Goal: Communication & Community: Answer question/provide support

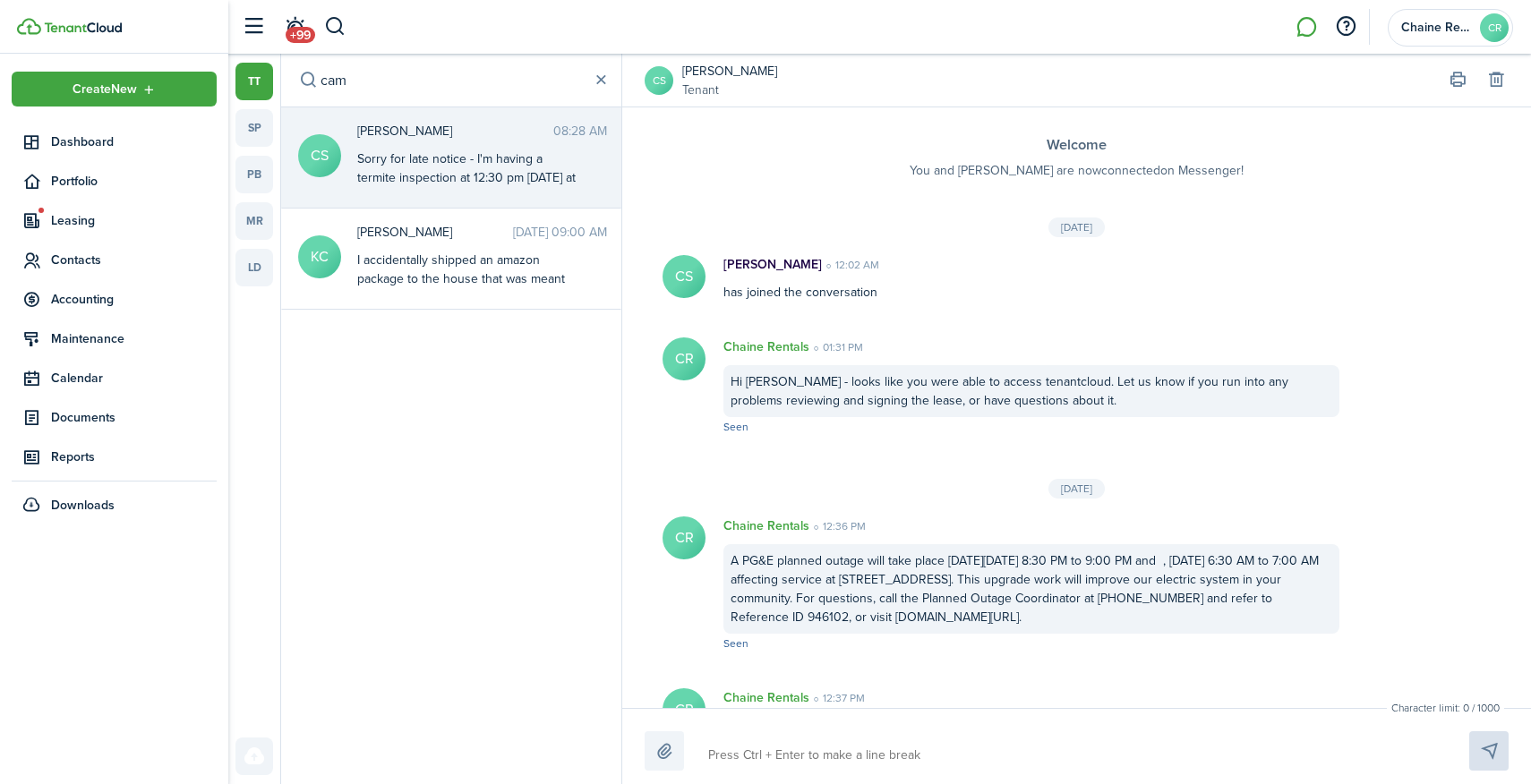
scroll to position [1010, 0]
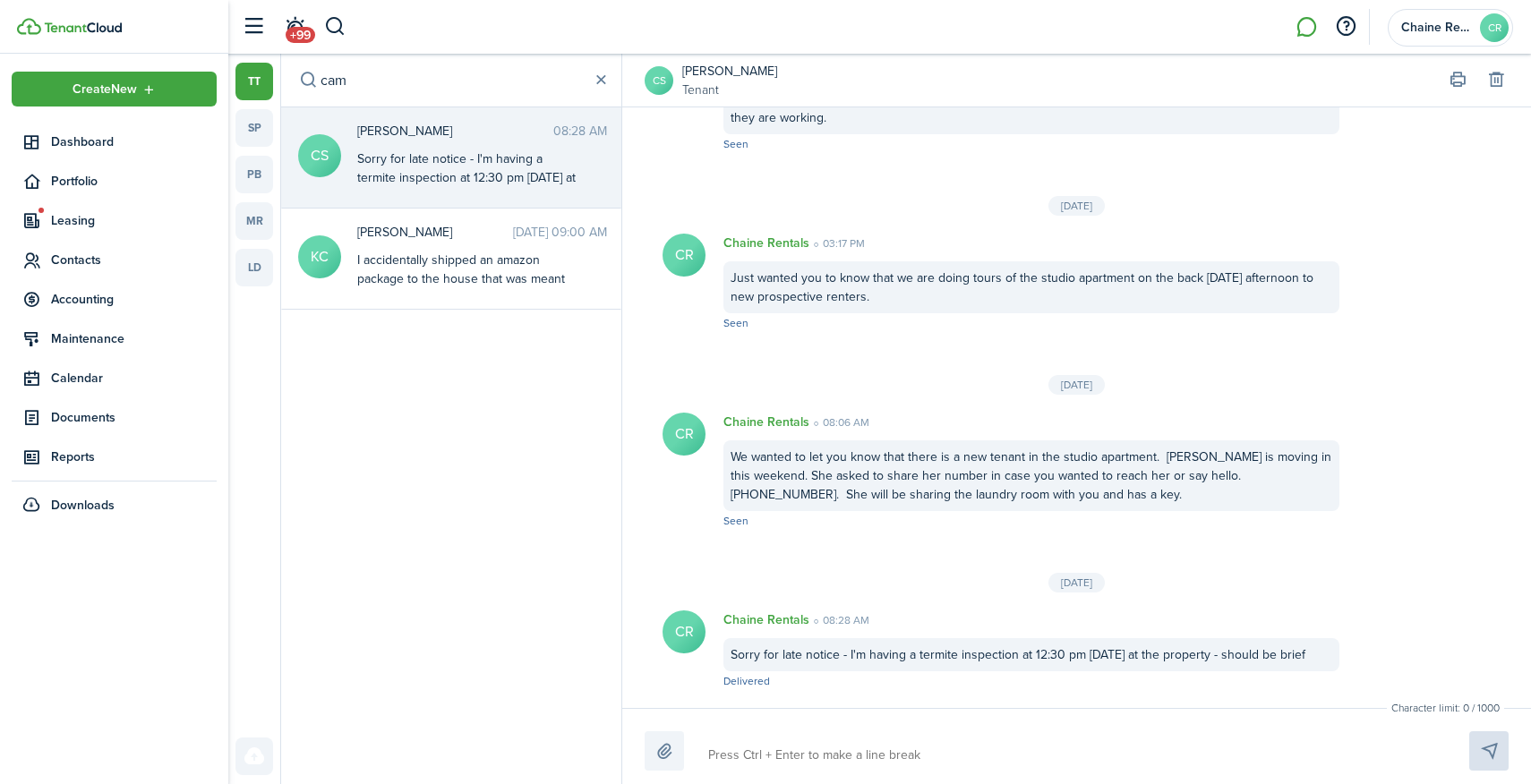
type textarea "Y"
type textarea "[PERSON_NAME]"
type textarea "Yik"
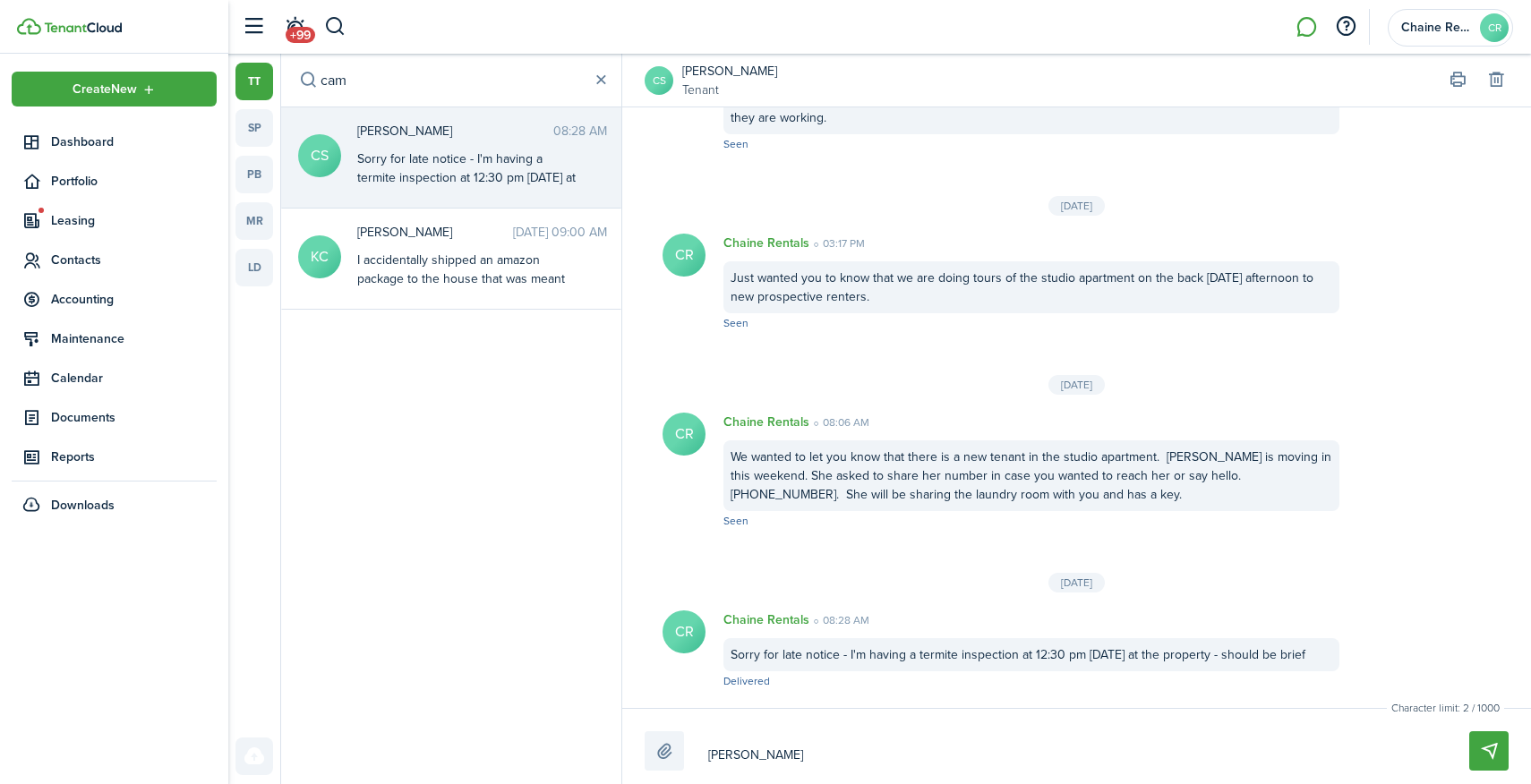
type textarea "Yik"
type textarea "Yike"
type textarea "Yikes"
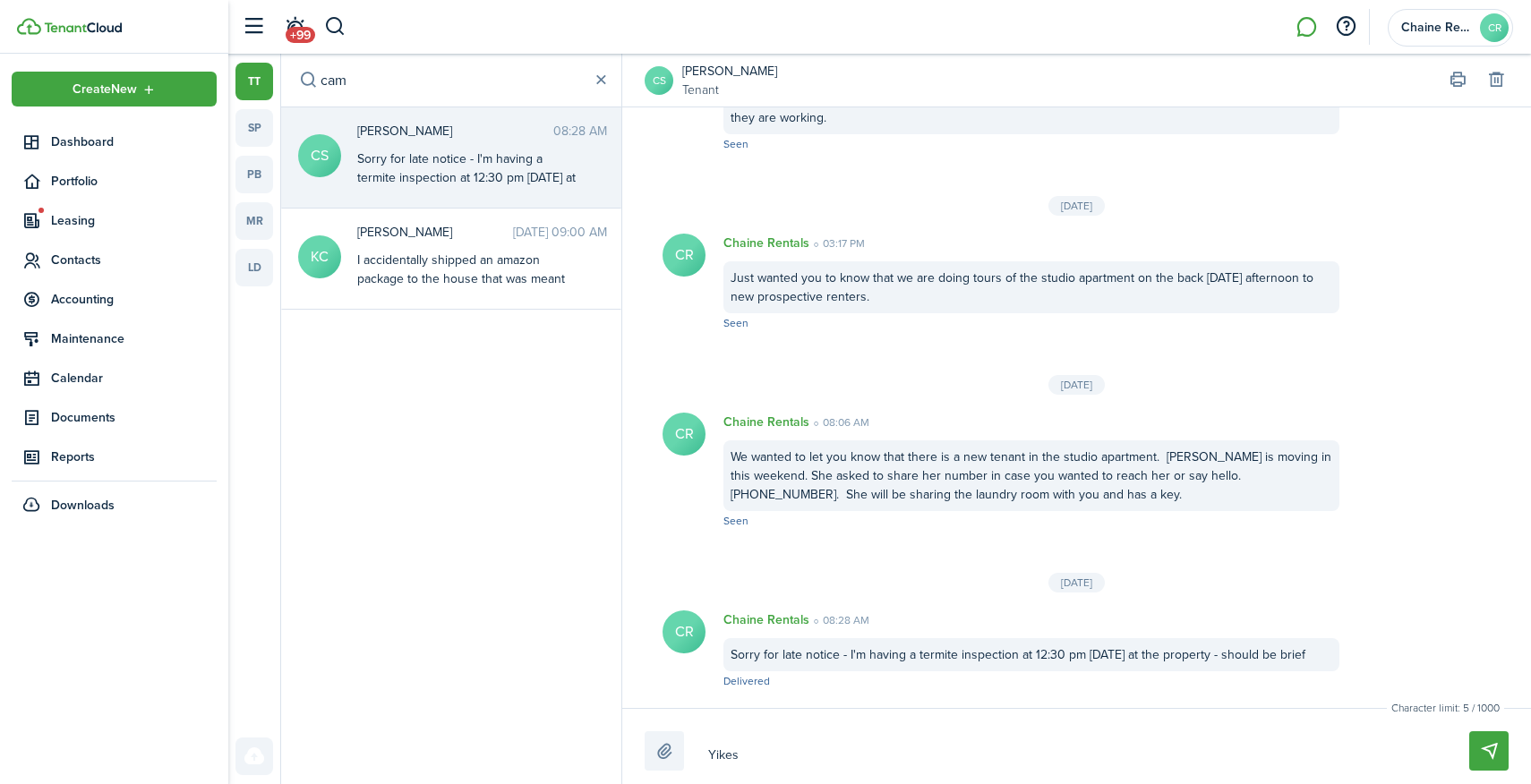
type textarea "Yikes,"
type textarea "Yikes, I"
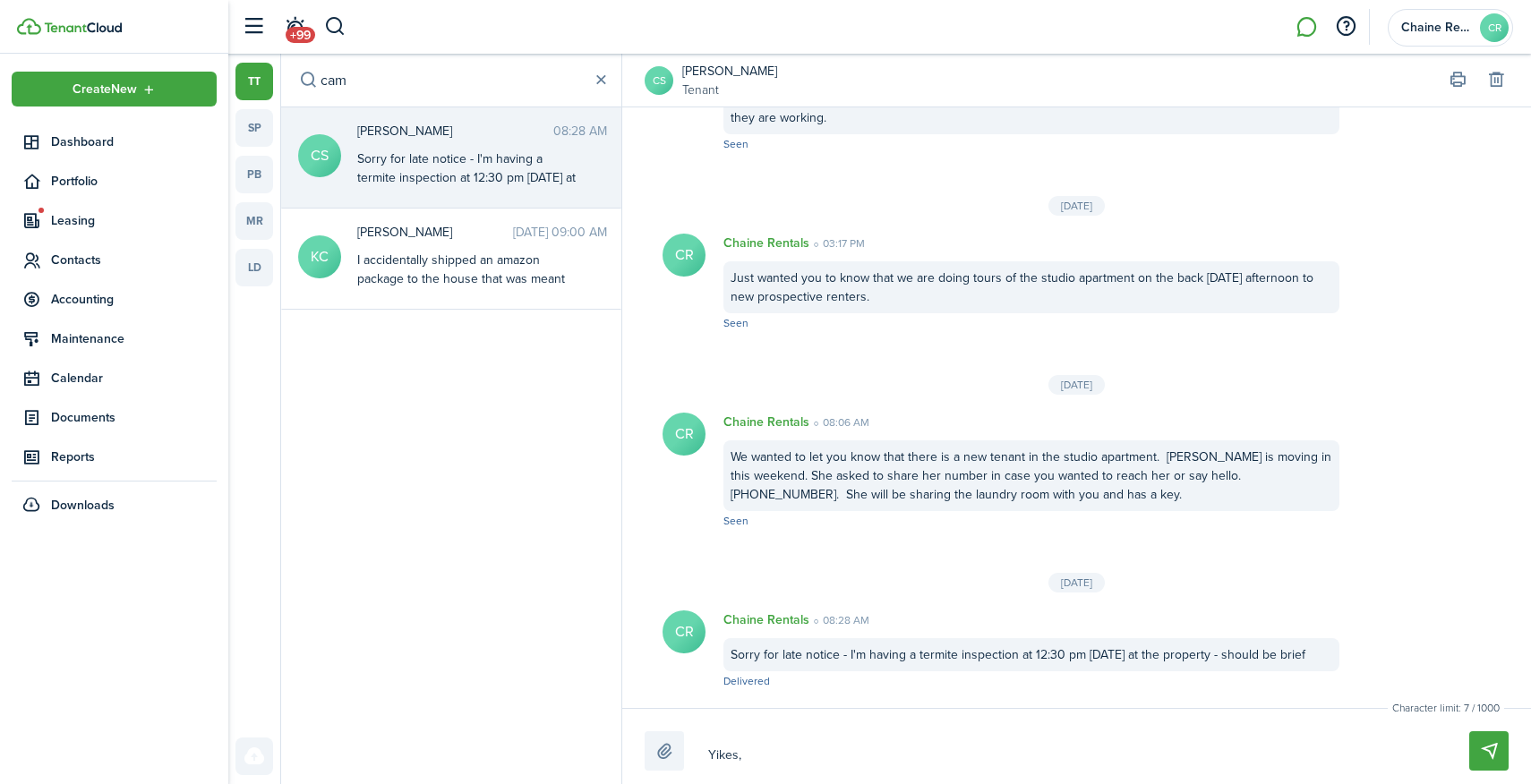
type textarea "Yikes, I"
type textarea "[PERSON_NAME], I h"
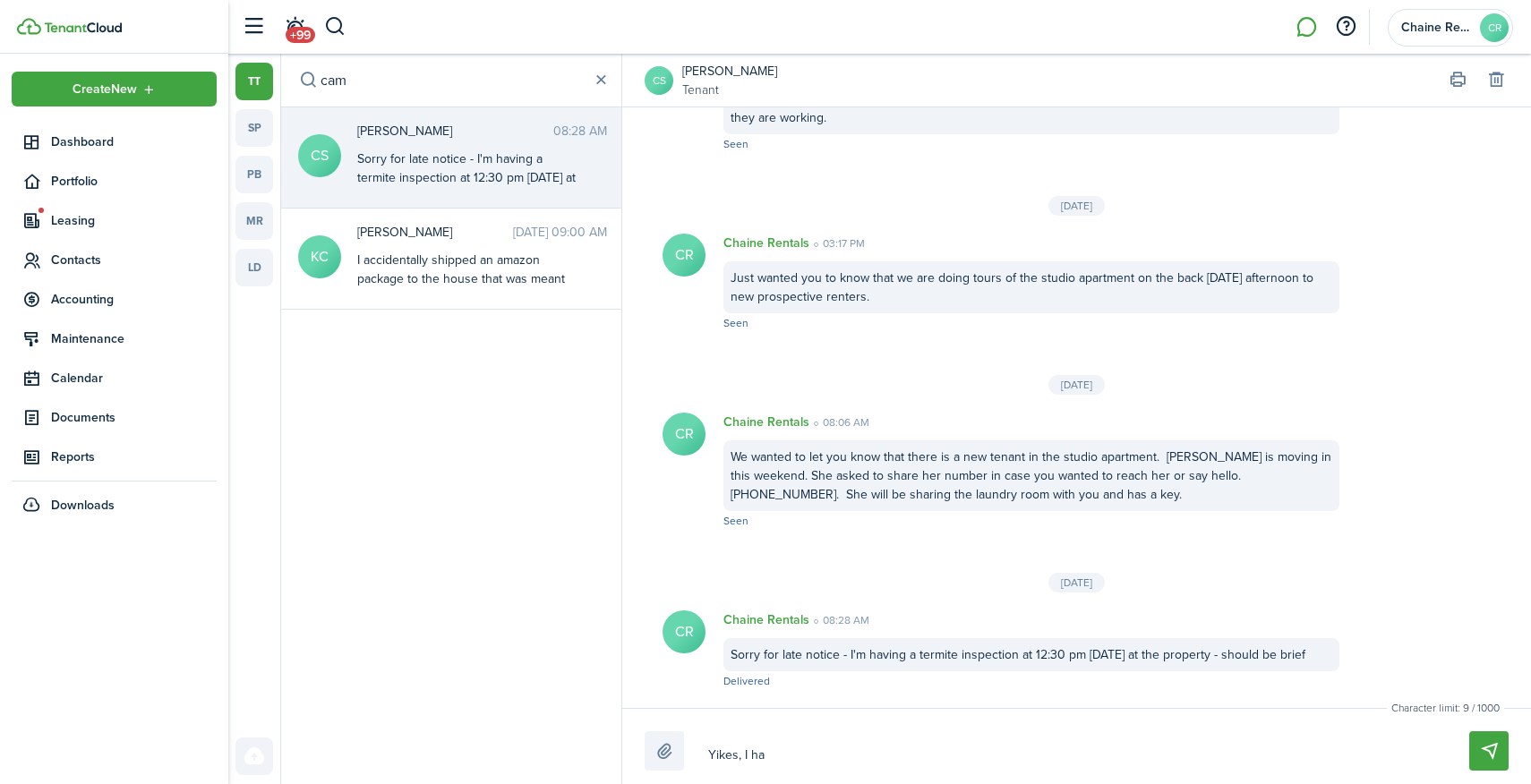
type textarea "Yikes, I had"
type textarea "Yikes, I had i"
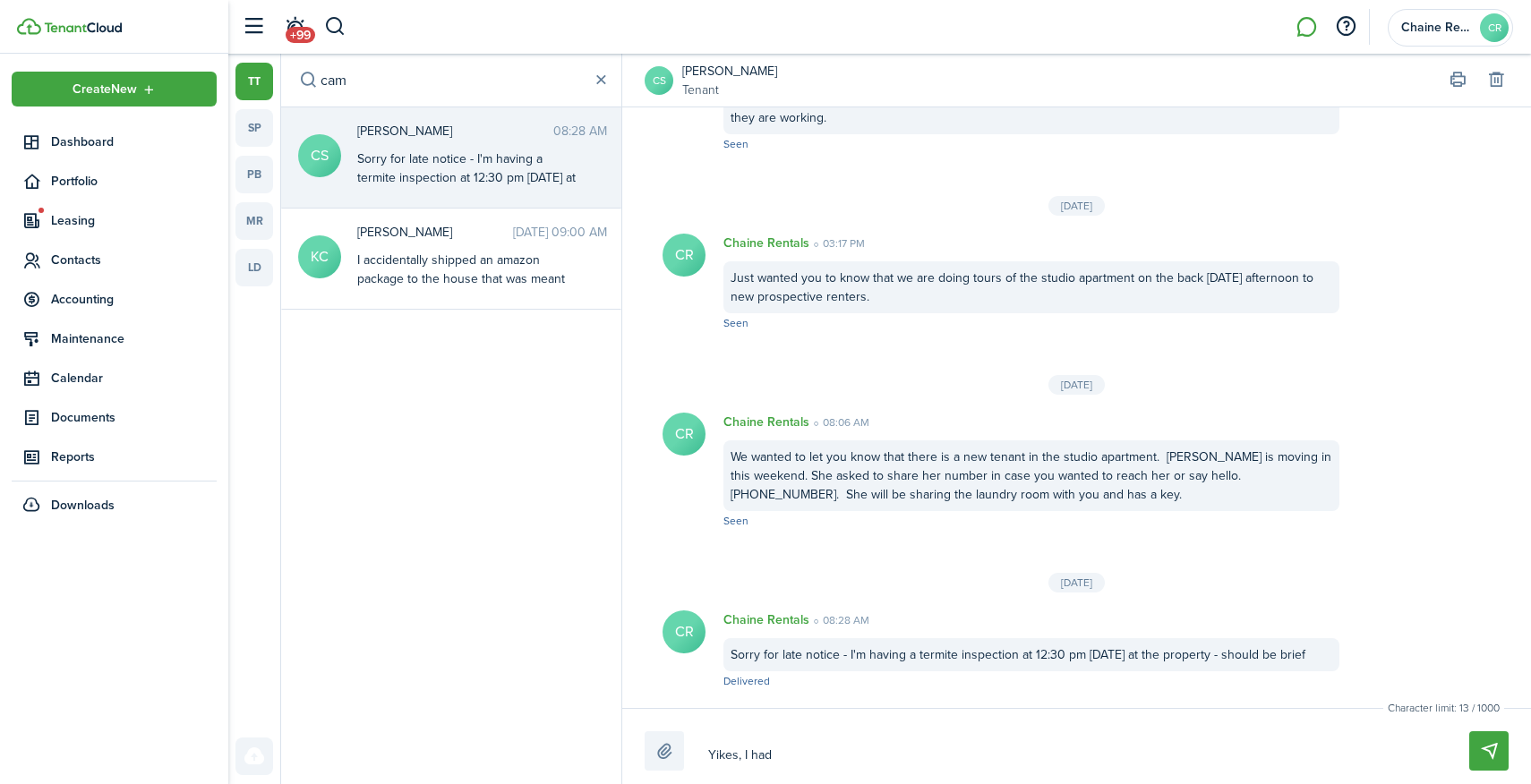
type textarea "Yikes, I had i"
type textarea "Yikes, I had it"
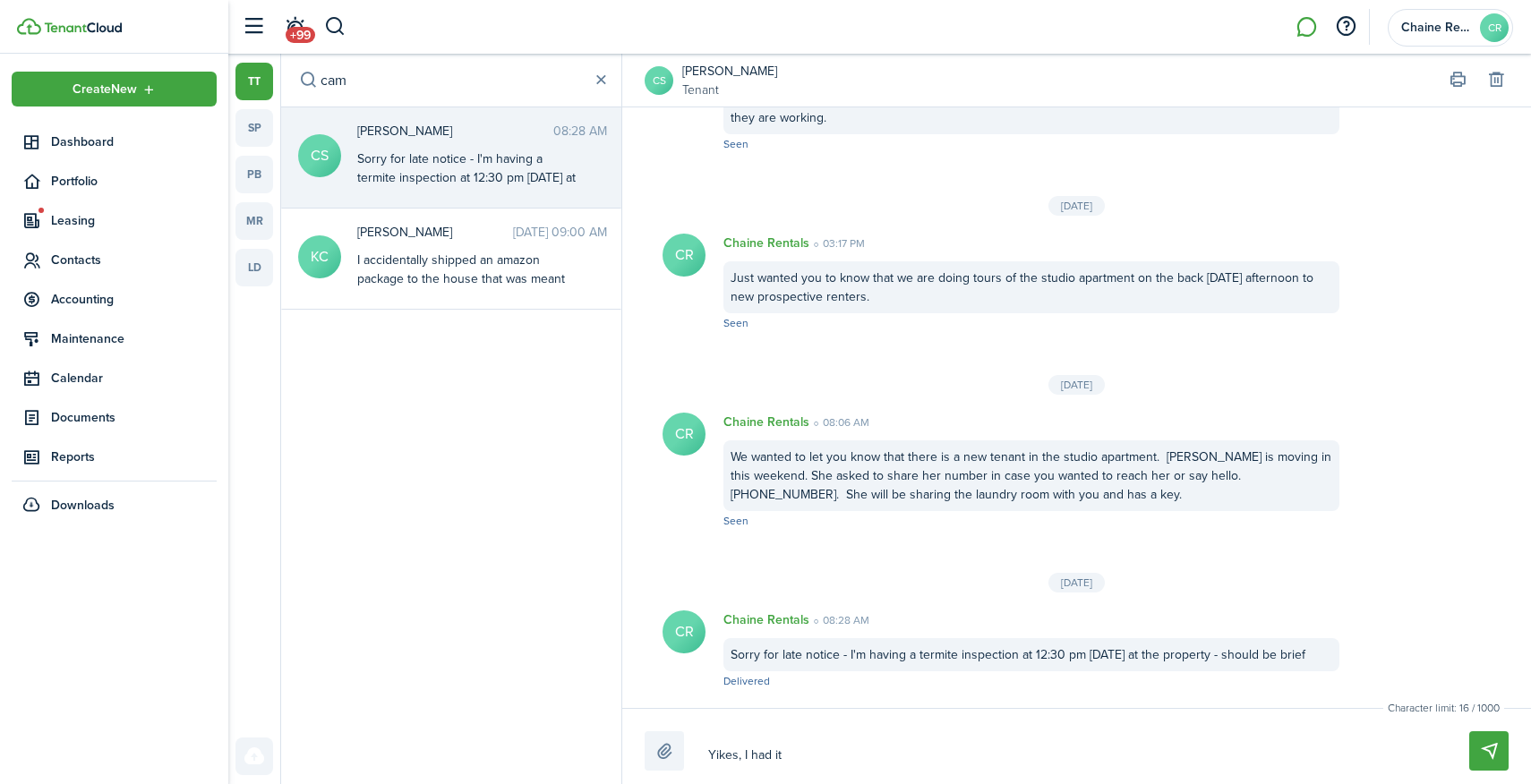
type textarea "Yikes, I had it w"
type textarea "Yikes, I had it wr"
type textarea "Yikes, I had it wro"
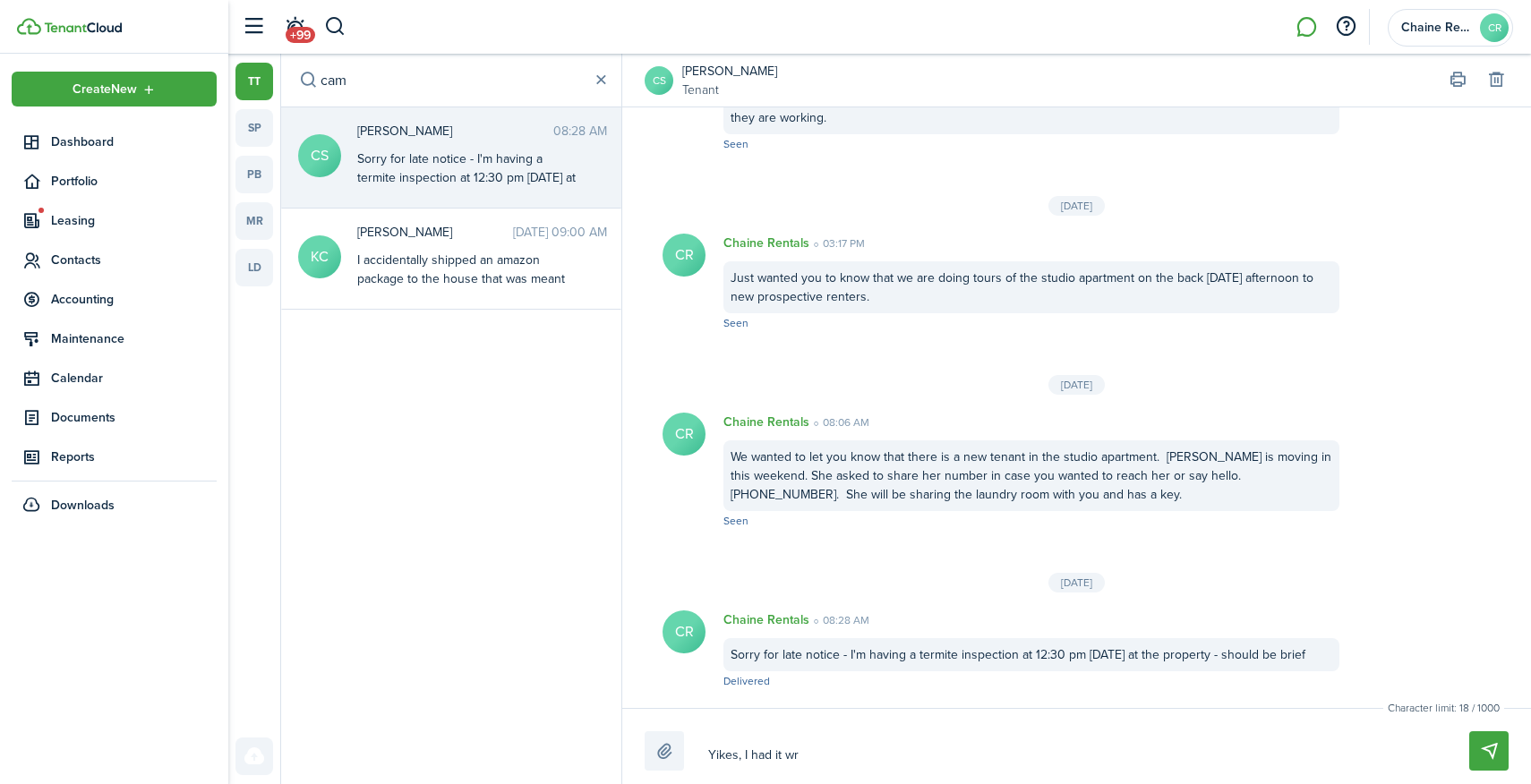
type textarea "Yikes, I had it wro"
type textarea "Yikes, I had it wron"
type textarea "[PERSON_NAME], I had it wrong"
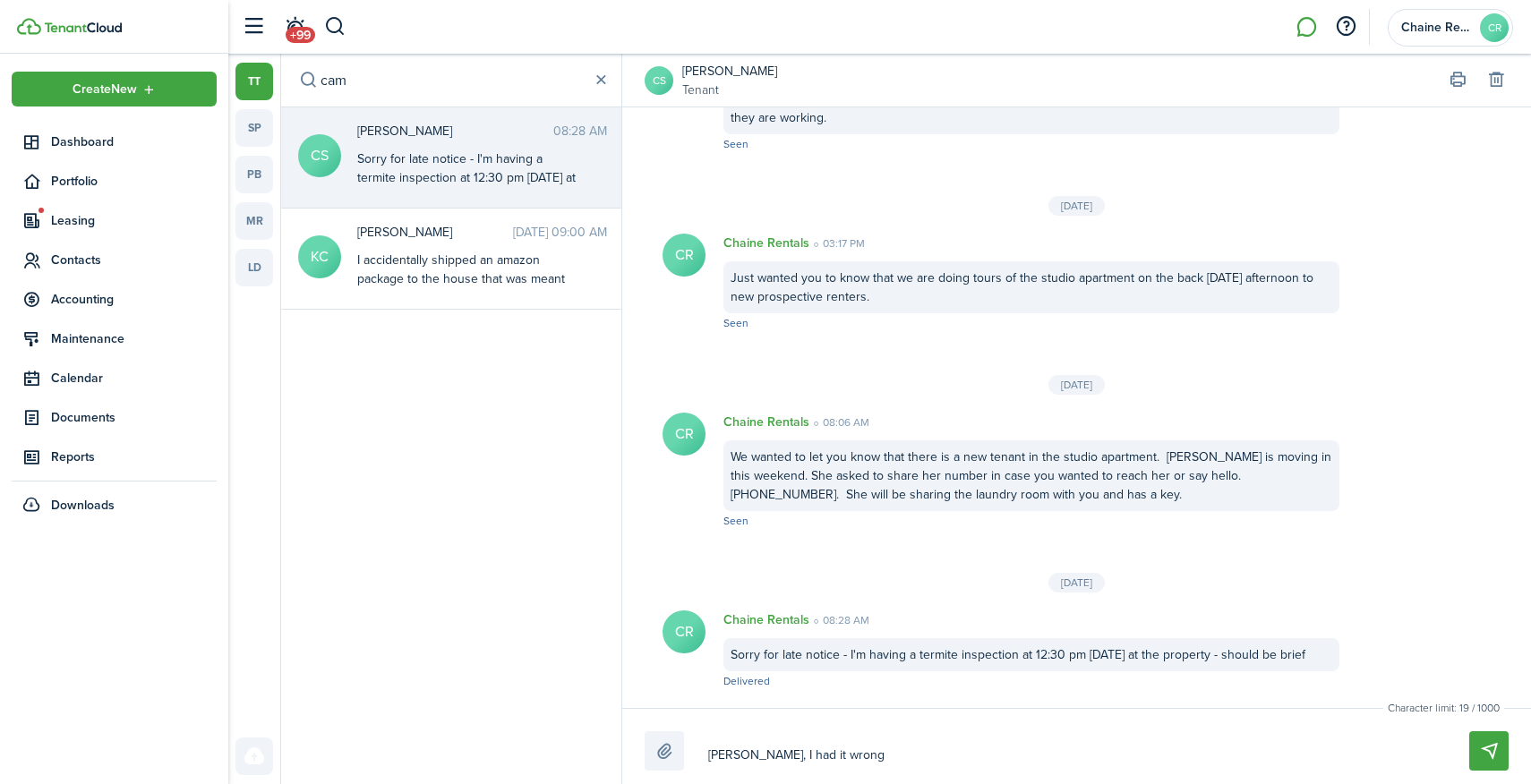
type textarea "[PERSON_NAME], I had it wrong,"
type textarea "[PERSON_NAME], I had it wrong, i"
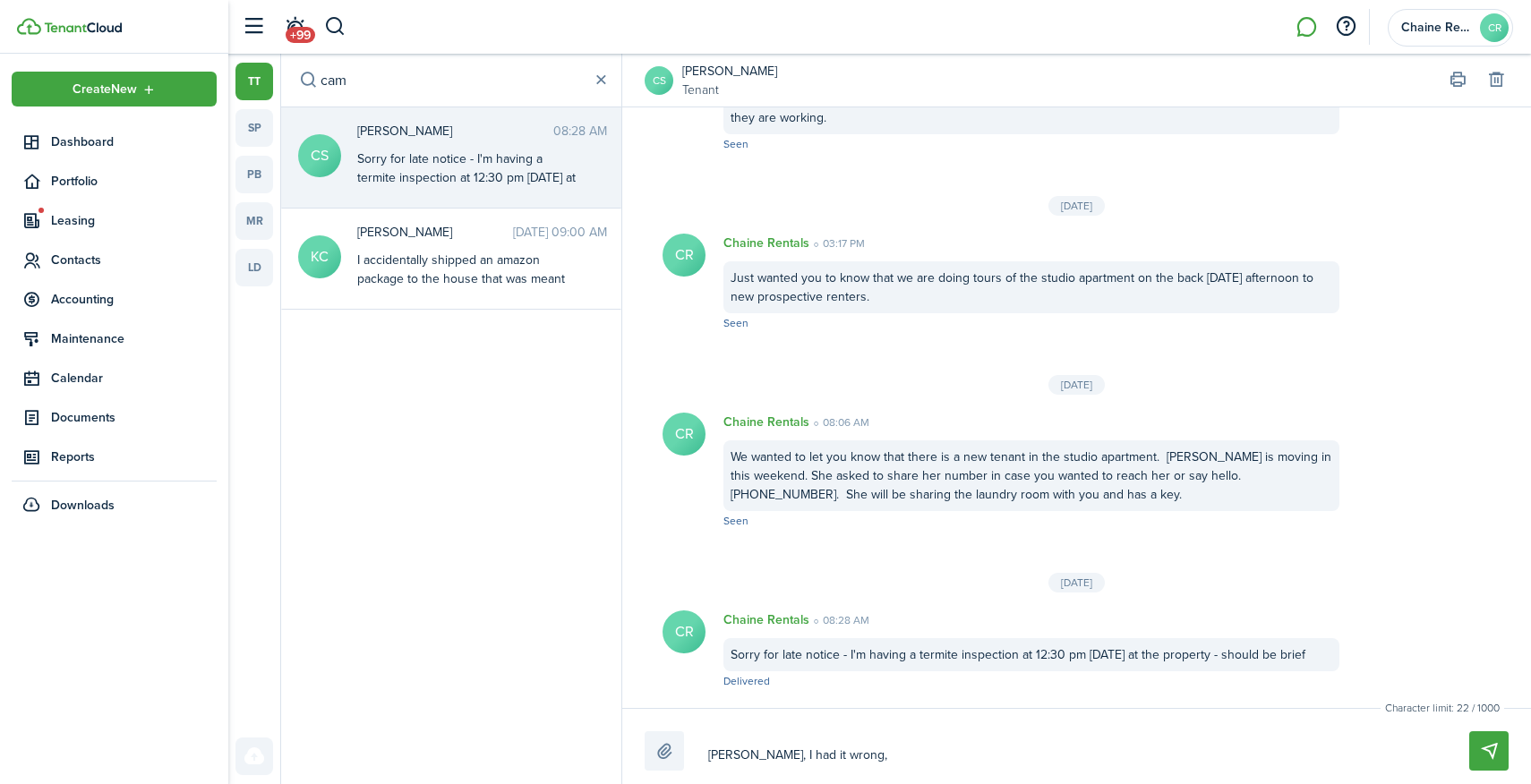
type textarea "[PERSON_NAME], I had it wrong, i"
type textarea "[PERSON_NAME], I had it wrong, it"
type textarea "Yikes, I had it wrong, its"
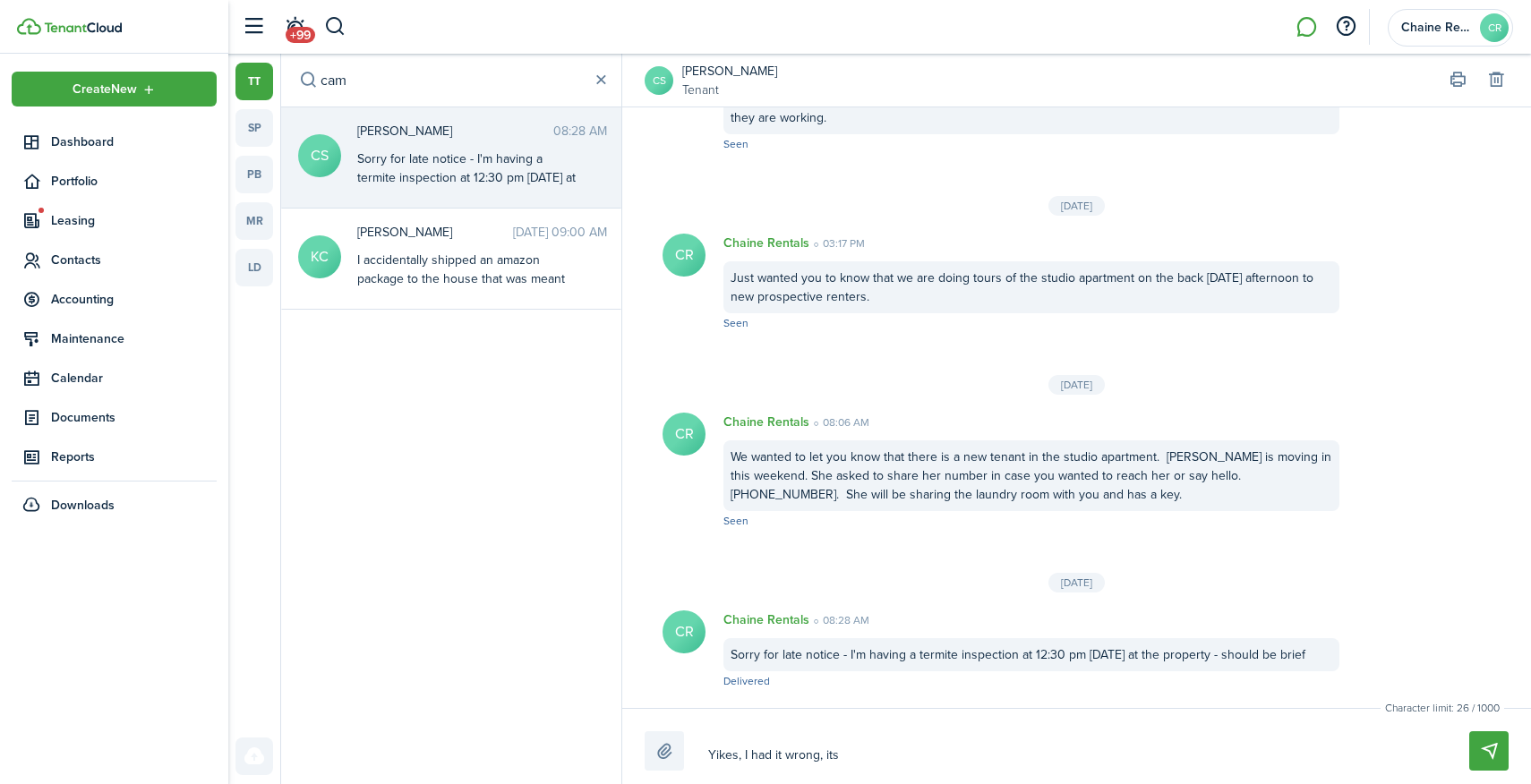
type textarea "Yikes, I had it wrong, its"
type textarea "Yikes, I had it wrong, its n"
type textarea "Yikes, I had it wrong, its ne"
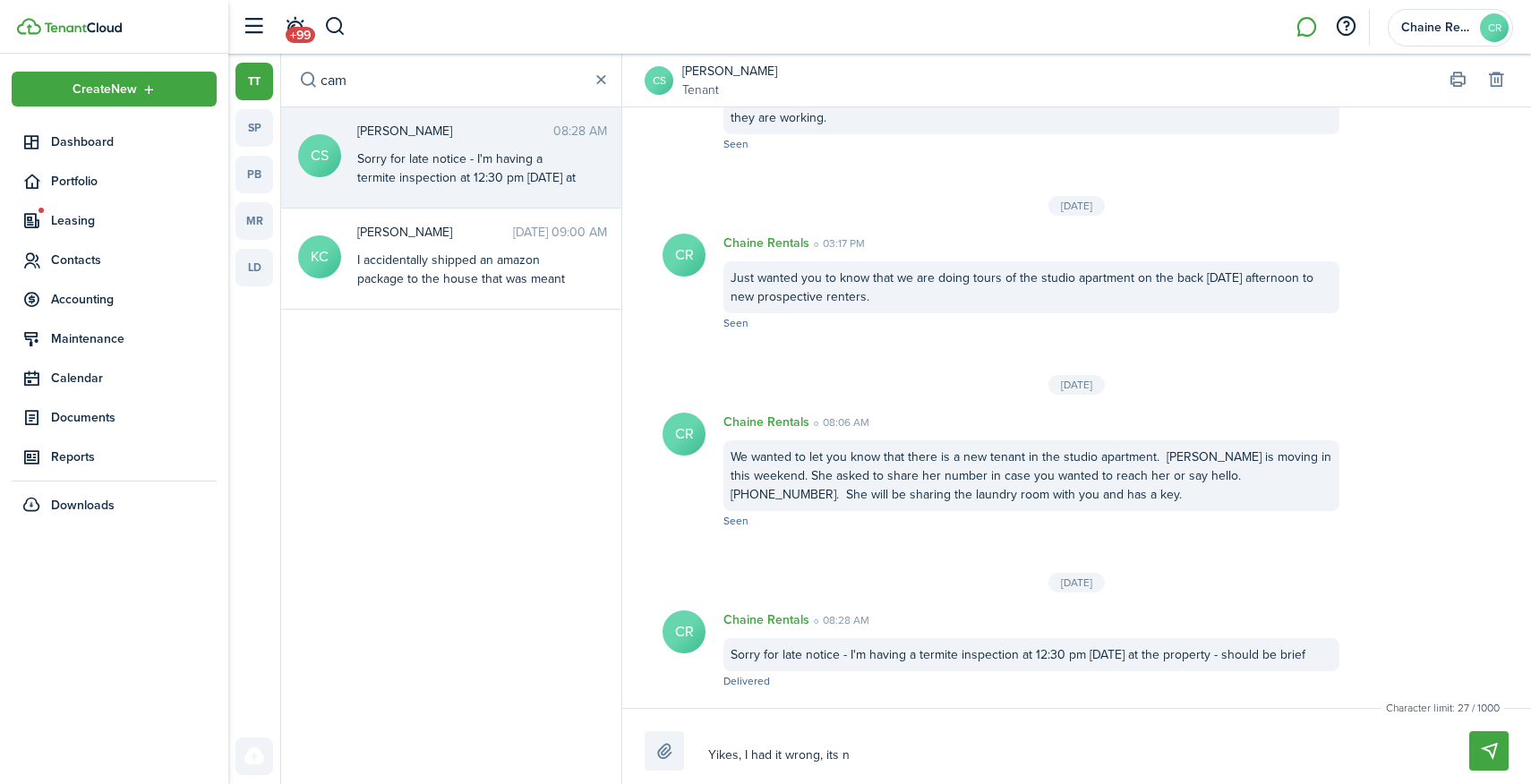
type textarea "Yikes, I had it wrong, its ne"
type textarea "Yikes, I had it wrong, its nex"
type textarea "Yikes, I had it wrong, its next"
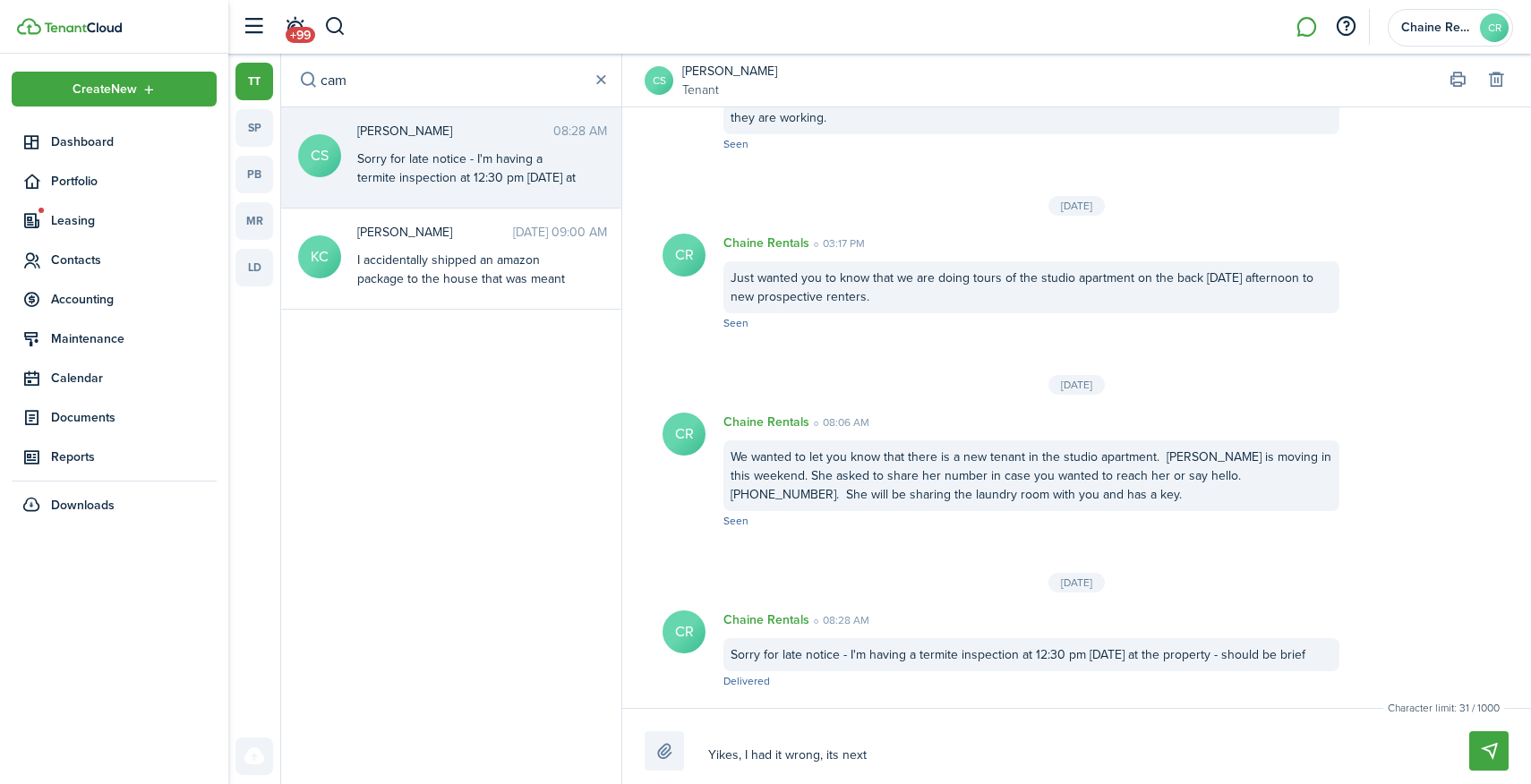
type textarea "Yikes, I had it wrong, its next"
type textarea "Yikes, I had it wrong, its next e"
type textarea "Yikes, I had it wrong, its next"
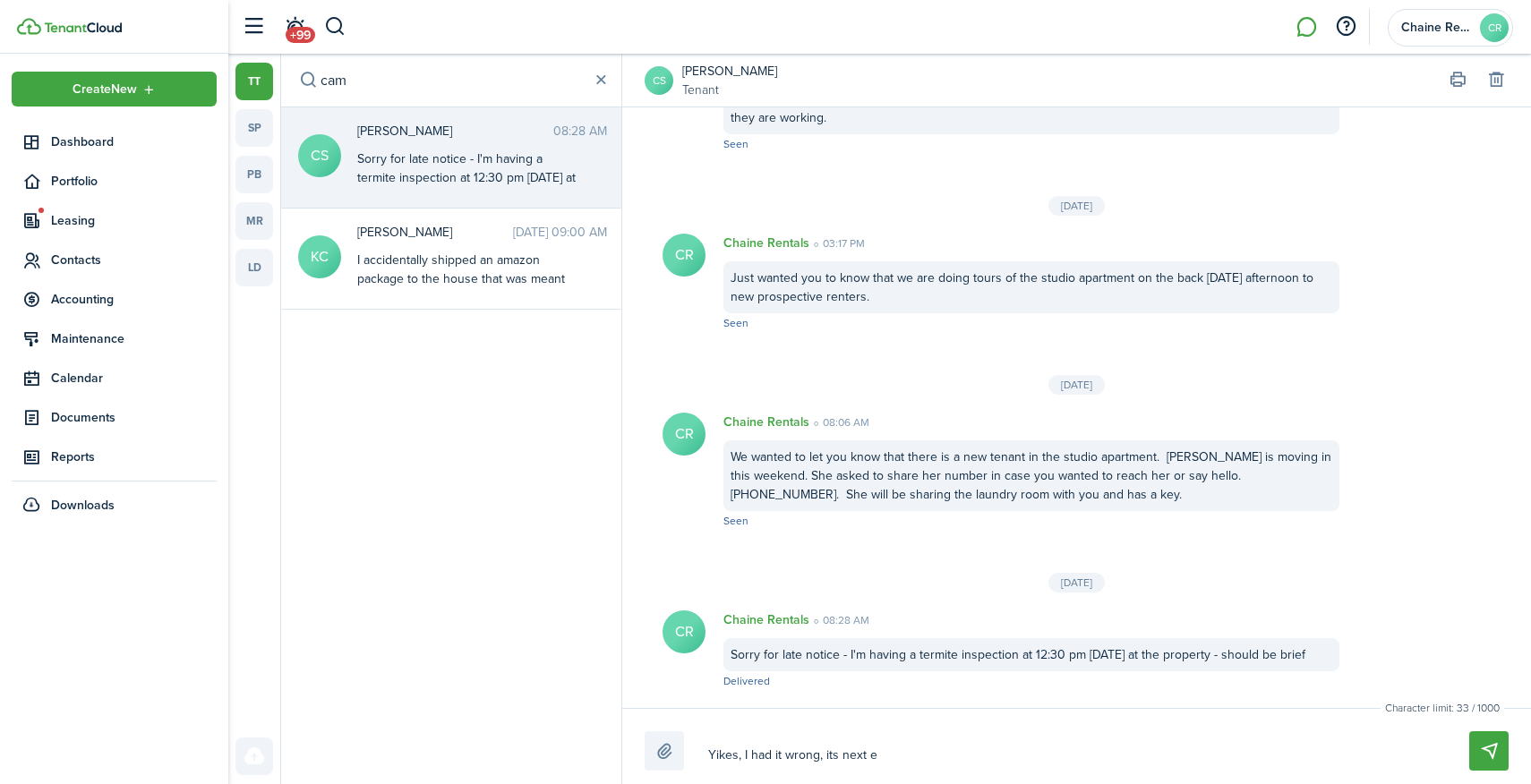
type textarea "Yikes, I had it wrong, its next"
type textarea "Yikes, I had it wrong, its next w"
type textarea "Yikes, I had it wrong, its next we"
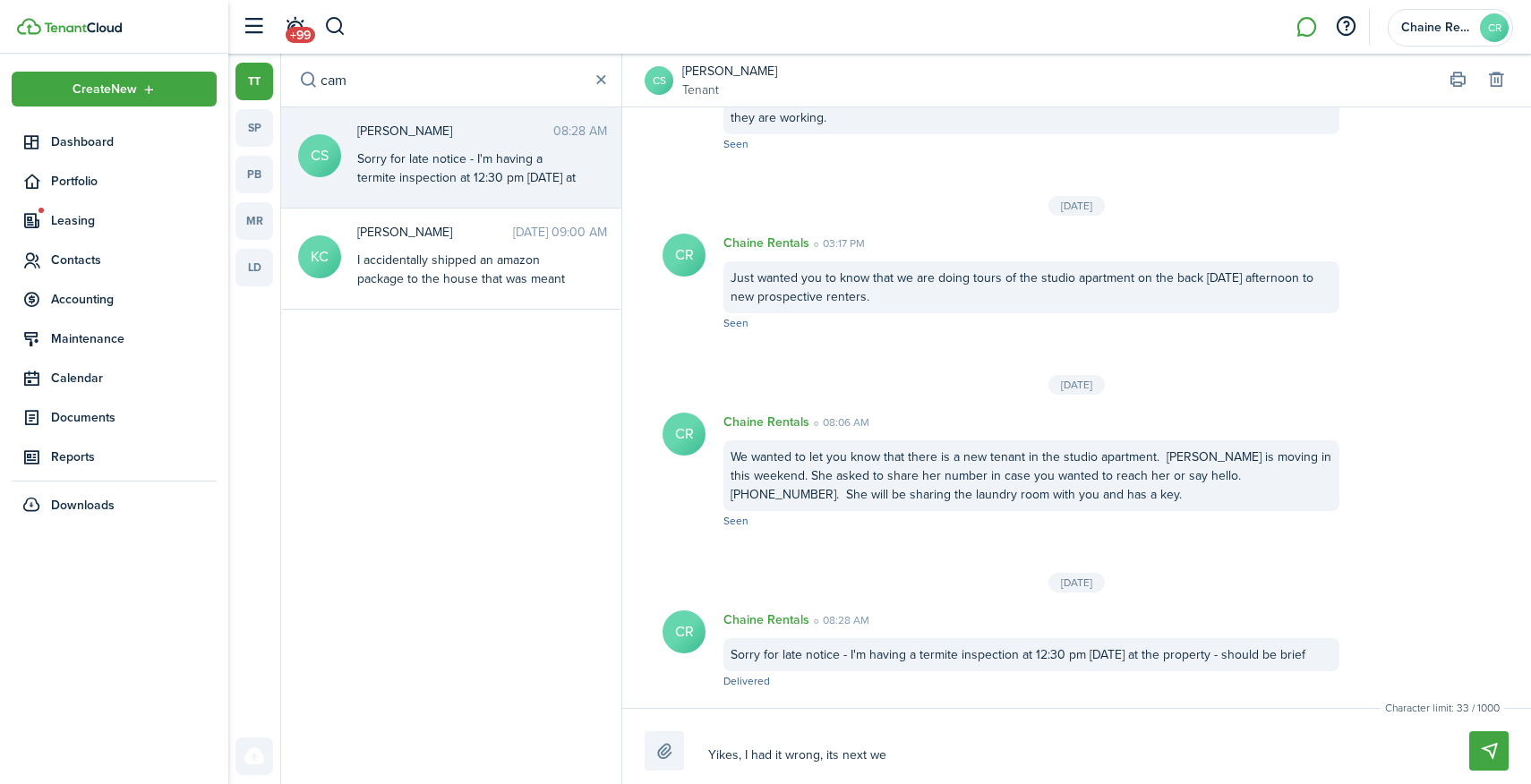
type textarea "Yikes, I had it wrong, its next wee"
type textarea "Yikes, I had it wrong, its next week"
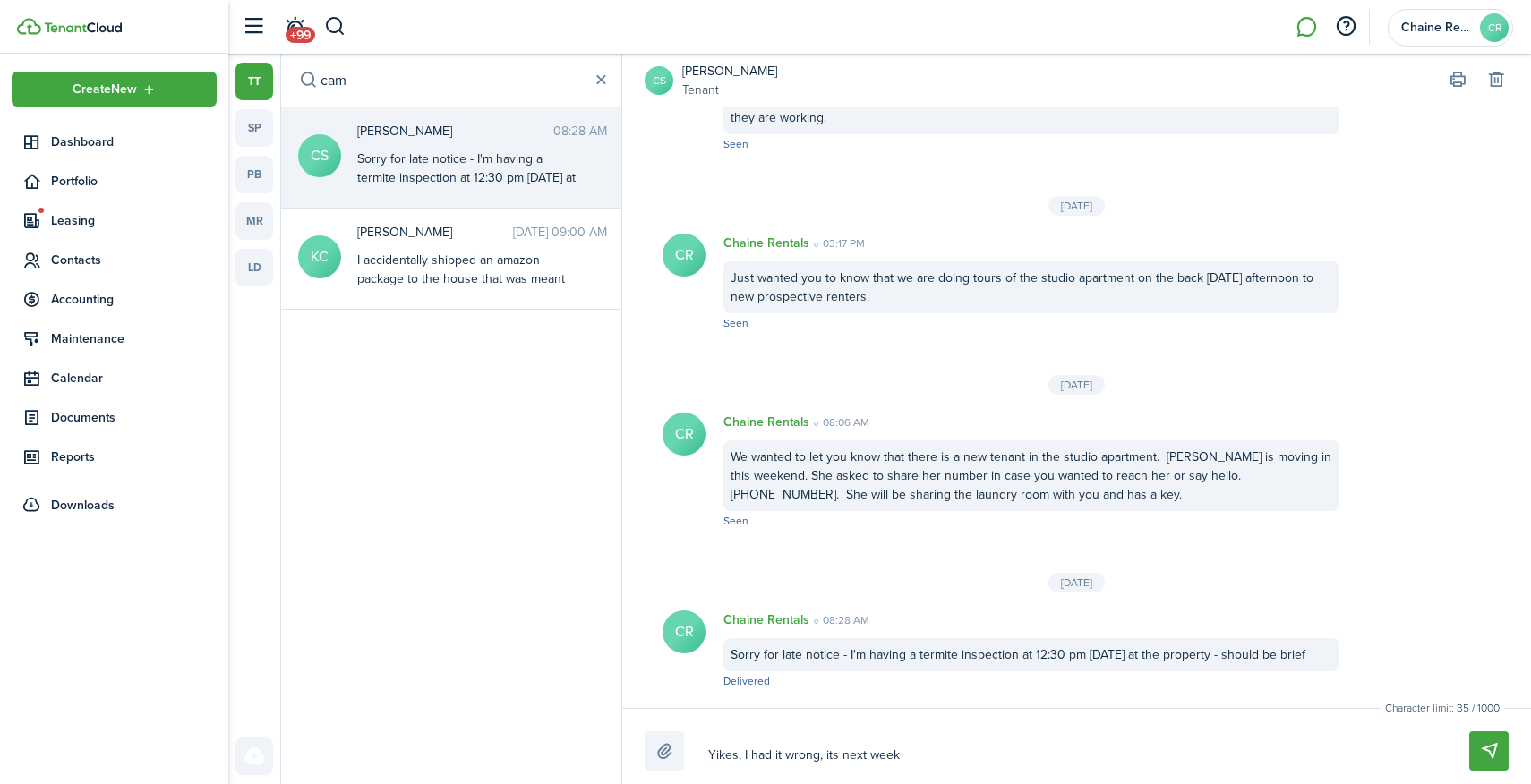
type textarea "Yikes, I had it wrong, its next week"
type textarea "Yikes, I had it wrong, its next week a"
type textarea "Yikes, I had it wrong, its next week at"
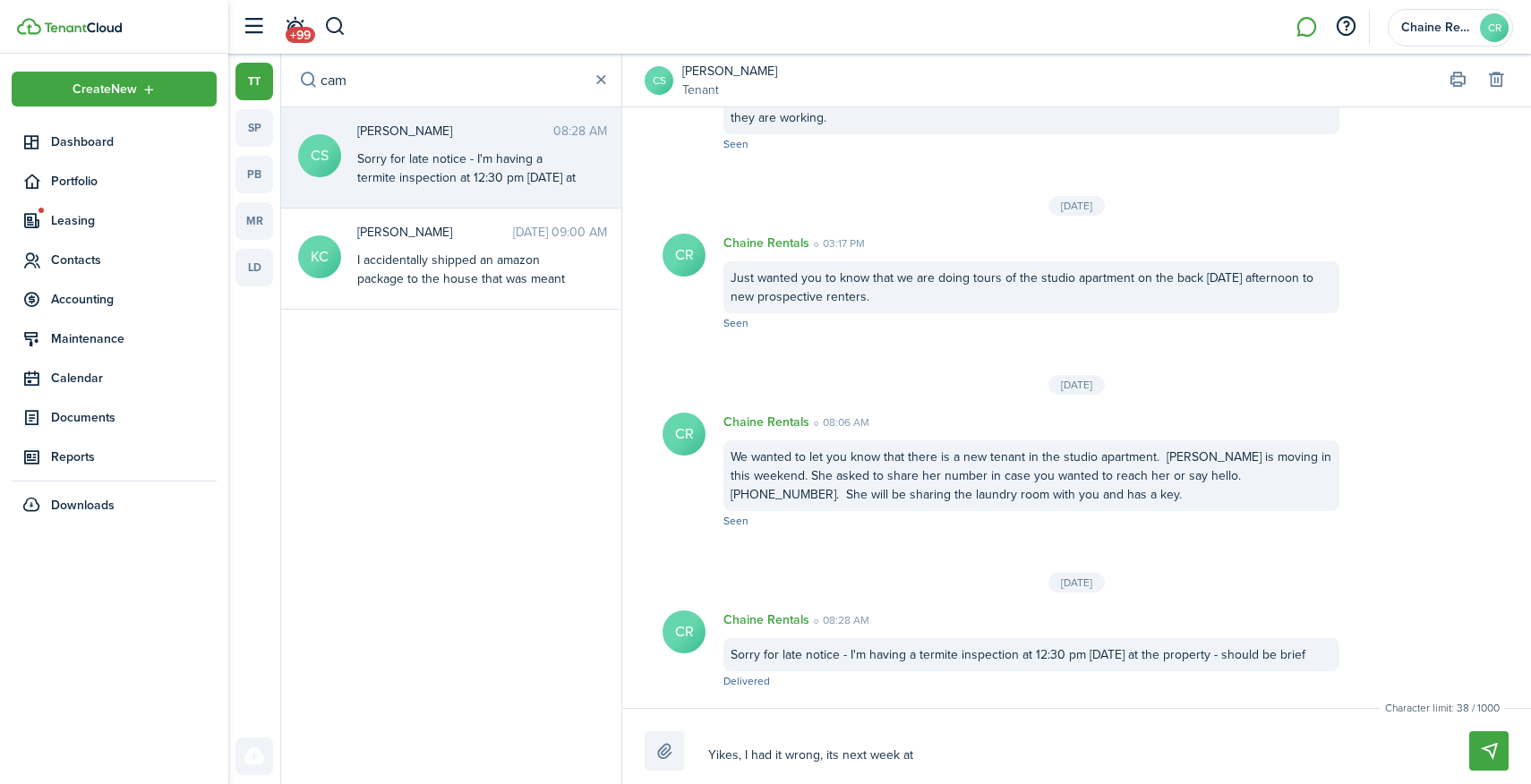
type textarea "Yikes, I had it wrong, its next week at"
type textarea "Yikes, I had it wrong, its next week at 1"
type textarea "Yikes, I had it wrong, its next week at 12"
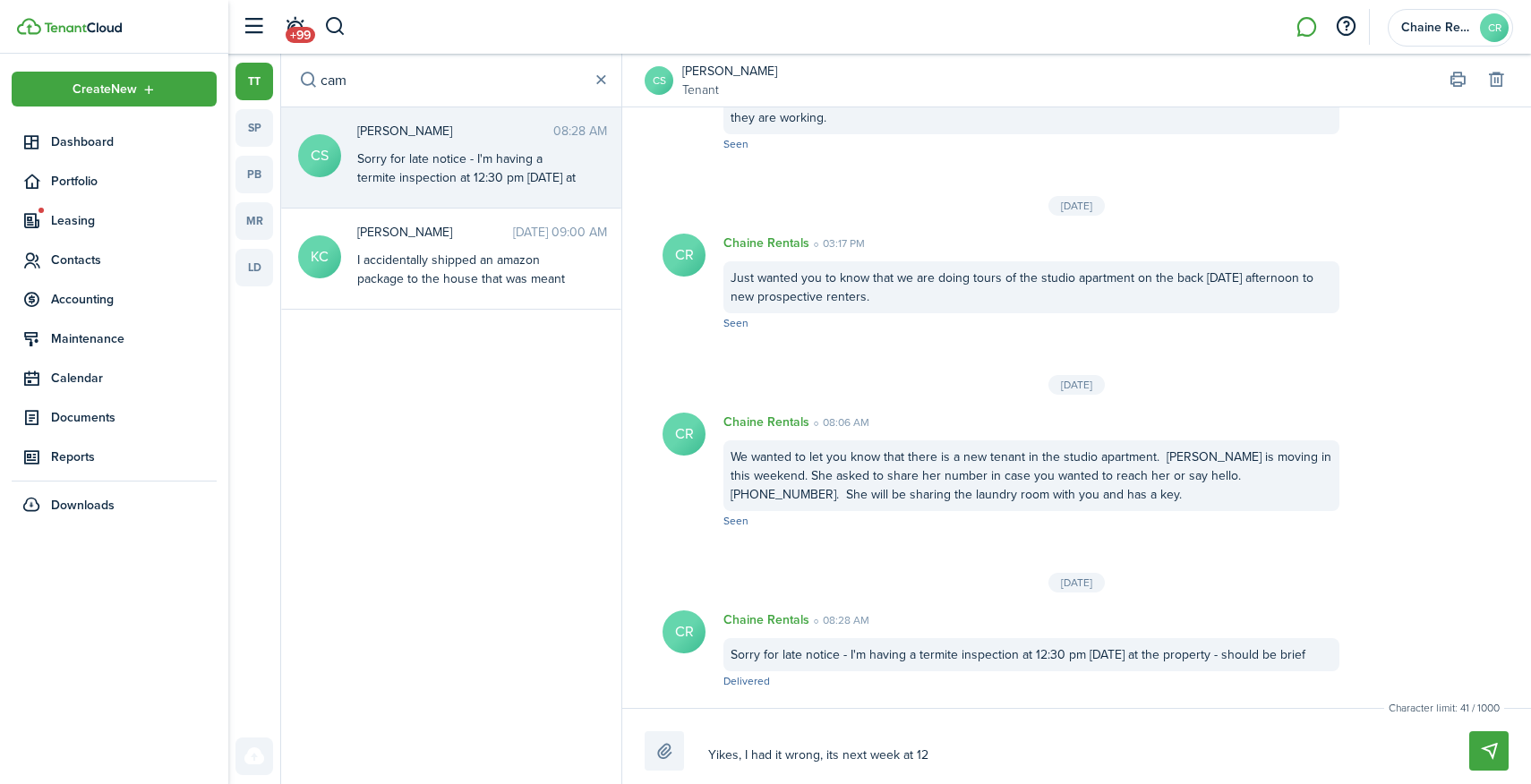
type textarea "Yikes, I had it wrong, its next week at 12"
type textarea "Yikes, I had it wrong, its next week at 12:"
type textarea "Yikes, I had it wrong, its next week at 12:3"
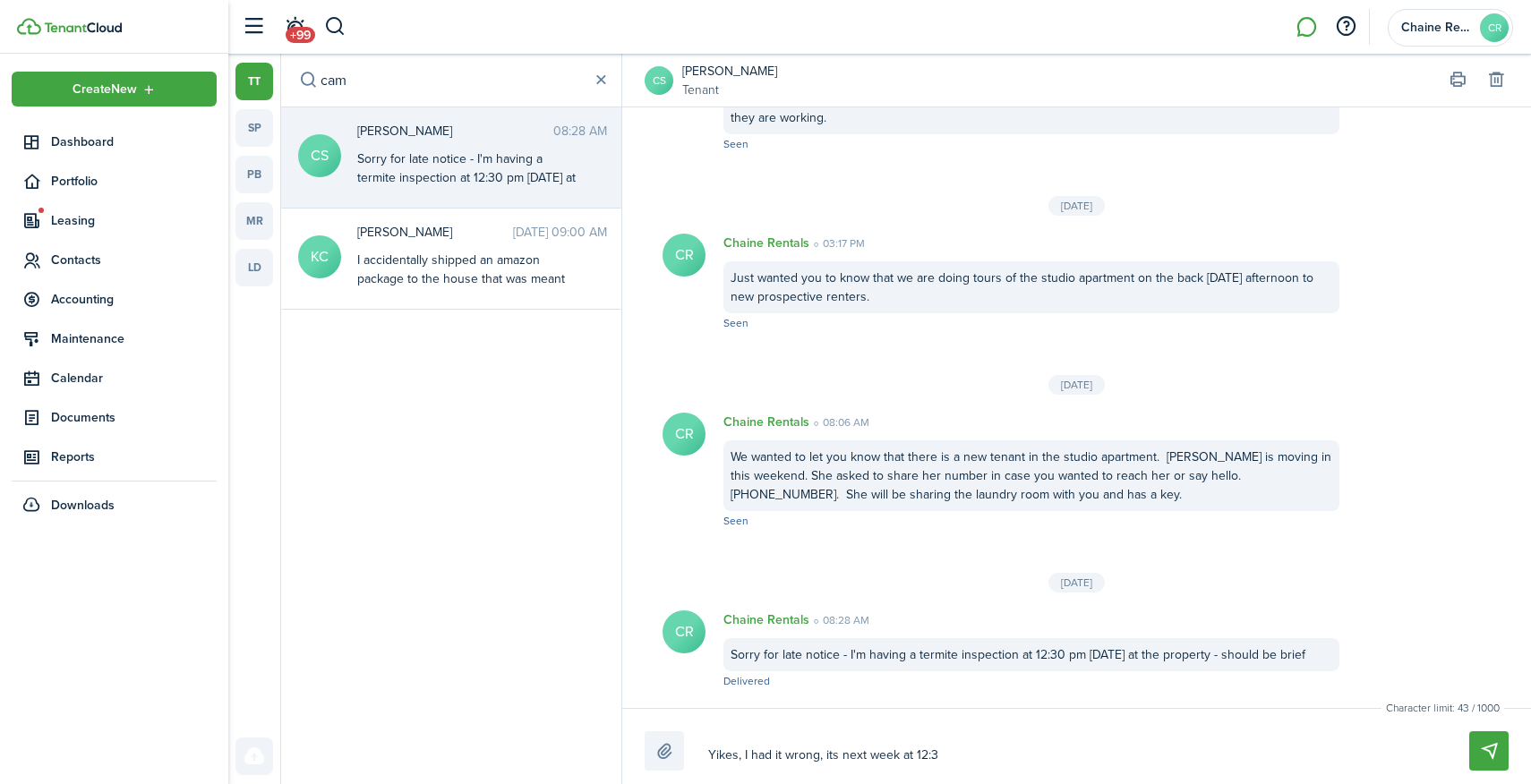
type textarea "Yikes, I had it wrong, its next week at 12:30"
type textarea "Yikes, I had it wrong, its next week at 12:30 -"
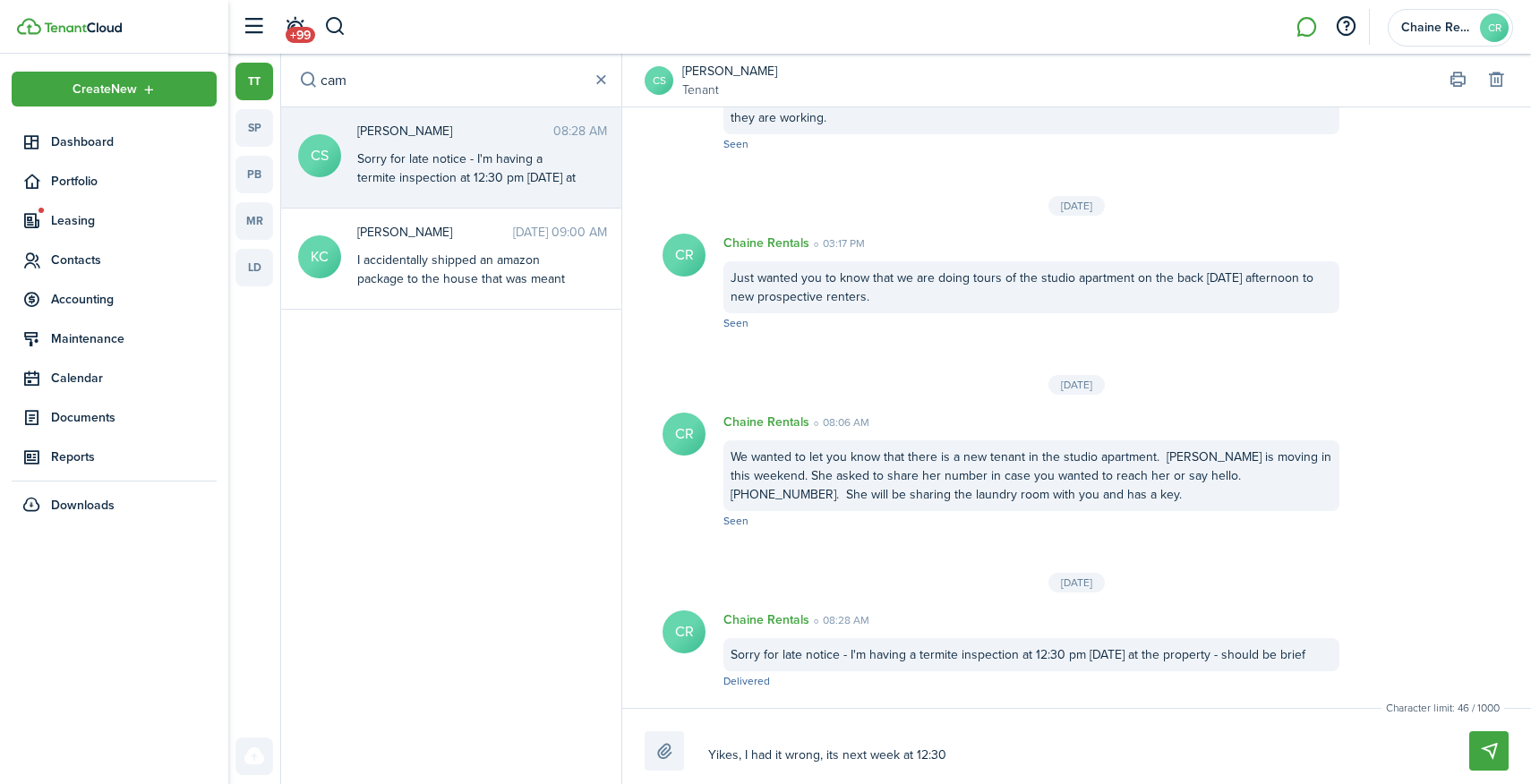
type textarea "Yikes, I had it wrong, its next week at 12:30 -"
type textarea "Yikes, I had it wrong, its next week at 12:30 - W"
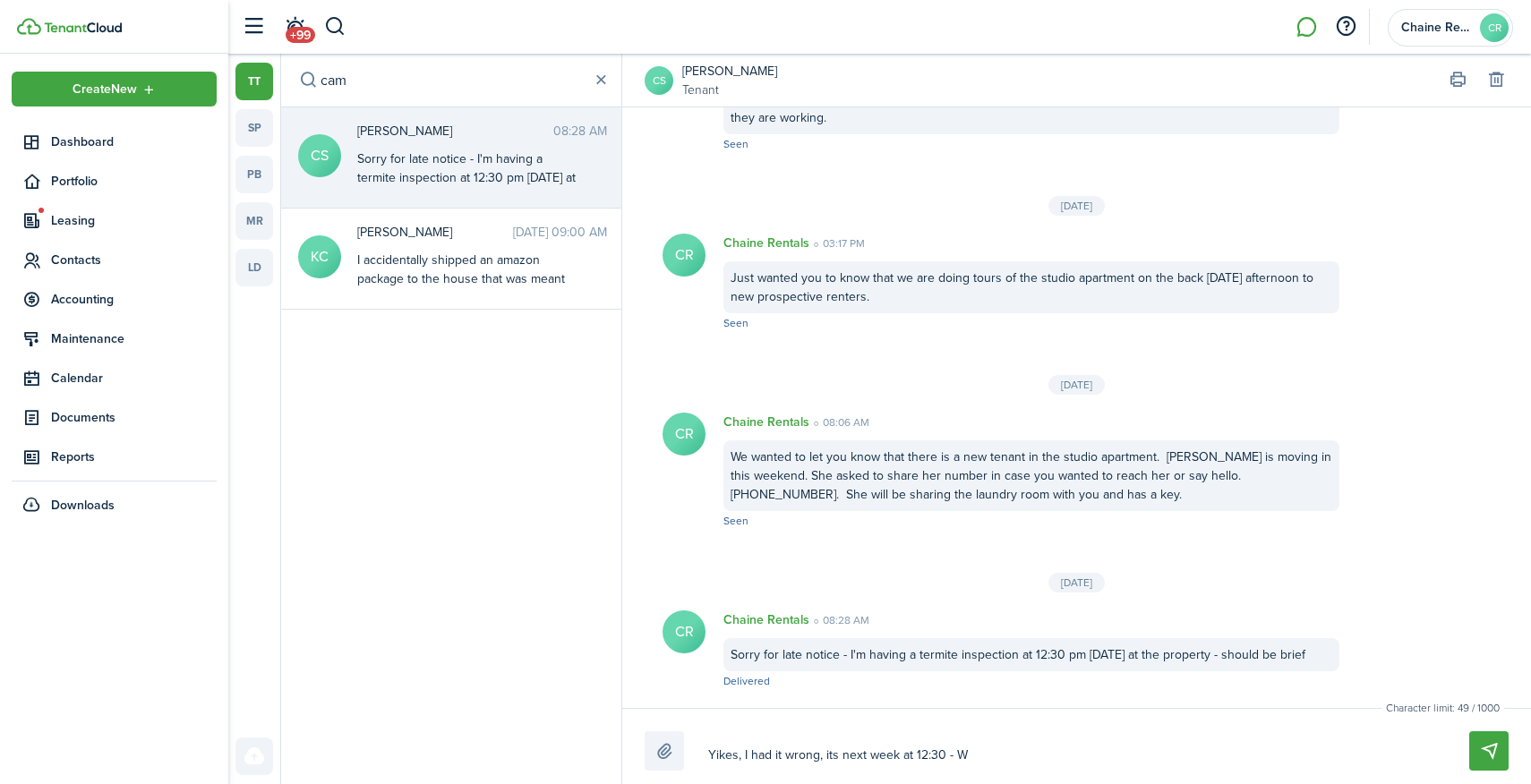
type textarea "Yikes, I had it wrong, its next week at 12:30 -"
type textarea "Yikes, I had it wrong, its next week at 12:30 - A"
type textarea "Yikes, I had it wrong, its next week at 12:30 - Ar"
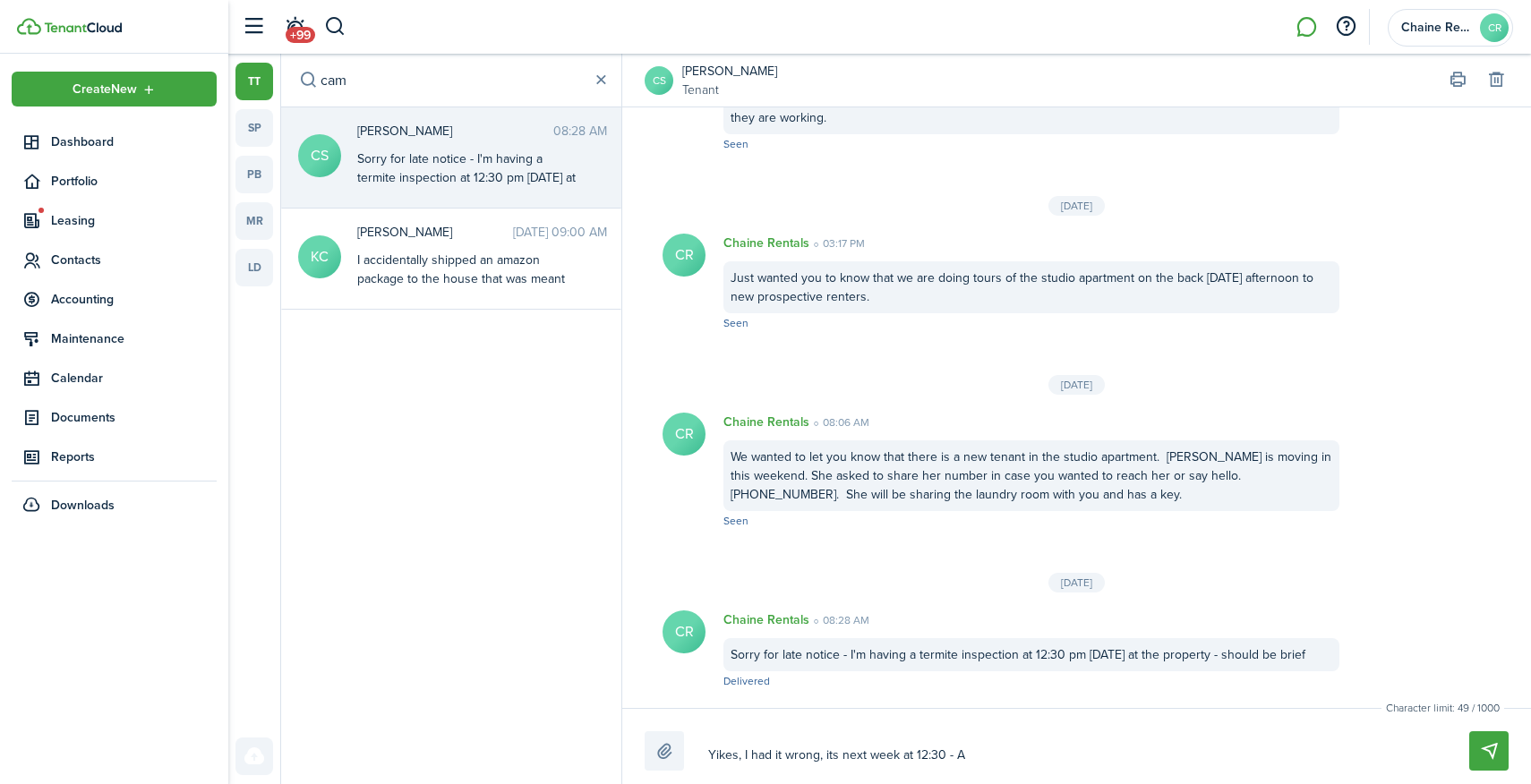
type textarea "Yikes, I had it wrong, its next week at 12:30 - Ar"
type textarea "Yikes, I had it wrong, its next week at 12:30 - Are"
type textarea "Yikes, I had it wrong, its next week at 12:30 - Ar"
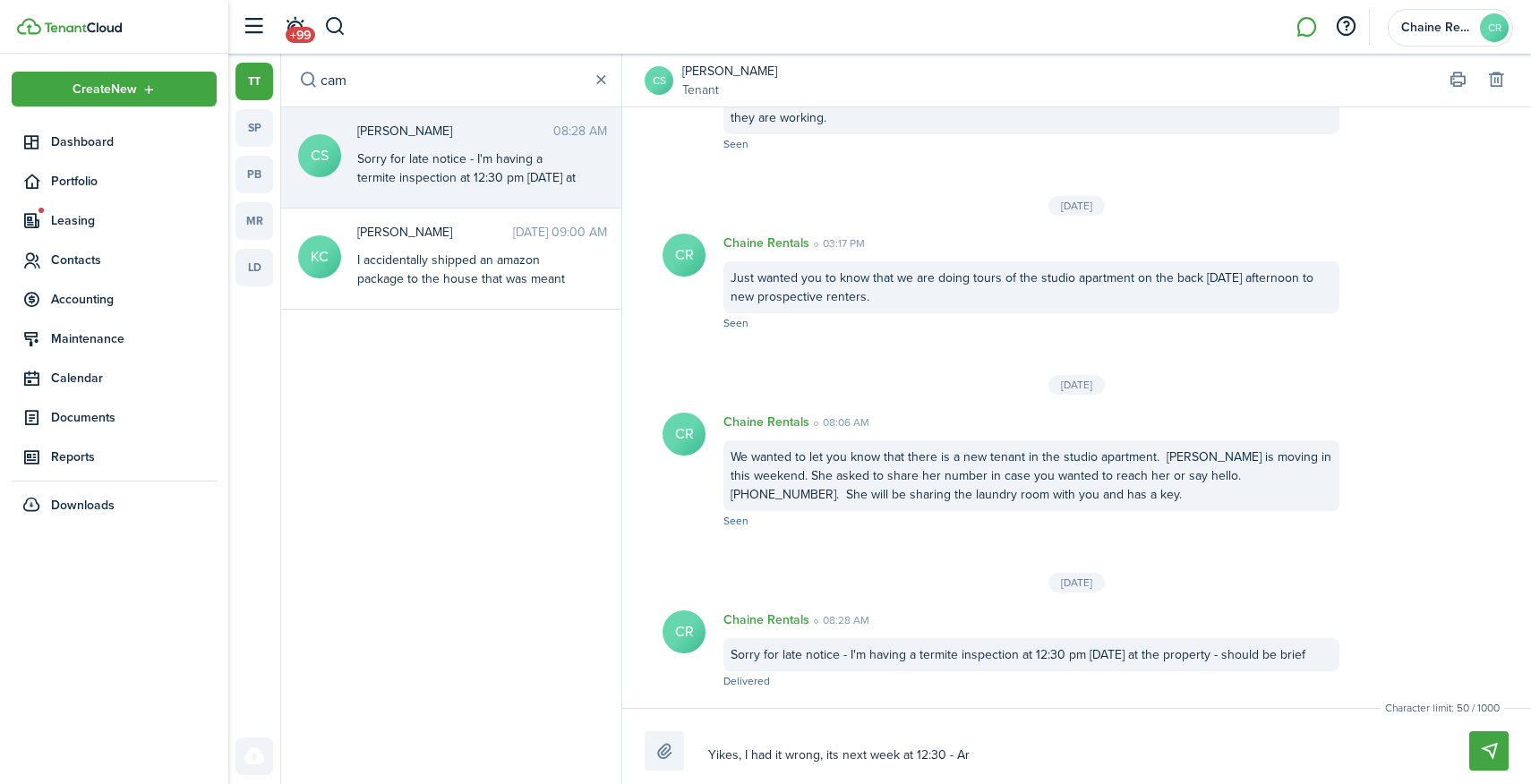
type textarea "Yikes, I had it wrong, its next week at 12:30 - A"
type textarea "Yikes, I had it wrong, its next week at 12:30 -"
type textarea "Yikes, I had it wrong, its next week at 12:30 - W"
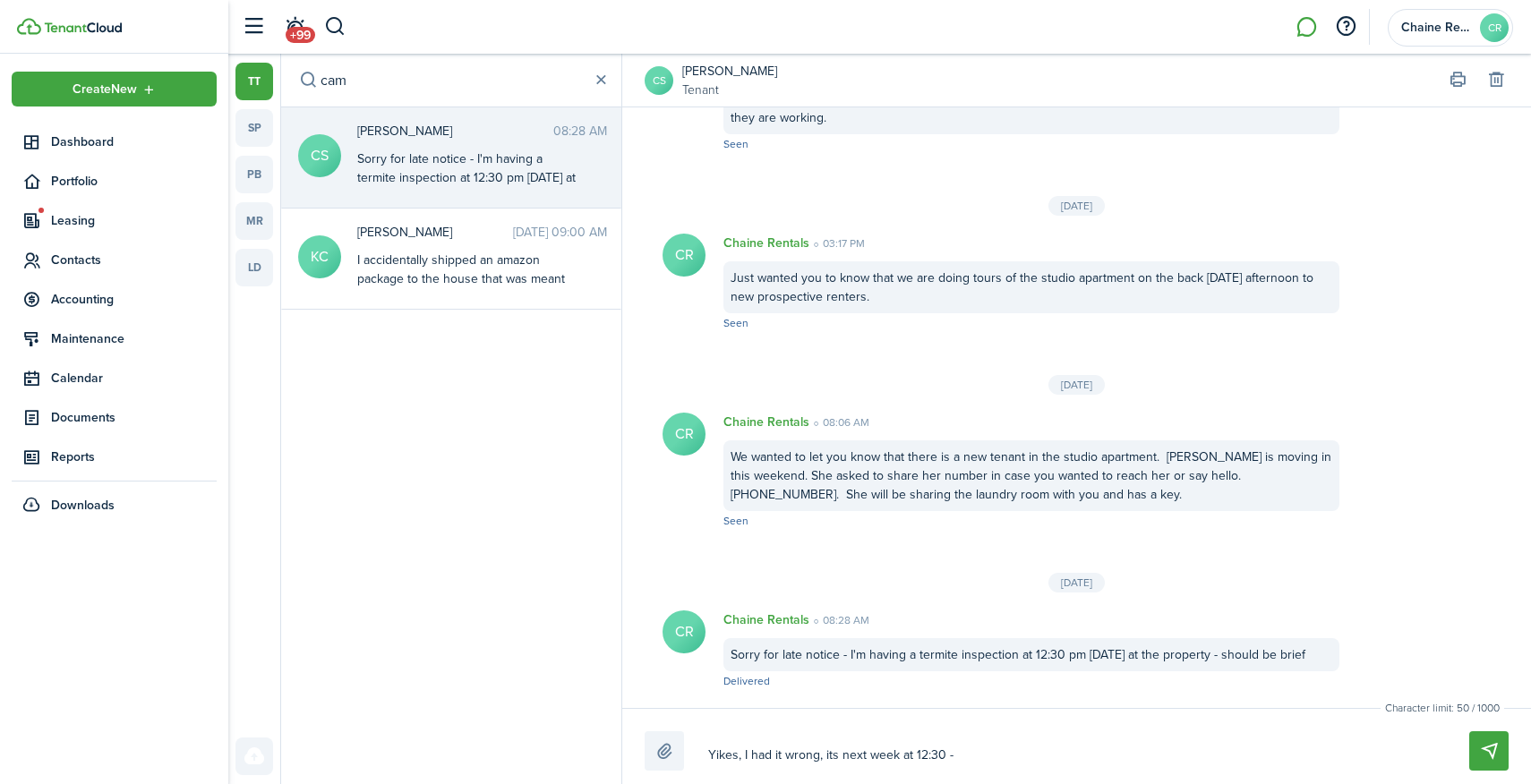
type textarea "Yikes, I had it wrong, its next week at 12:30 - W"
type textarea "Yikes, I had it wrong, its next week at 12:30 - Wi"
type textarea "Yikes, I had it wrong, its next week at 12:30 - Wil"
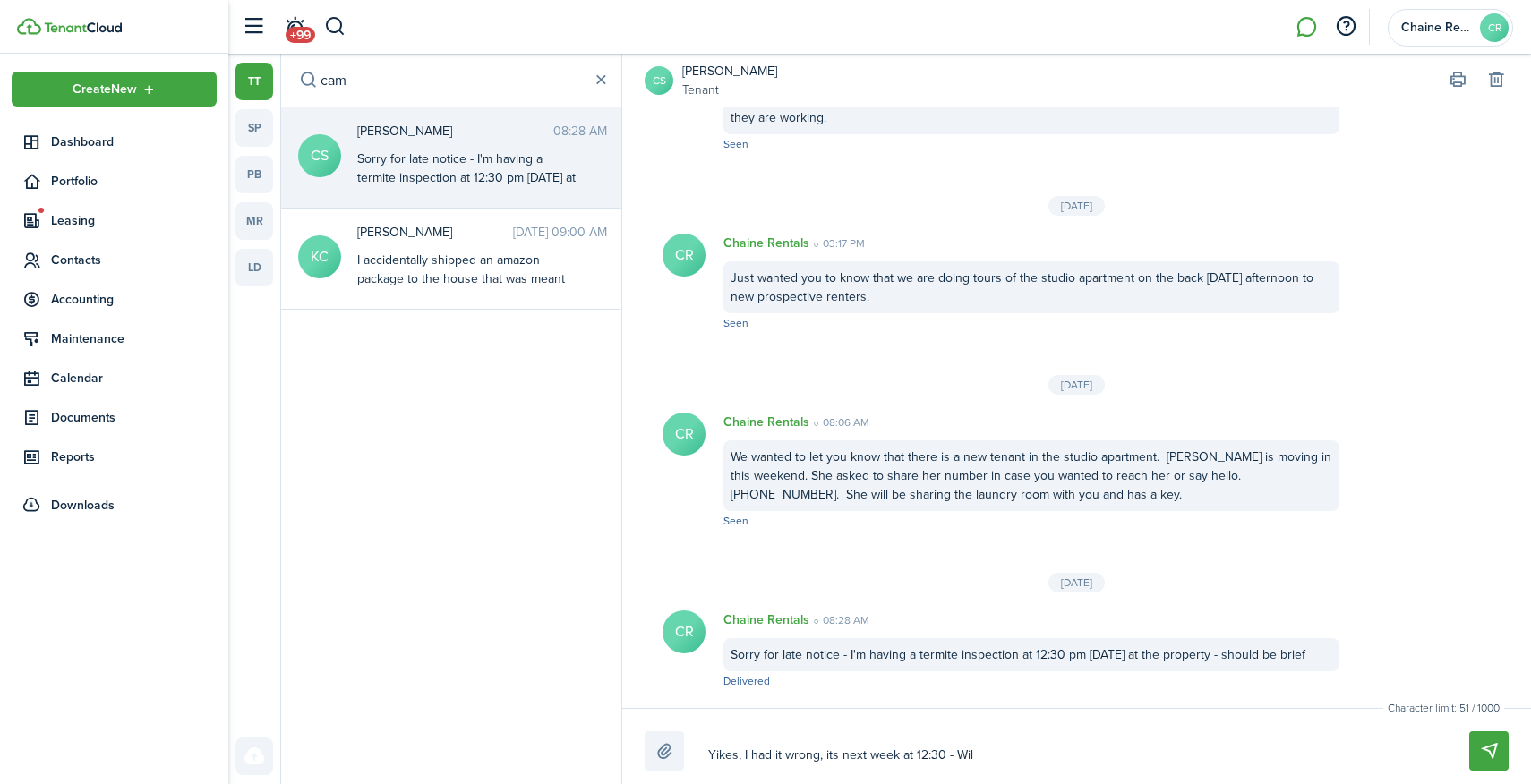
type textarea "Yikes, I had it wrong, its next week at 12:30 - Will"
type textarea "Yikes, I had it wrong, its next week at 12:30 - Will y"
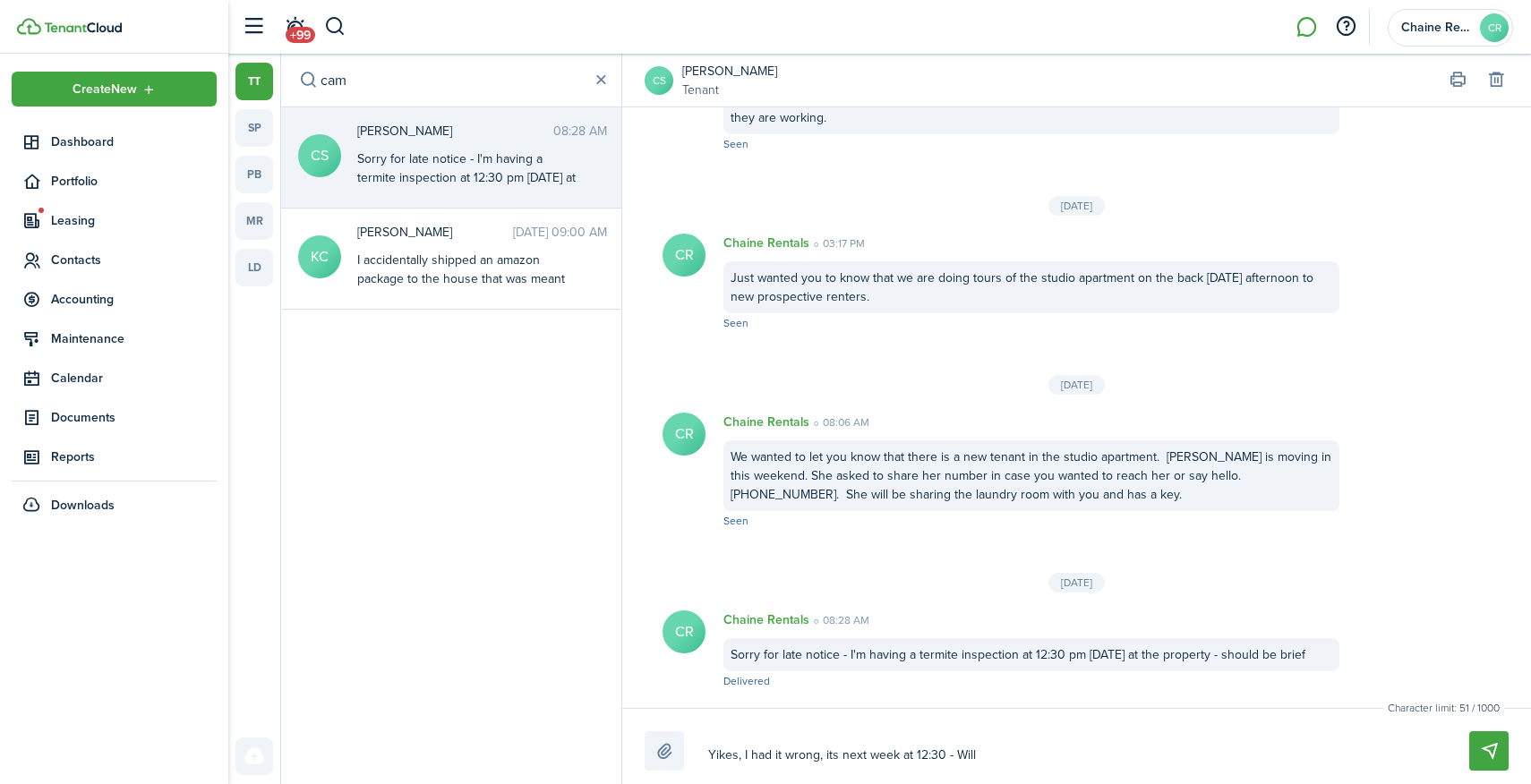
type textarea "Yikes, I had it wrong, its next week at 12:30 - Will y"
type textarea "Yikes, I had it wrong, its next week at 12:30 - Will yo"
type textarea "Yikes, I had it wrong, its next week at 12:30 - Will you"
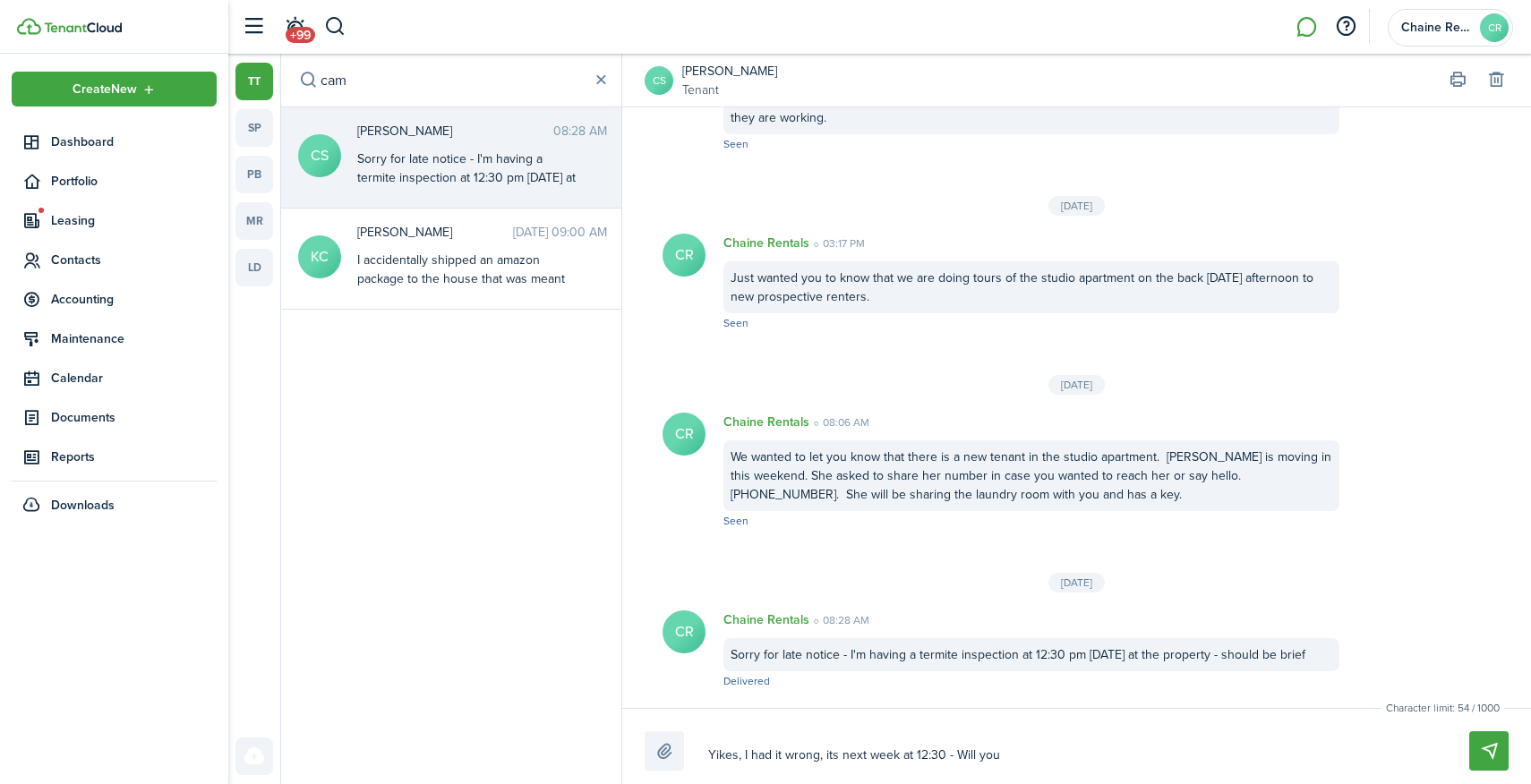
type textarea "Yikes, I had it wrong, its next week at 12:30 - Will you"
type textarea "Yikes, I had it wrong, its next week at 12:30 - Will you b"
type textarea "Yikes, I had it wrong, its next week at 12:30 - Will you be"
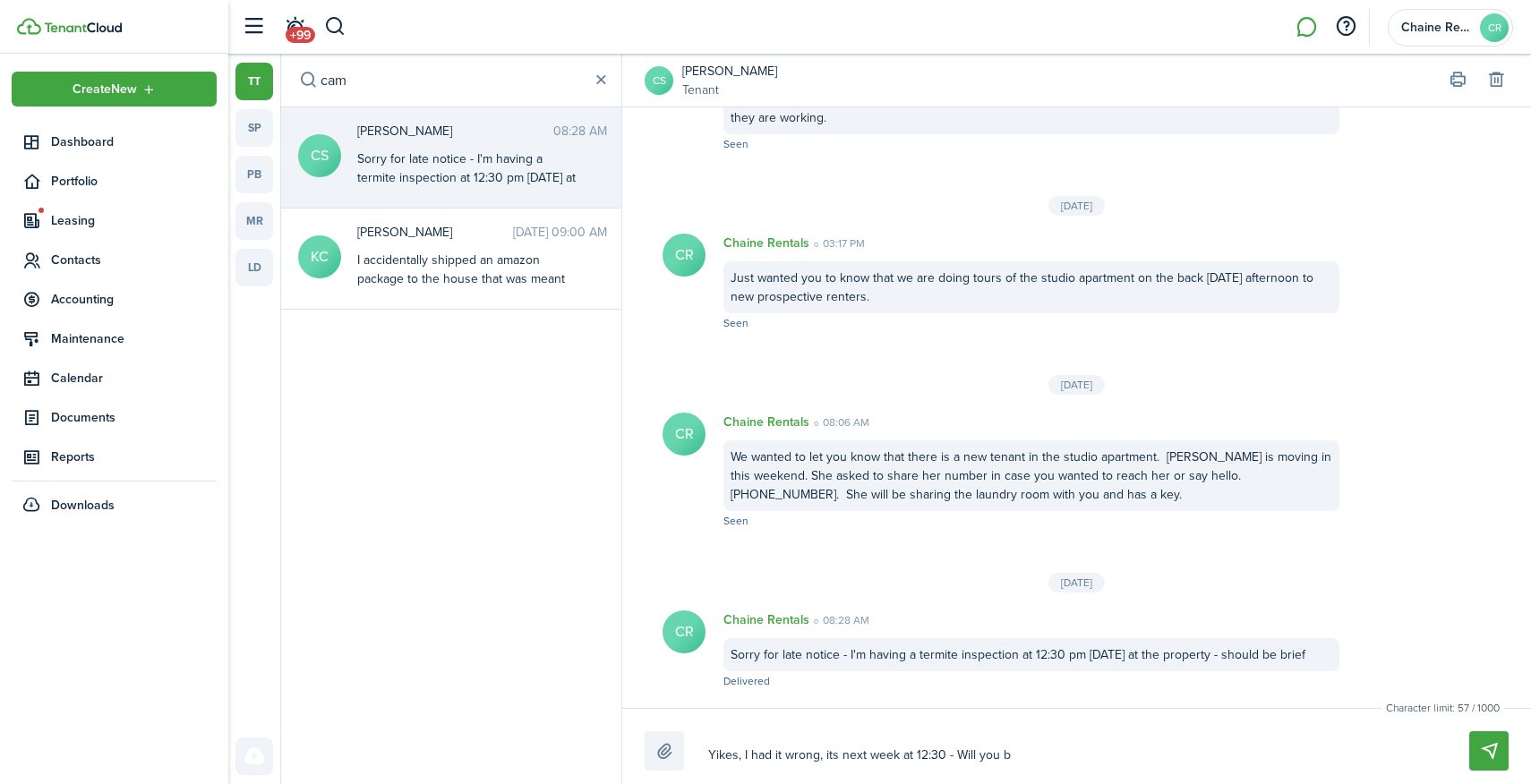
type textarea "Yikes, I had it wrong, its next week at 12:30 - Will you be"
type textarea "Yikes, I had it wrong, its next week at 12:30 - Will you be a"
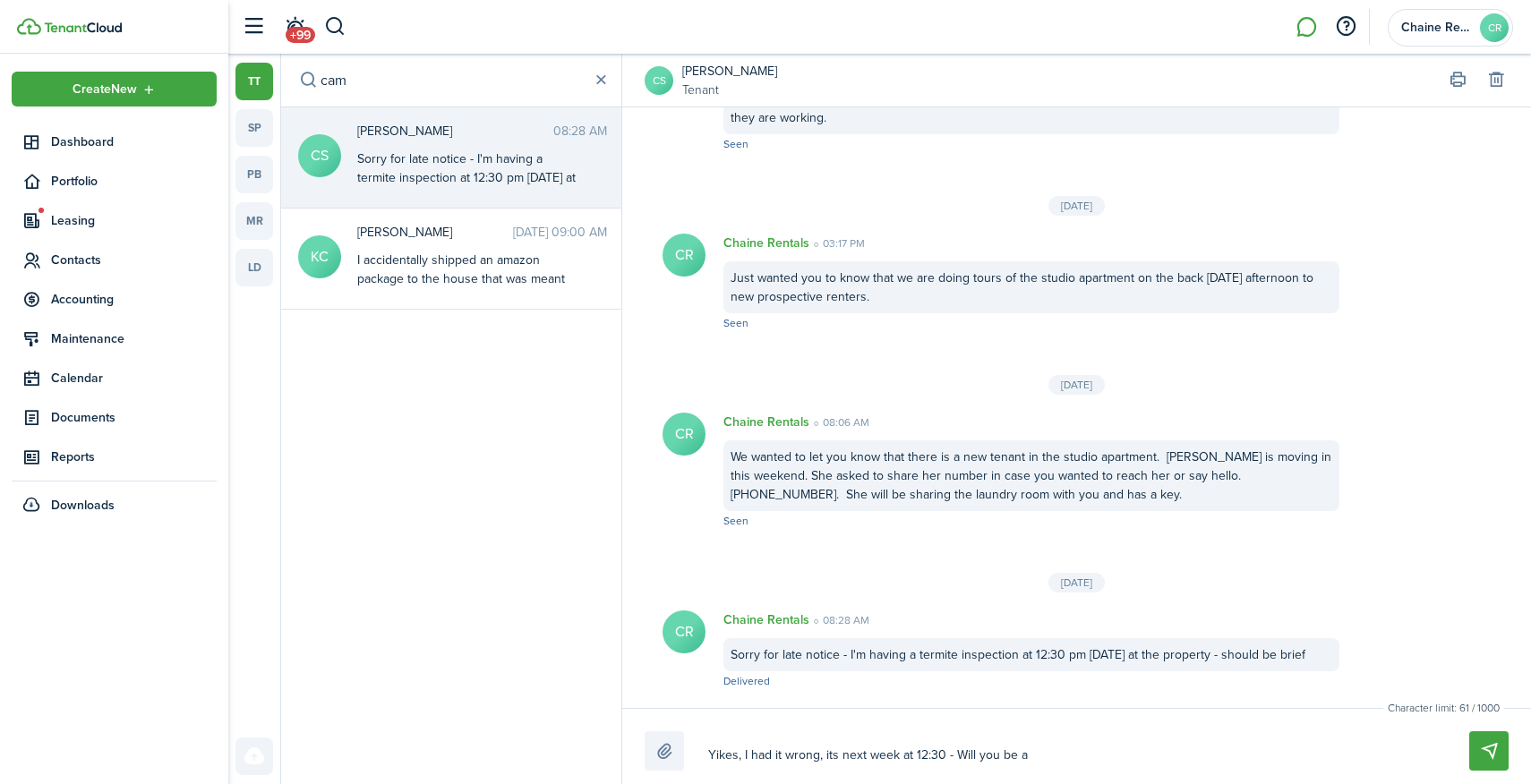
type textarea "Yikes, I had it wrong, its next week at 12:30 - Will you be at"
type textarea "Yikes, I had it wrong, its next week at 12:30 - Will you be at t"
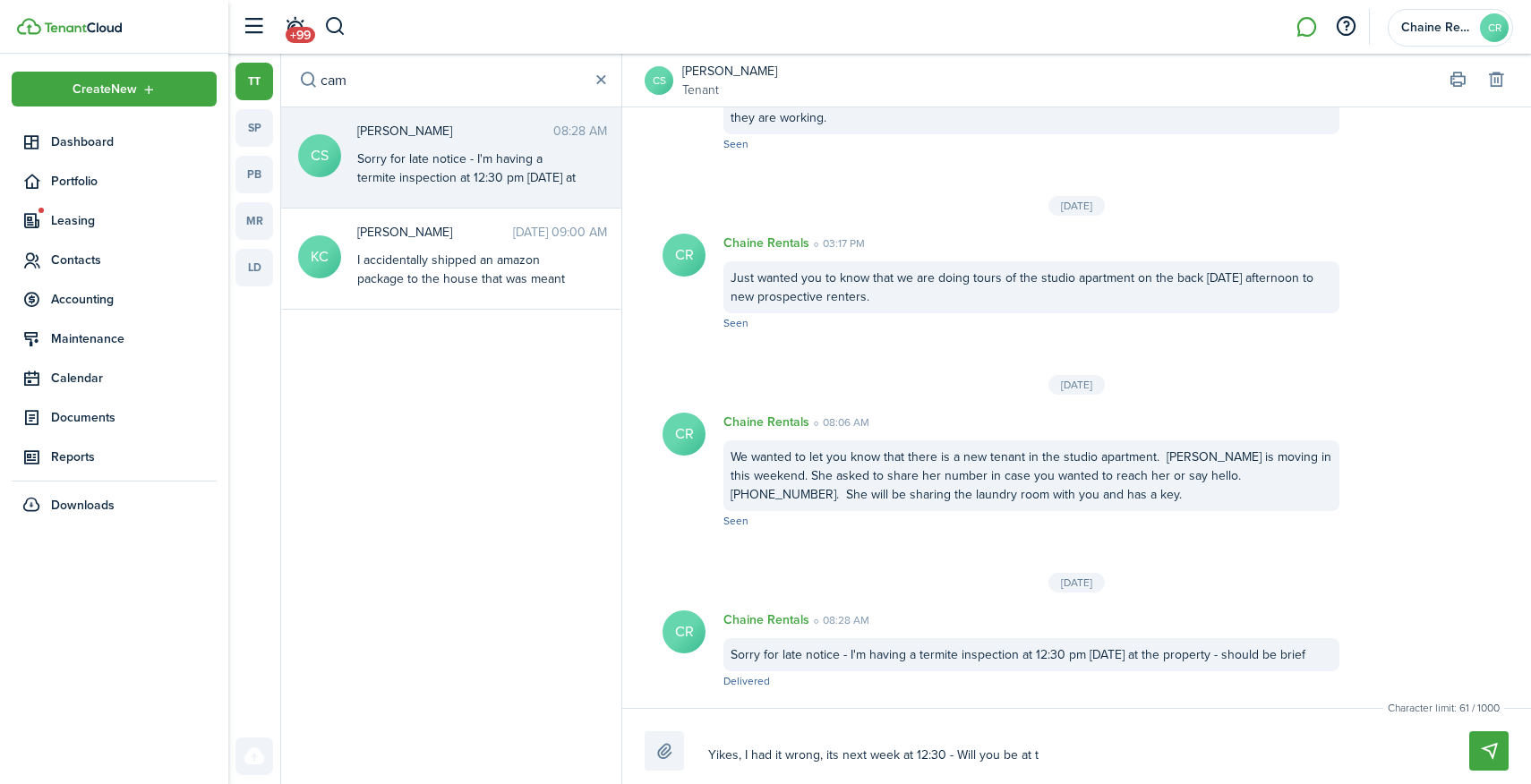
type textarea "Yikes, I had it wrong, its next week at 12:30 - Will you be at t"
type textarea "Yikes, I had it wrong, its next week at 12:30 - Will you be at th"
type textarea "Yikes, I had it wrong, its next week at 12:30 - Will you be at the"
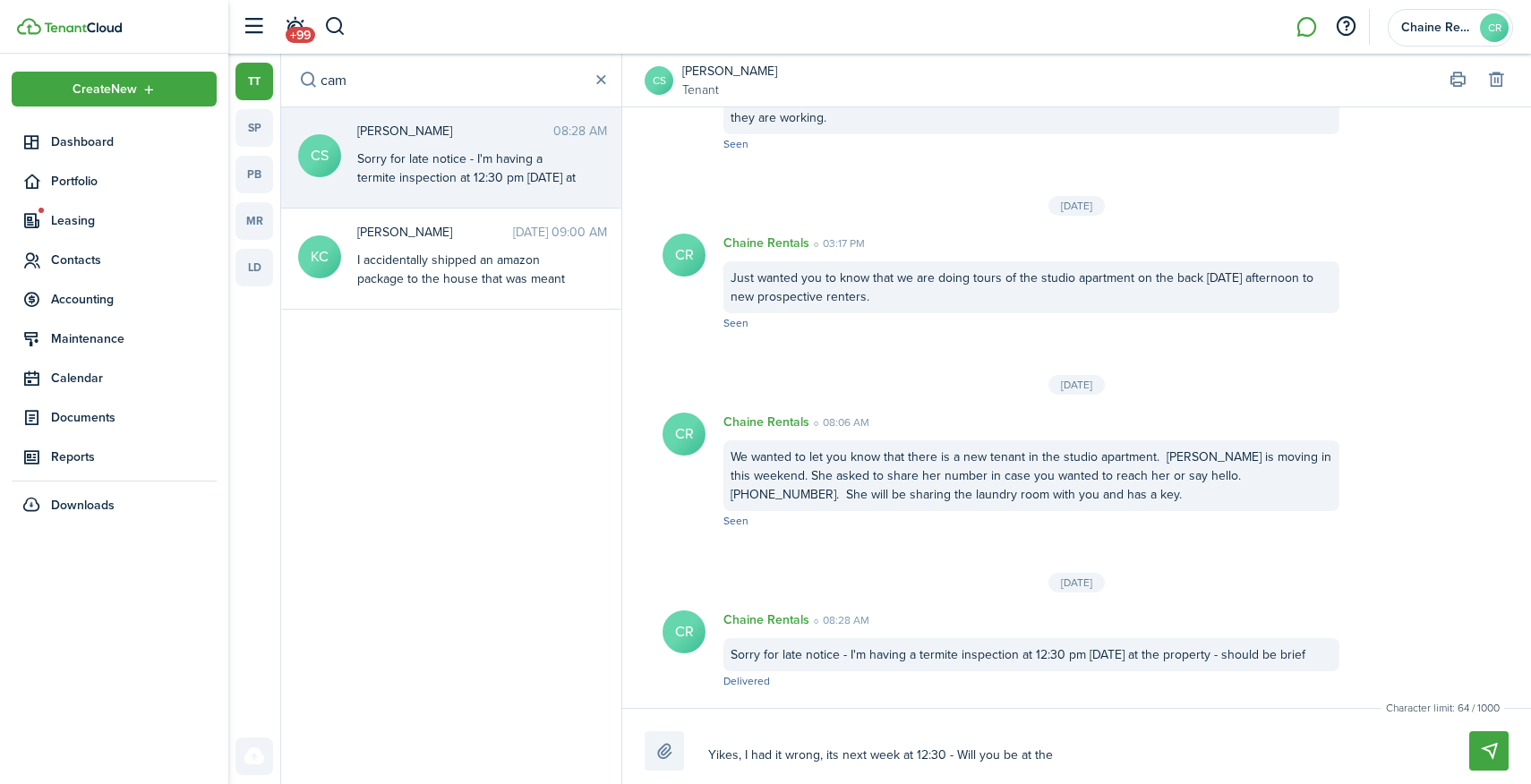
type textarea "Yikes, I had it wrong, its next week at 12:30 - Will you be at the"
type textarea "Yikes, I had it wrong, its next week at 12:30 - Will you be at the h"
type textarea "Yikes, I had it wrong, its next week at 12:30 - Will you be at the ho"
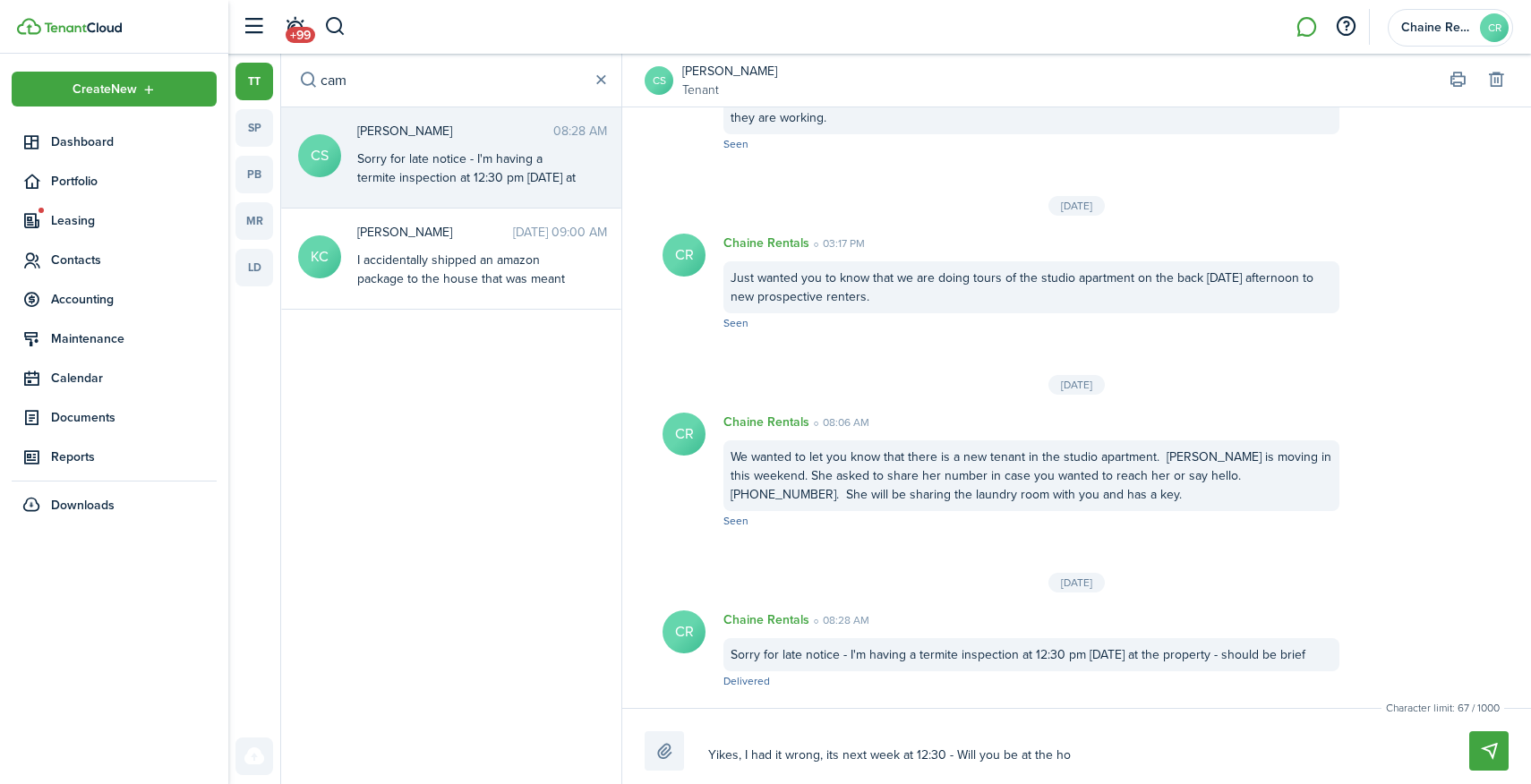
type textarea "Yikes, I had it wrong, its next week at 12:30 - Will you be at the ho"
type textarea "Yikes, I had it wrong, its next week at 12:30 - Will you be at the hou"
type textarea "Yikes, I had it wrong, its next week at 12:30 - Will you be at the hous"
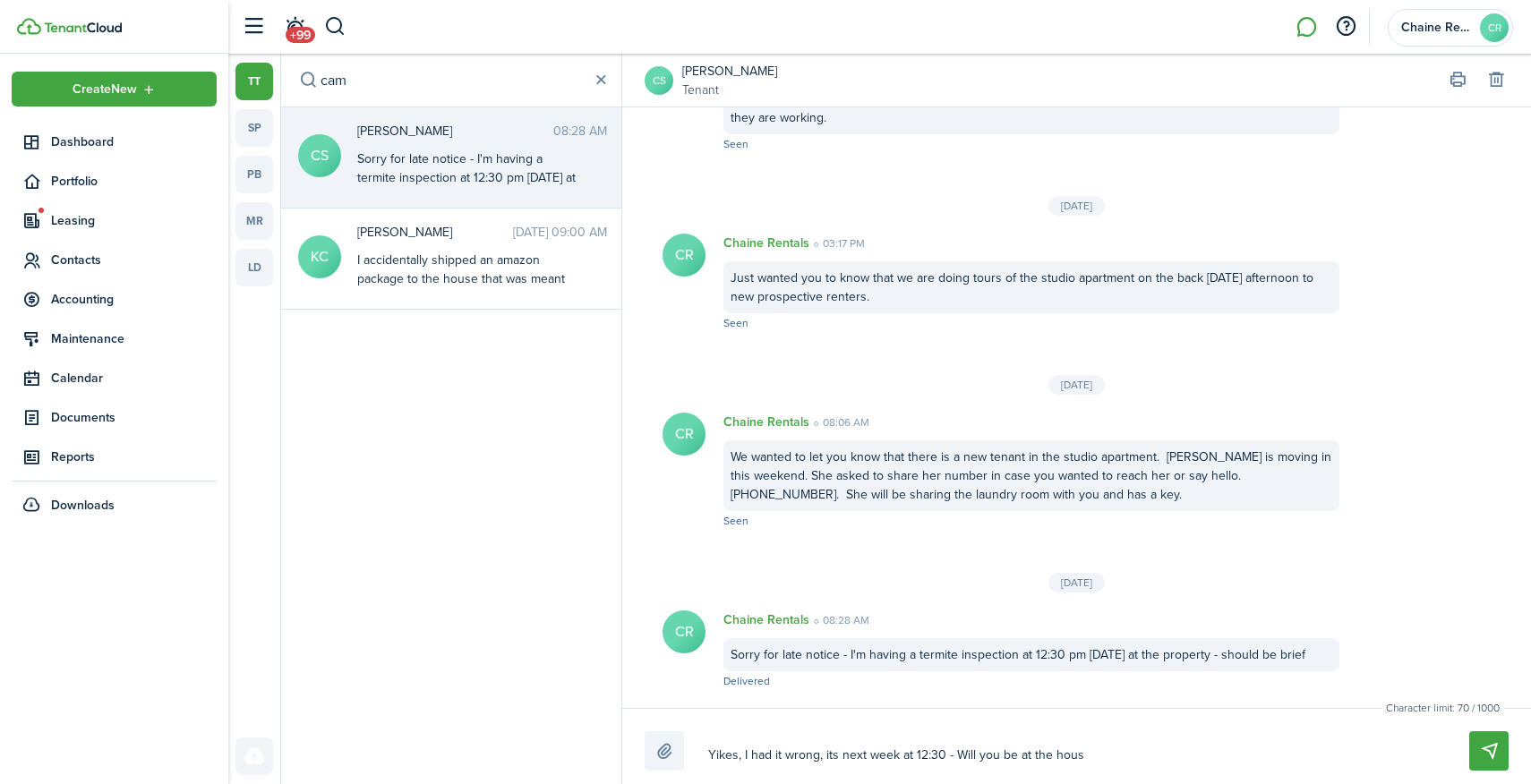
type textarea "Yikes, I had it wrong, its next week at 12:30 - Will you be at the house"
type textarea "Yikes, I had it wrong, its next week at 12:30 - Will you be at the house o"
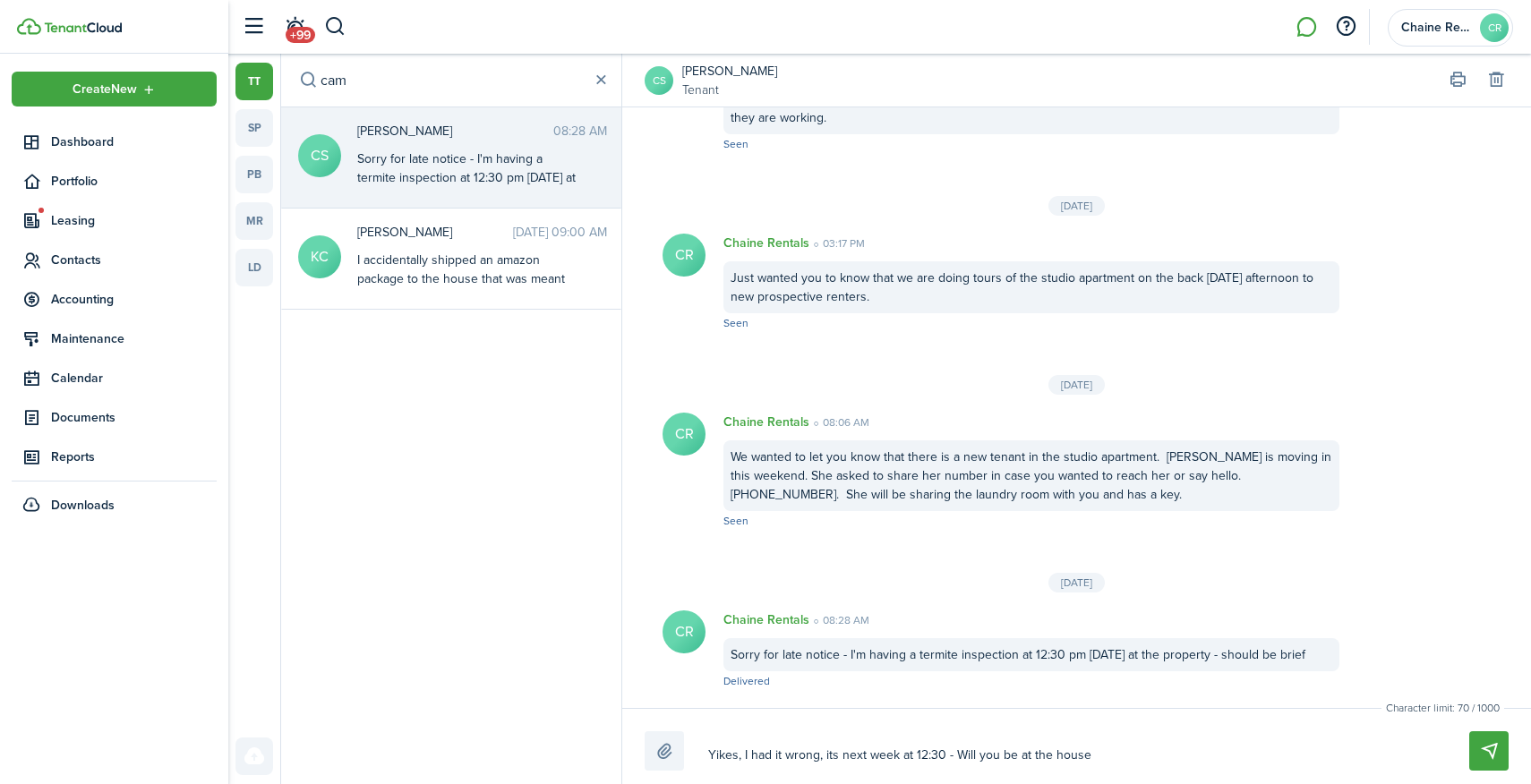
type textarea "Yikes, I had it wrong, its next week at 12:30 - Will you be at the house o"
type textarea "Yikes, I had it wrong, its next week at 12:30 - Will you be at the house on"
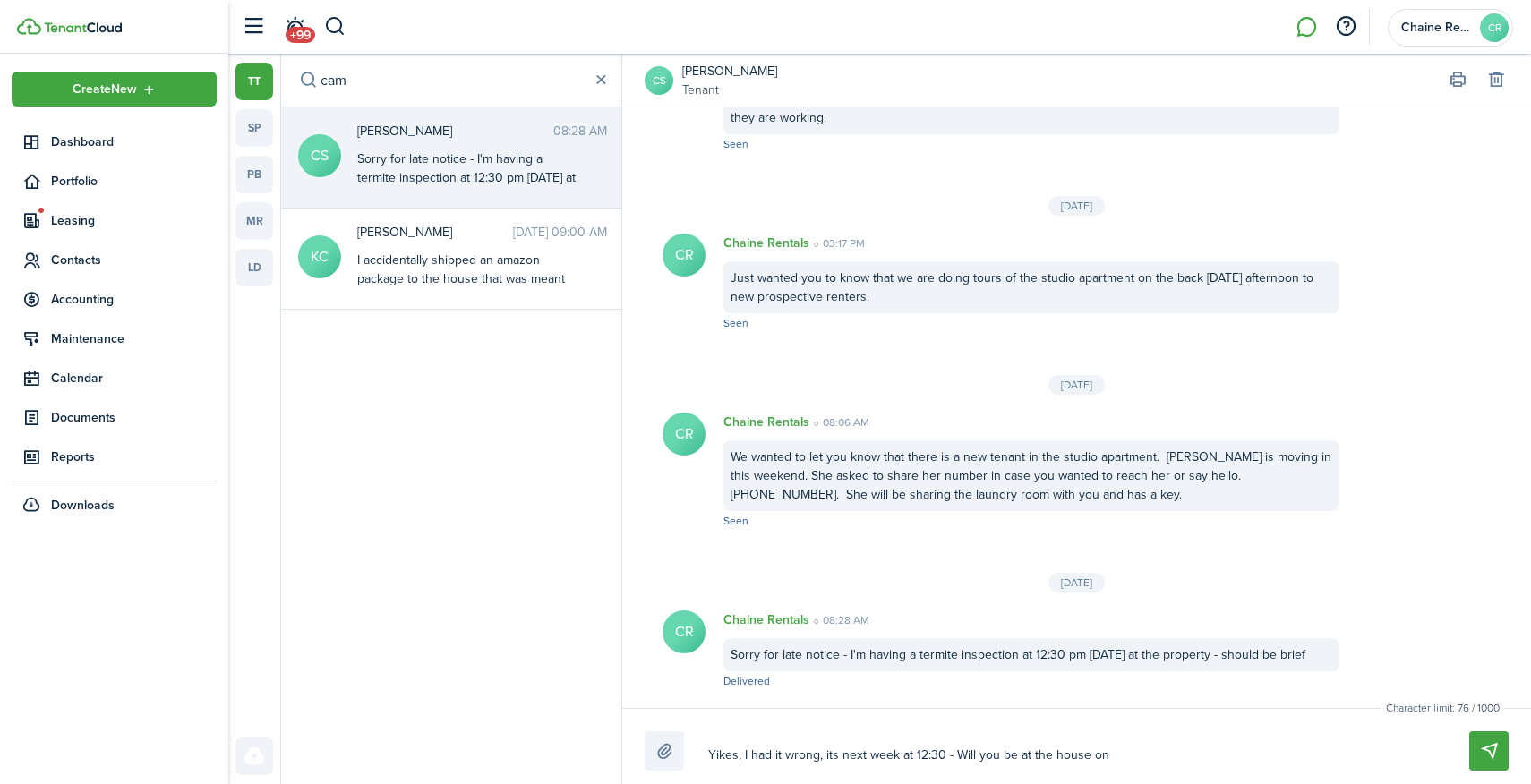
type textarea "Yikes, I had it wrong, its next week at 12:30 - Will you be at the house on S"
type textarea "Yikes, I had it wrong, its next week at 12:30 - Will you be at the house on Sa"
type textarea "Yikes, I had it wrong, its next week at 12:30 - Will you be at the house [DATE]"
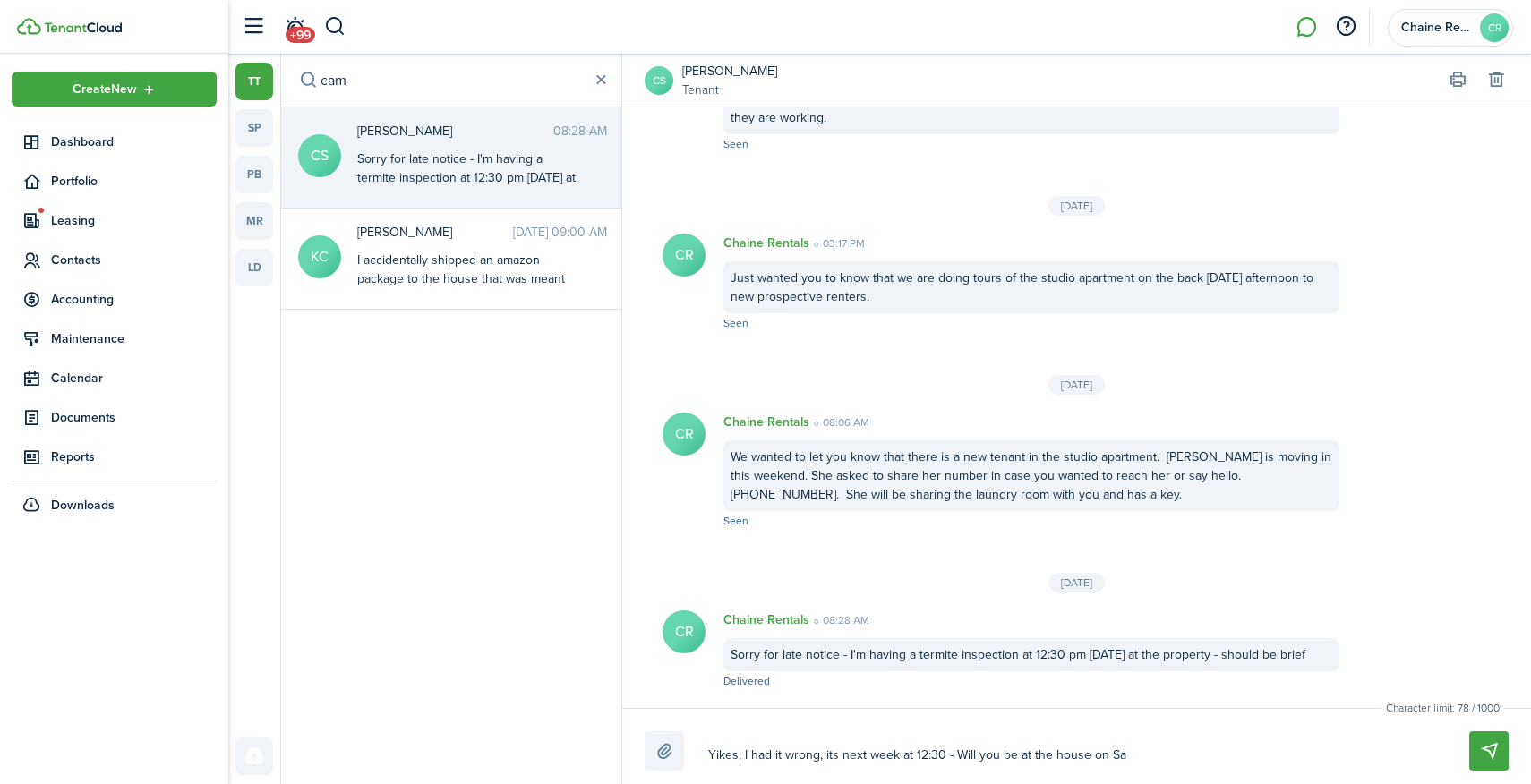
type textarea "Yikes, I had it wrong, its next week at 12:30 - Will you be at the house [DATE]"
type textarea "Yikes, I had it wrong, its next week at 12:30 - Will you be at the house on Satu"
type textarea "Yikes, I had it wrong, its next week at 12:30 - Will you be at the house on Sat…"
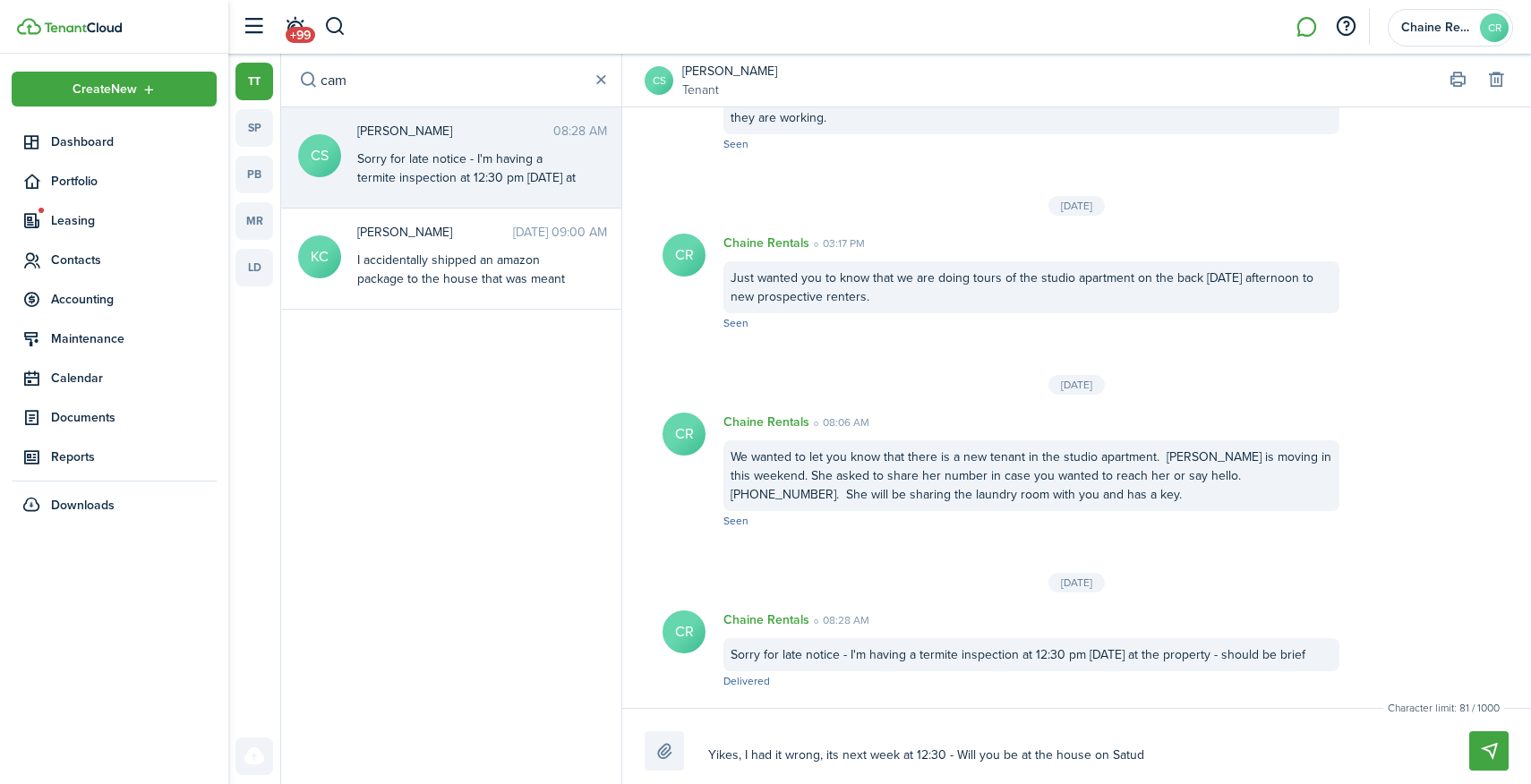
type textarea "Yikes, I had it wrong, its next week at 12:30 - Will you be at the house on Satu"
type textarea "Yikes, I had it wrong, its next week at 12:30 - Will you be at the house on Sat…"
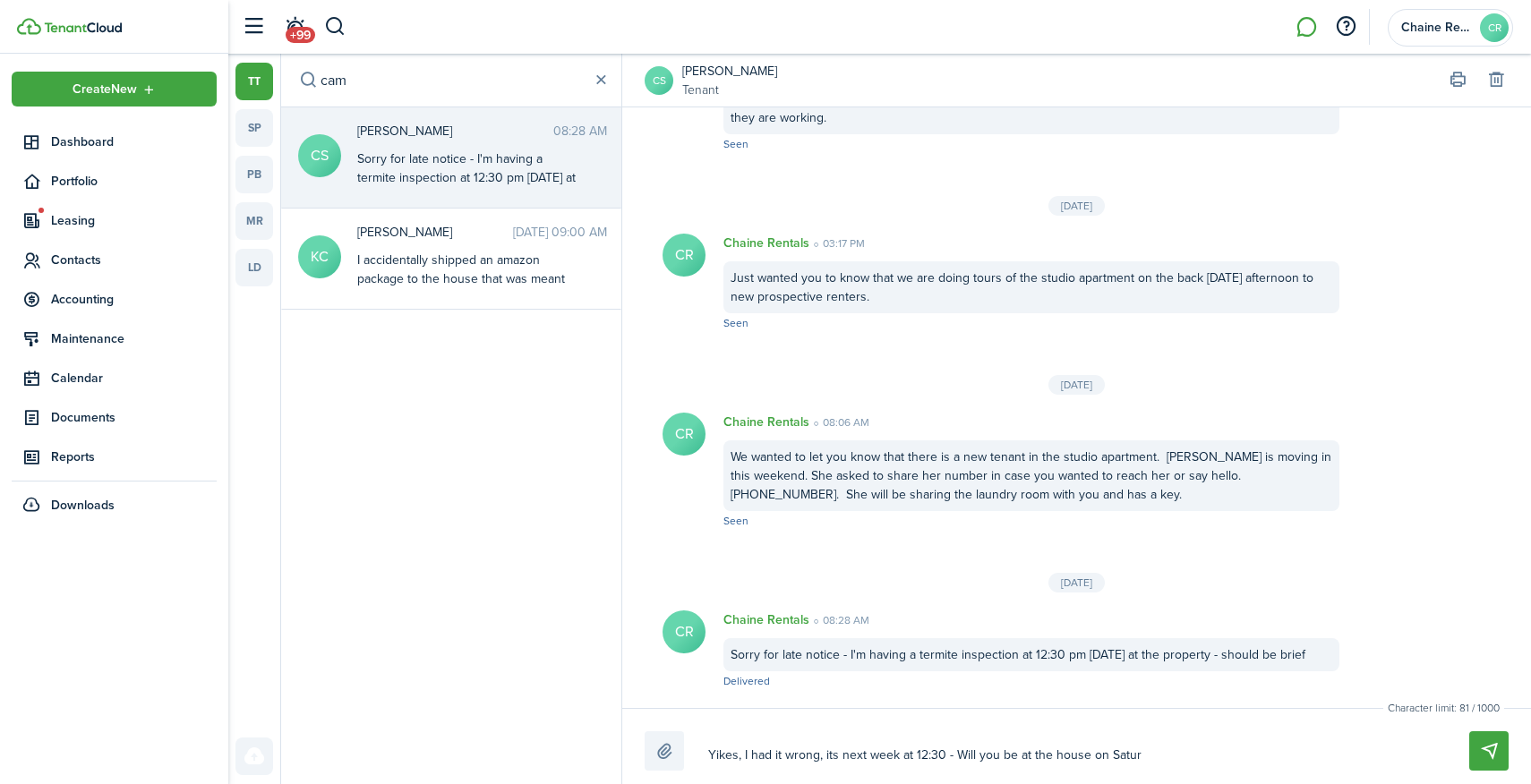
type textarea "Yikes, I had it wrong, its next week at 12:30 - Will you be at the house on Sat…"
type textarea "Yikes, I had it wrong, its next week at 12:30 - Will you be at the house on [GE…"
type textarea "Yikes, I had it wrong, its next week at 12:30 - Will you be at the house [DATE]"
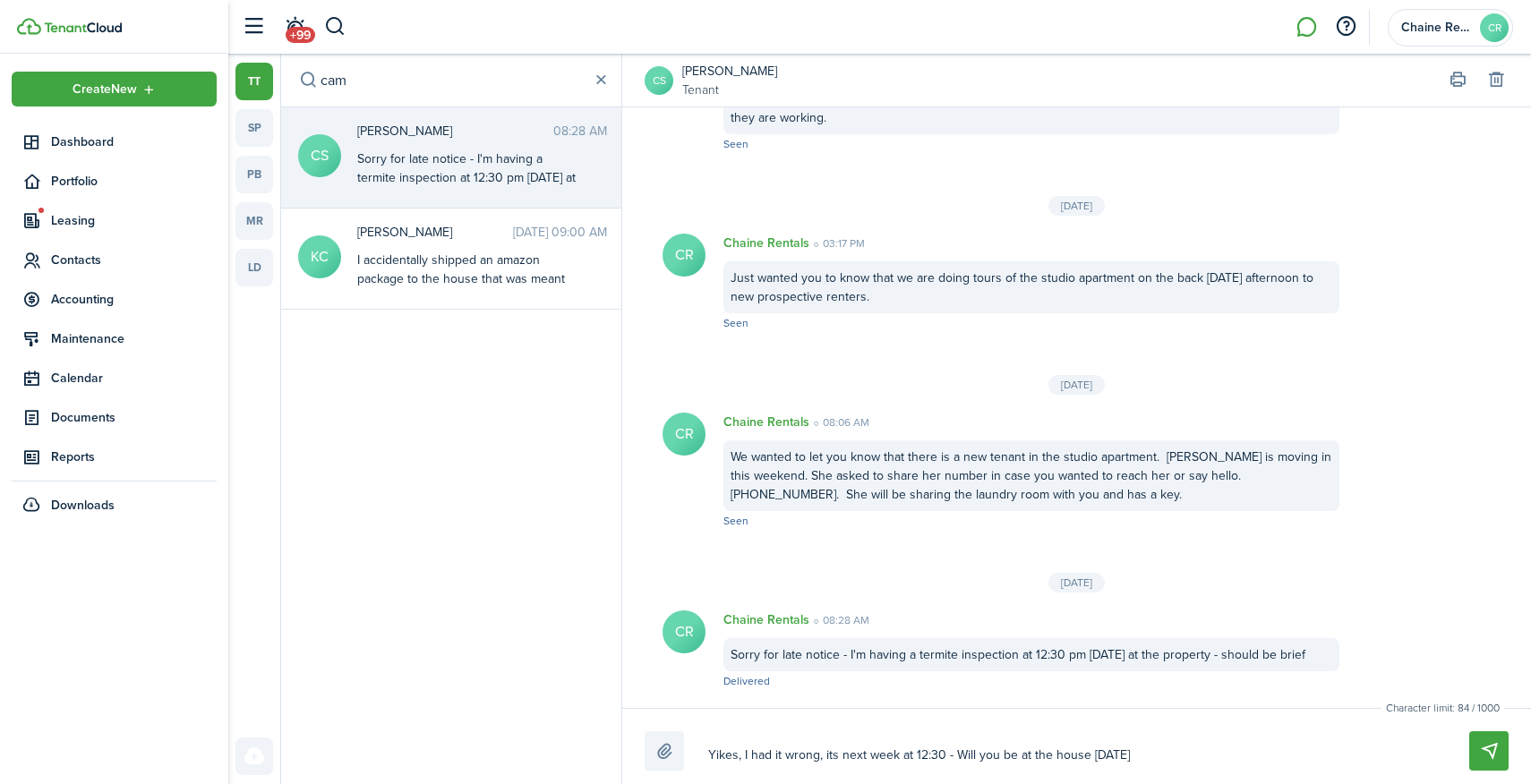
type textarea "Yikes, I had it wrong, its next week at 12:30 - Will you be at the house [DATE]?"
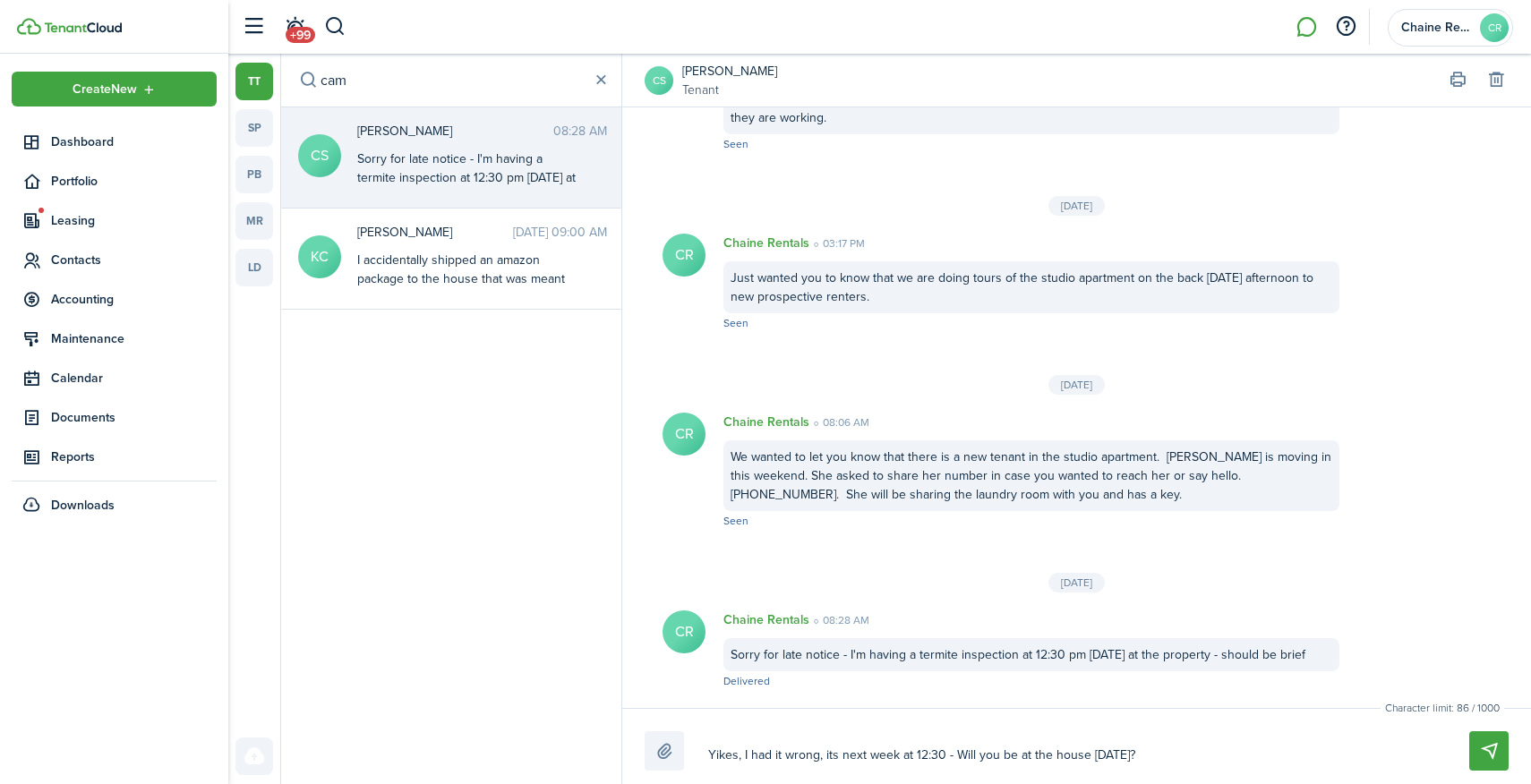
type textarea "Yikes, I had it wrong, its next week at 12:30 - Will you be at the house [DATE]?"
type textarea "Yikes, I had it wrong, its next week at 12:30 - Will you be at the house [DATE]…"
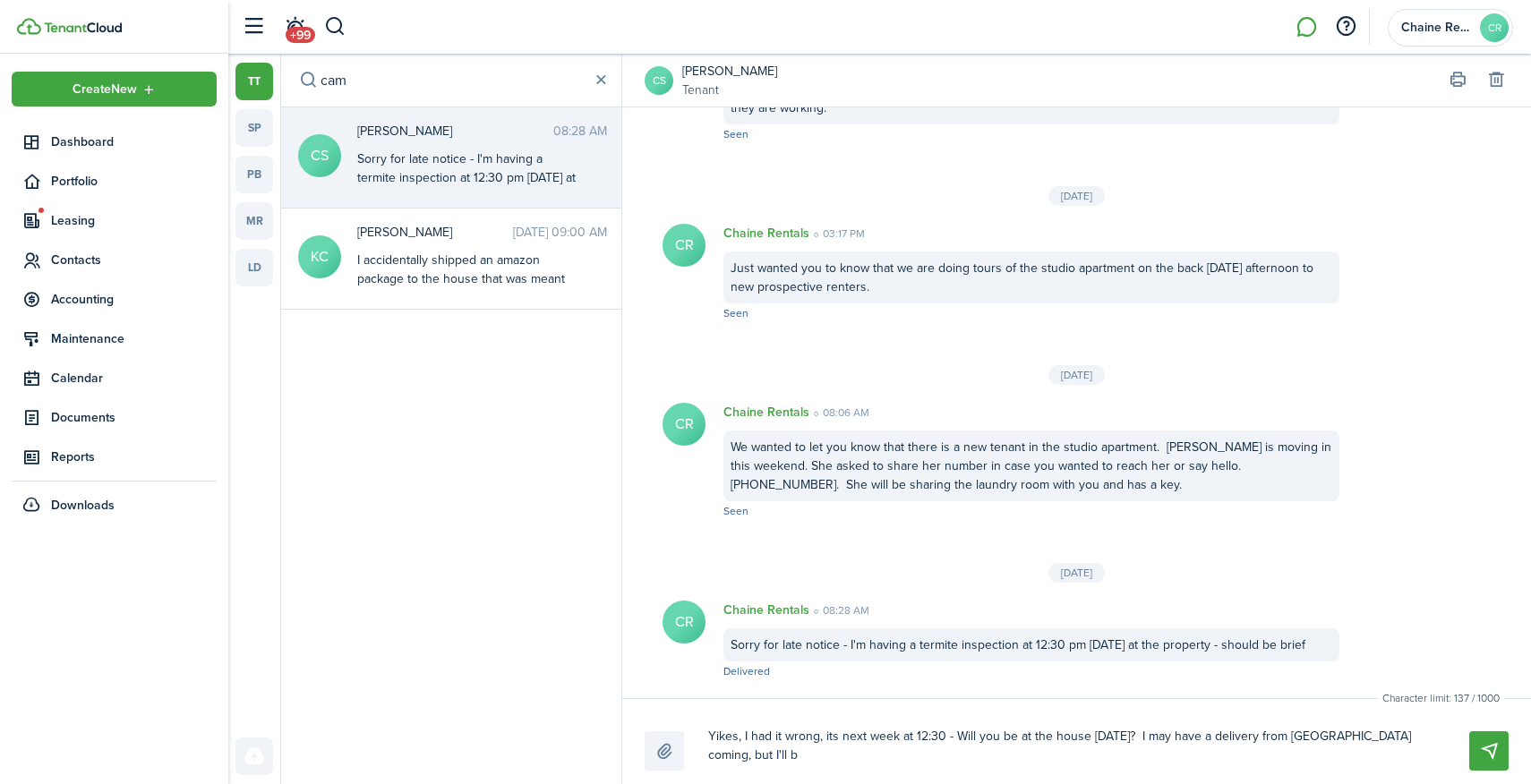
scroll to position [0, 0]
drag, startPoint x: 1038, startPoint y: 766, endPoint x: 695, endPoint y: 738, distance: 344.1
click at [695, 738] on div "Yikes, I had it wrong, its next week at 12:30 - Will you be at the house [DATE]…" at bounding box center [1076, 746] width 864 height 49
click at [1080, 760] on textarea "Yikes, I had it wrong, its next week at 12:30 - Will you be at the house [DATE]…" at bounding box center [1067, 746] width 732 height 49
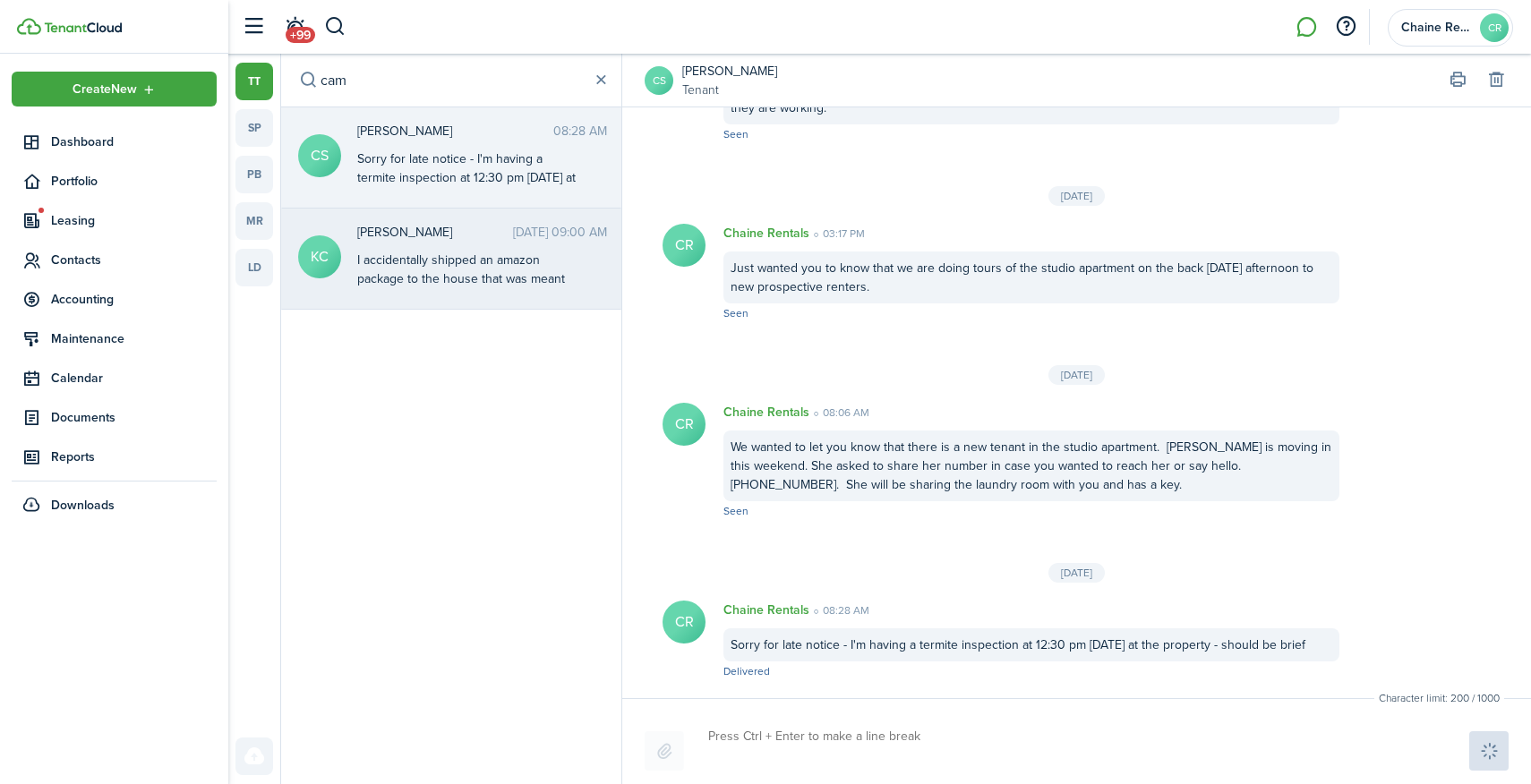
scroll to position [1144, 0]
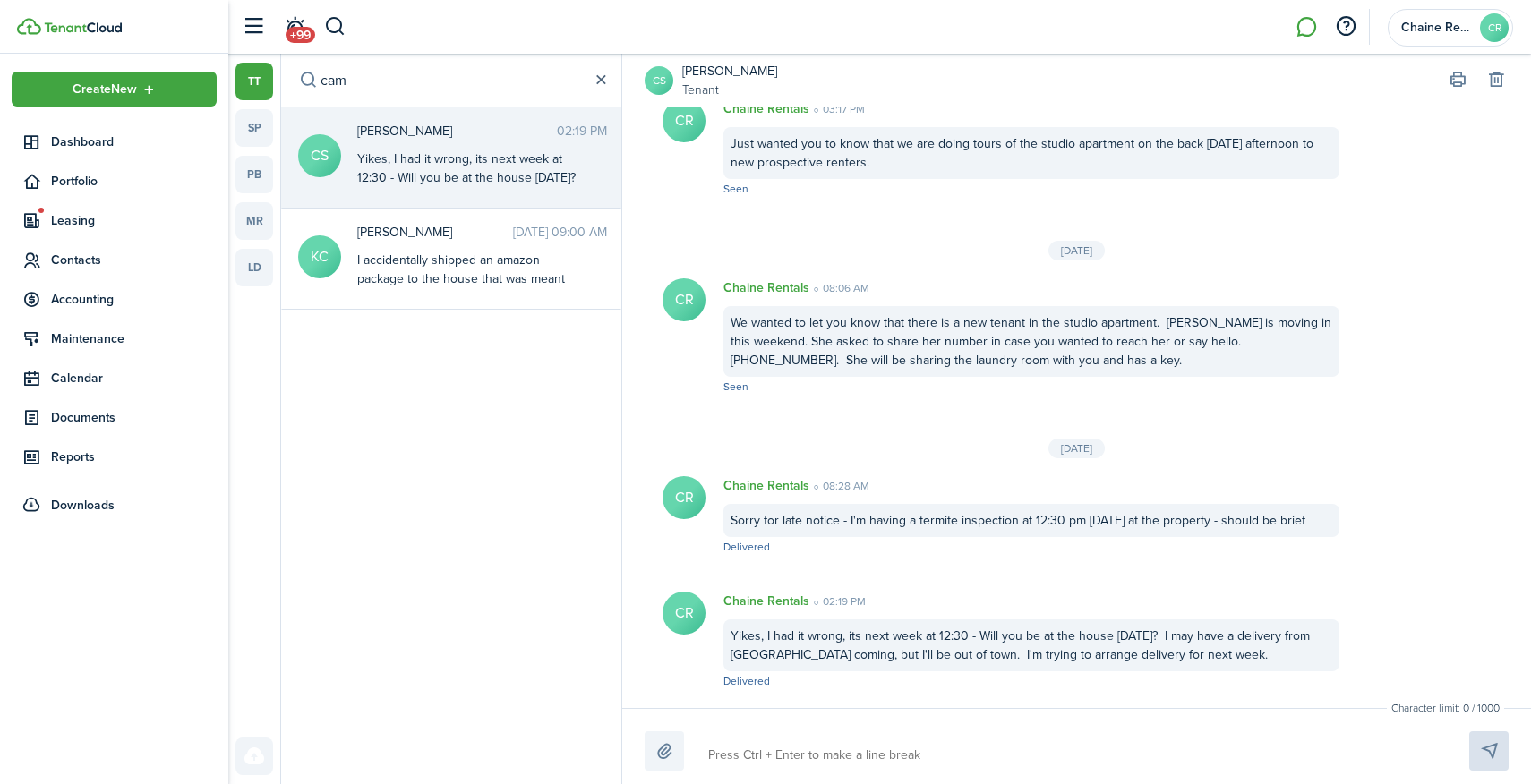
click at [601, 89] on button "button" at bounding box center [601, 81] width 20 height 20
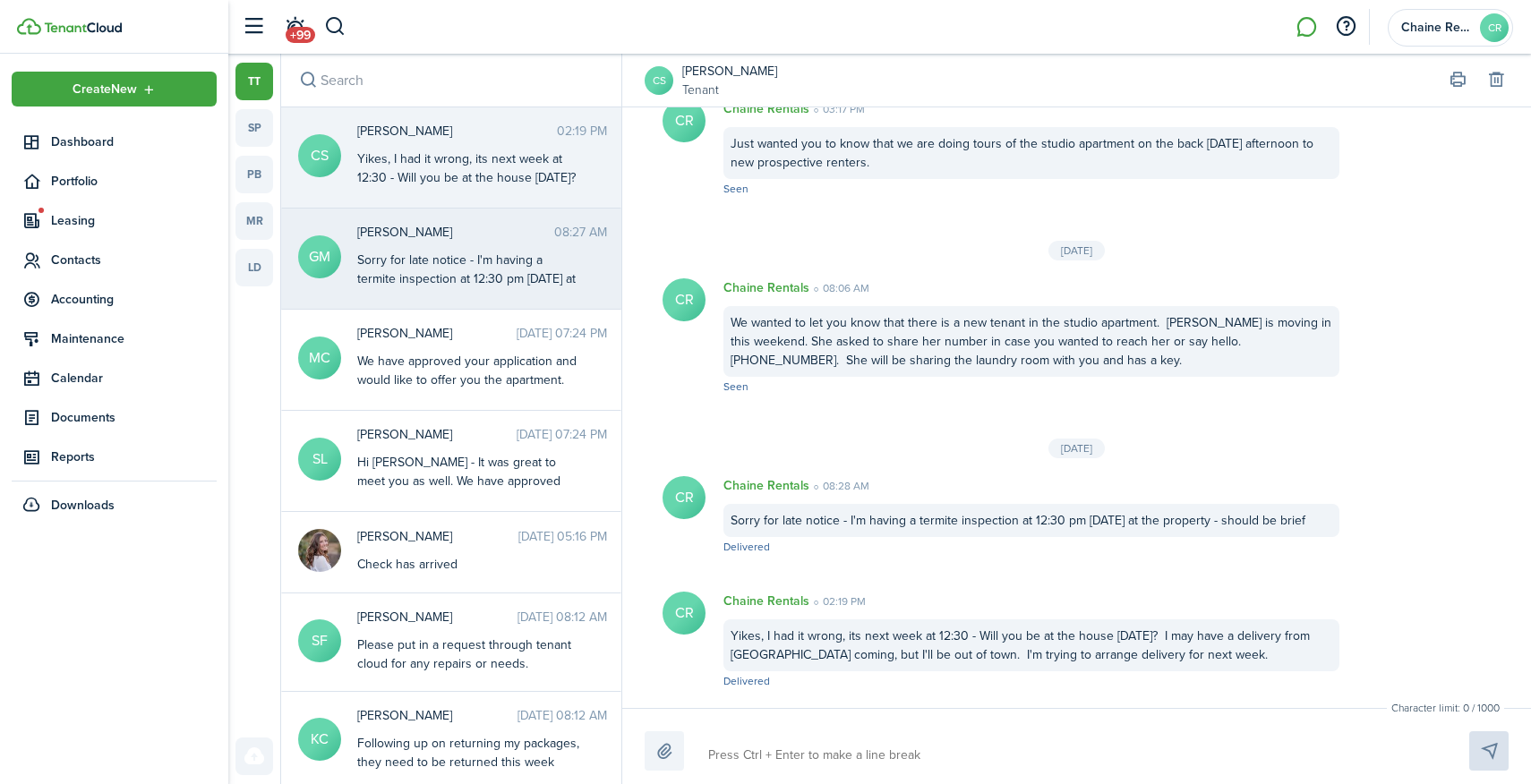
click at [431, 240] on span "[PERSON_NAME]" at bounding box center [455, 232] width 197 height 19
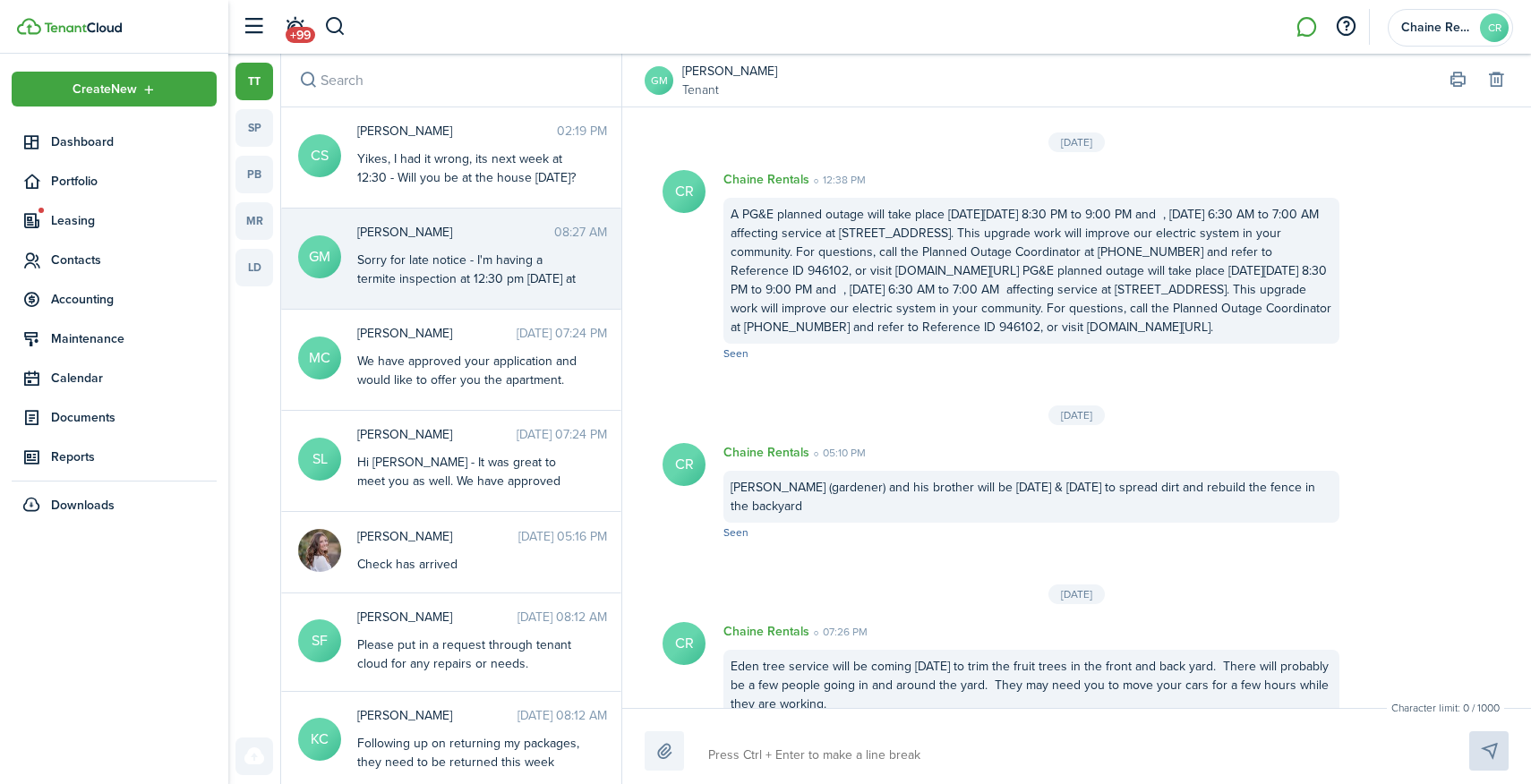
scroll to position [2660, 0]
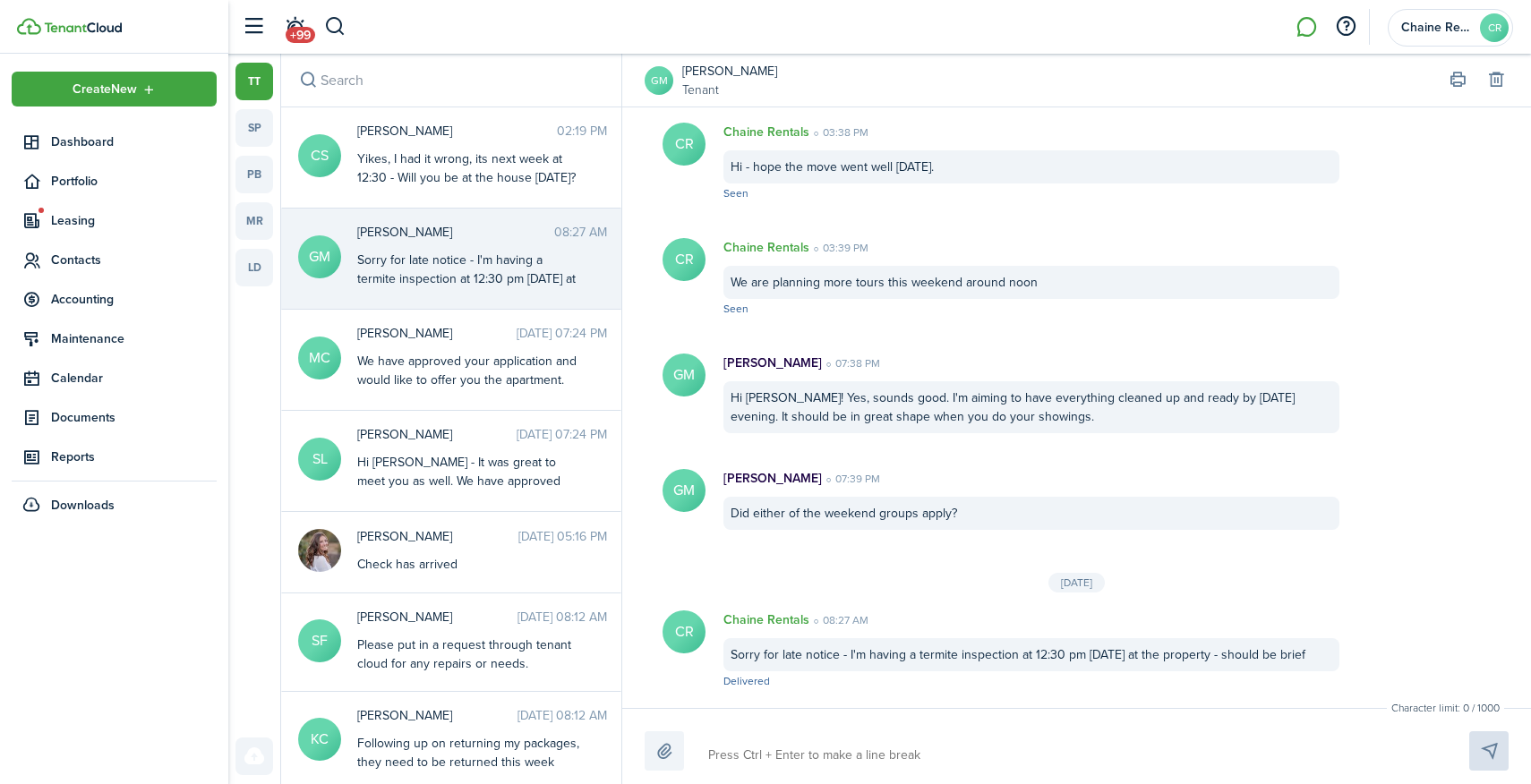
click at [739, 754] on textarea at bounding box center [1067, 756] width 732 height 31
paste textarea "Yikes, I had it wrong, its next week at 12:30 - Will you be at the house [DATE]…"
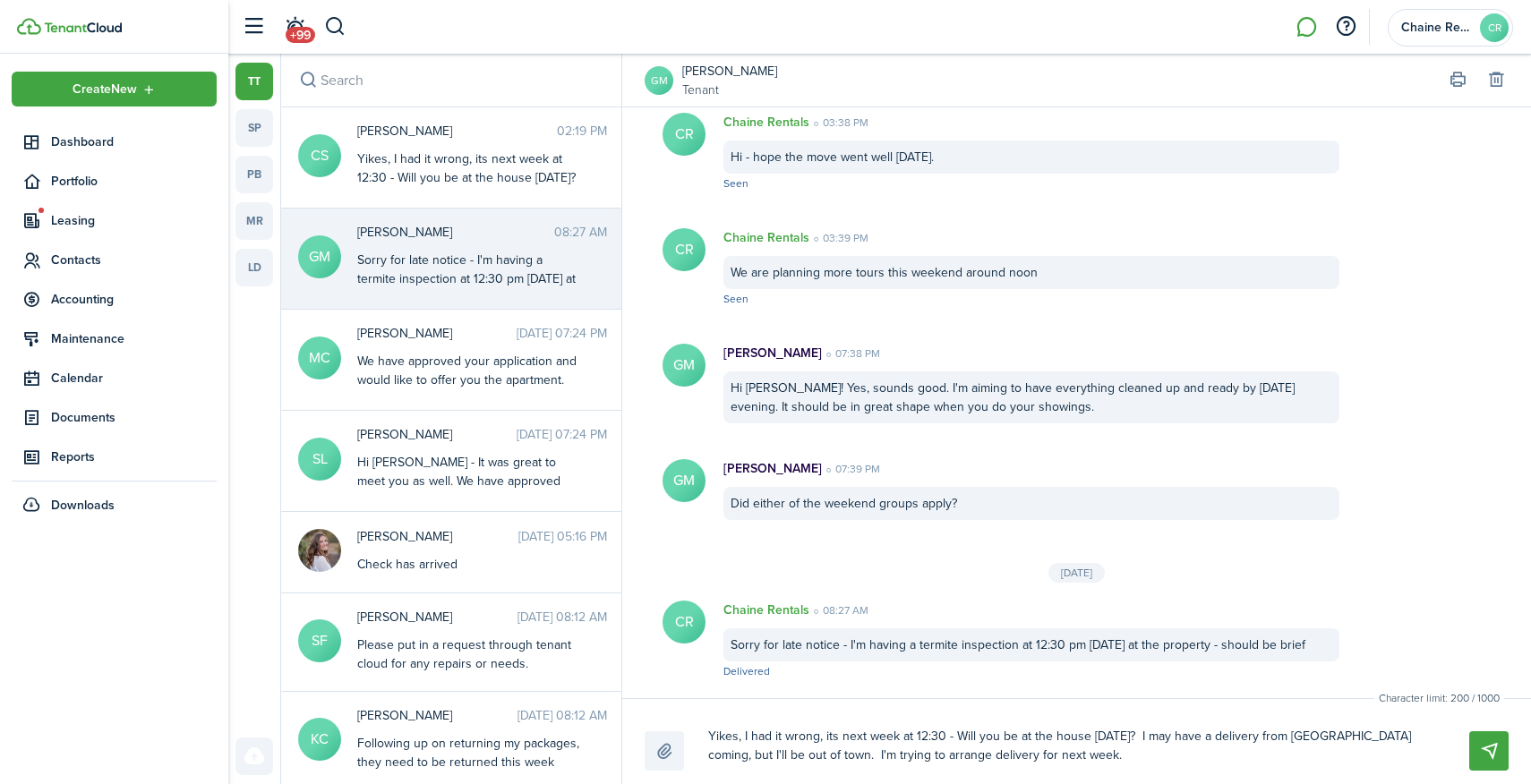
scroll to position [0, 0]
click at [1481, 760] on button "Send" at bounding box center [1488, 750] width 39 height 39
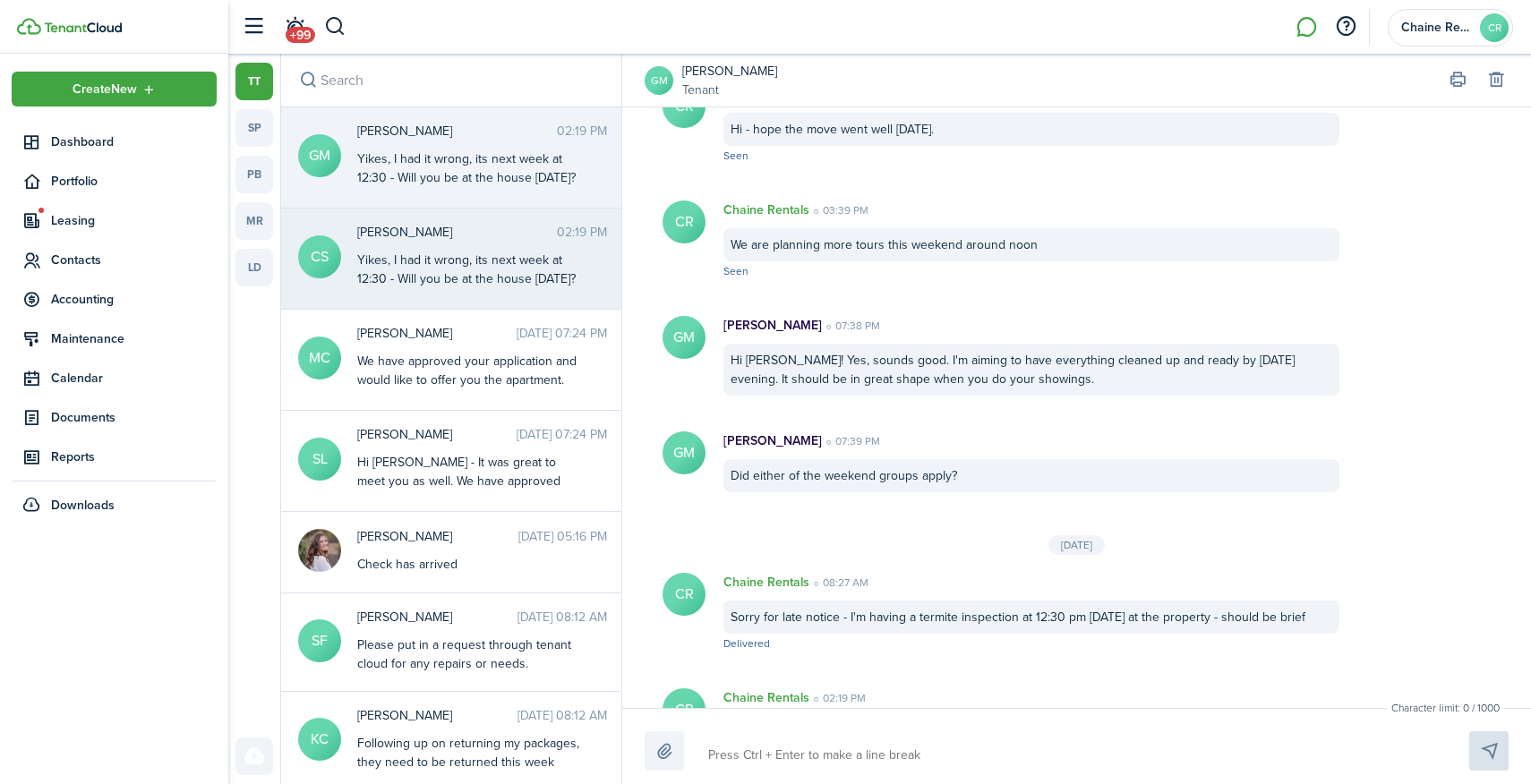
scroll to position [2794, 0]
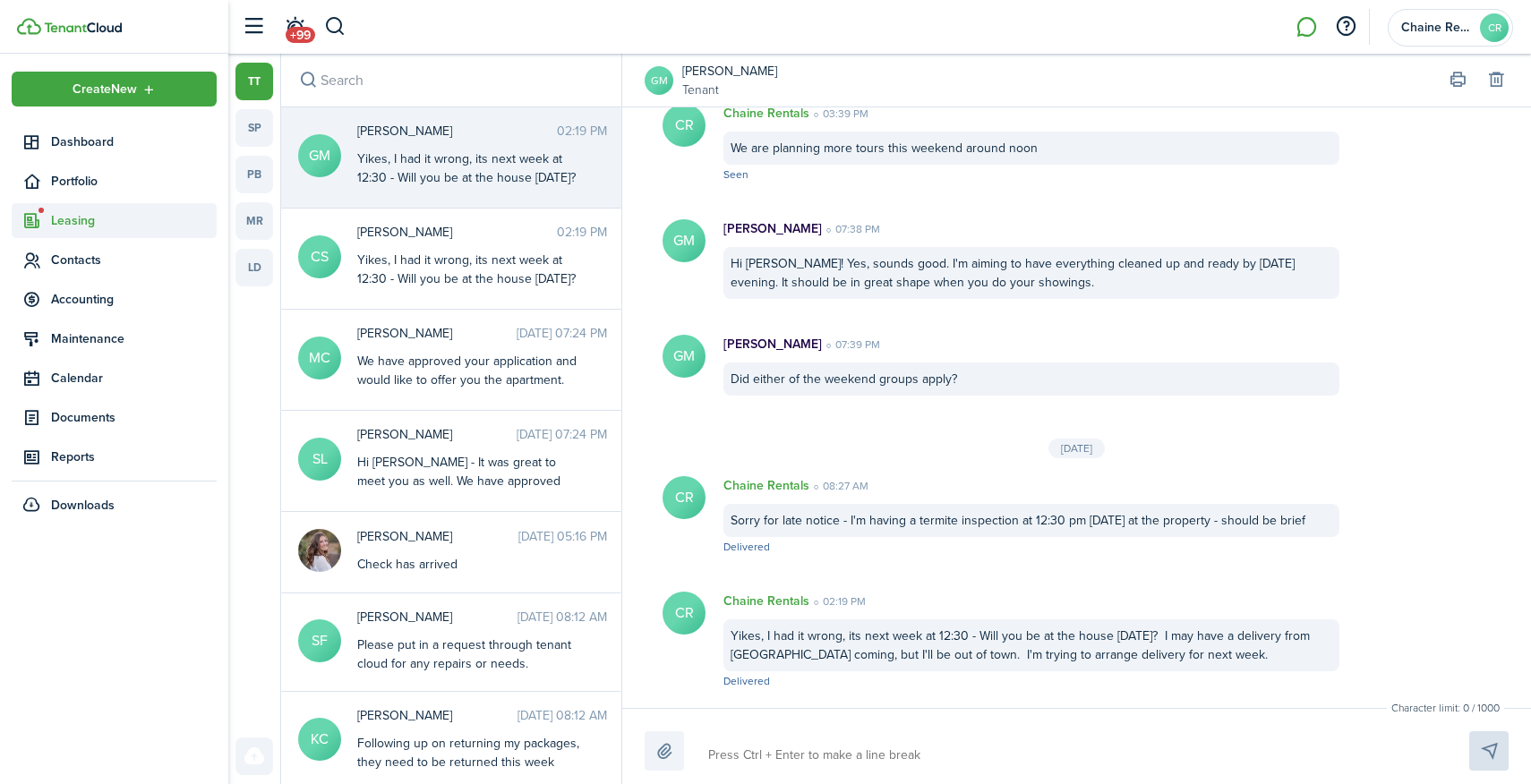
click at [95, 221] on span "Leasing" at bounding box center [133, 220] width 166 height 19
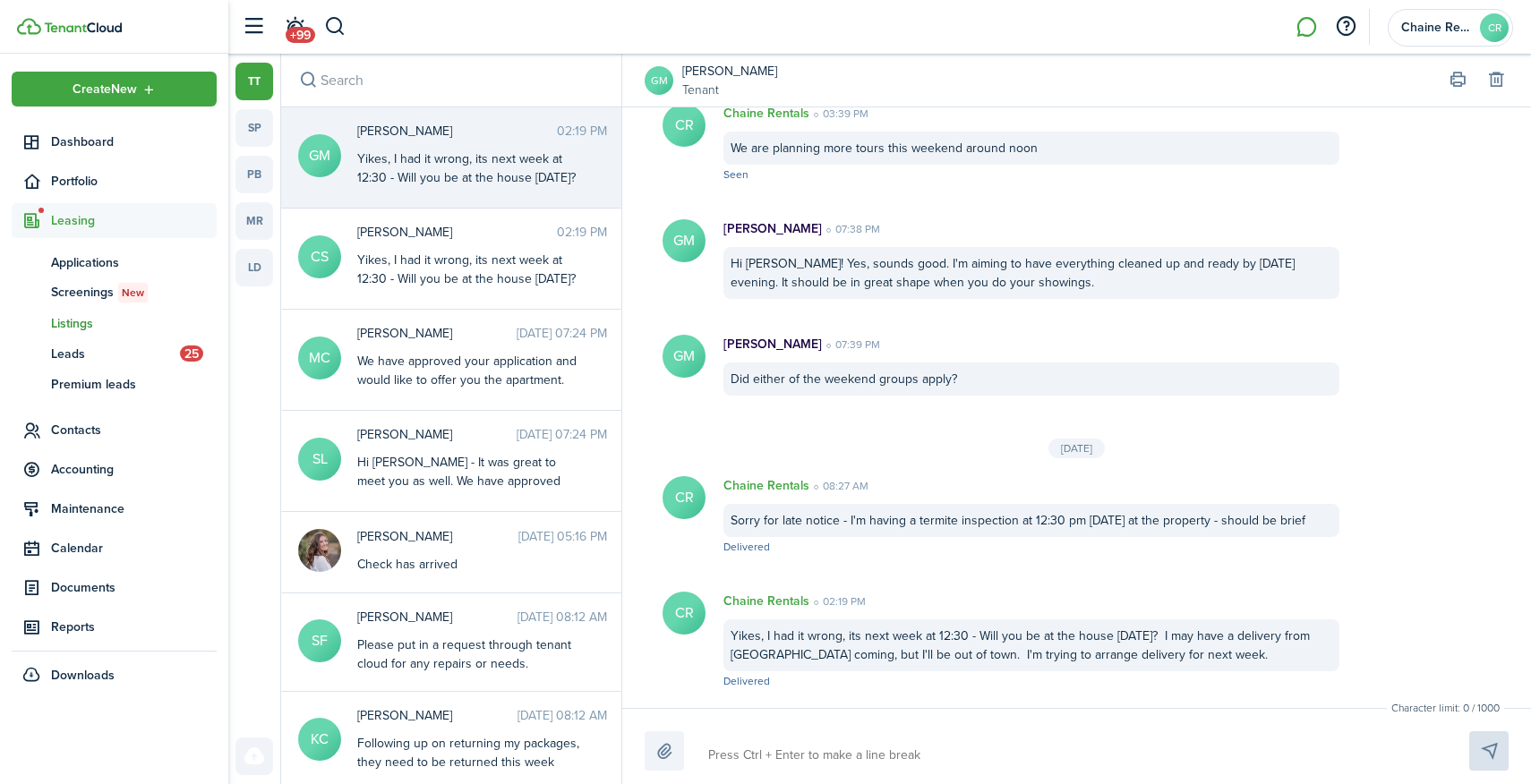
click at [82, 329] on span "Listings" at bounding box center [133, 324] width 166 height 19
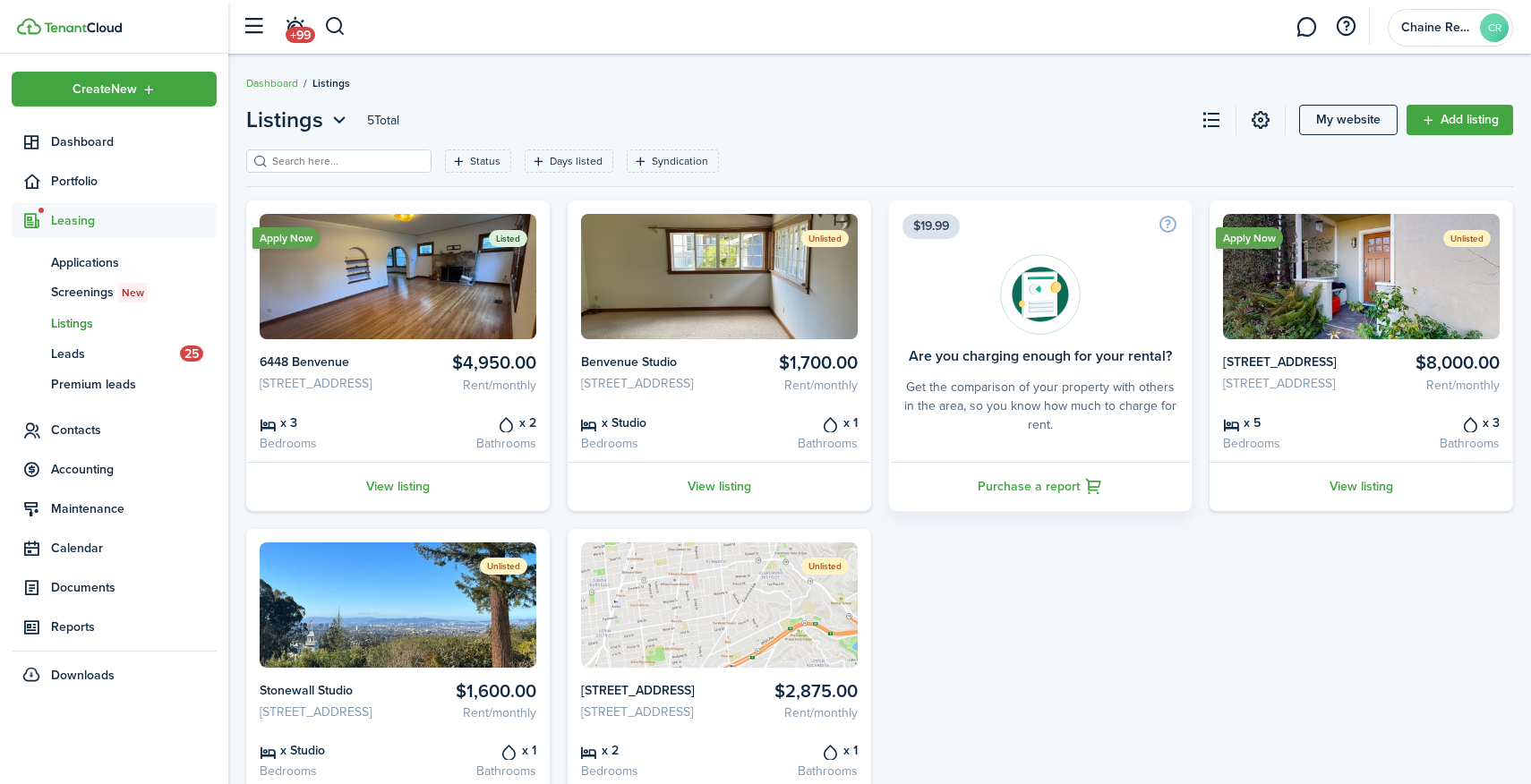
click at [411, 288] on img at bounding box center [397, 276] width 276 height 125
click at [402, 498] on link "View listing" at bounding box center [398, 487] width 304 height 49
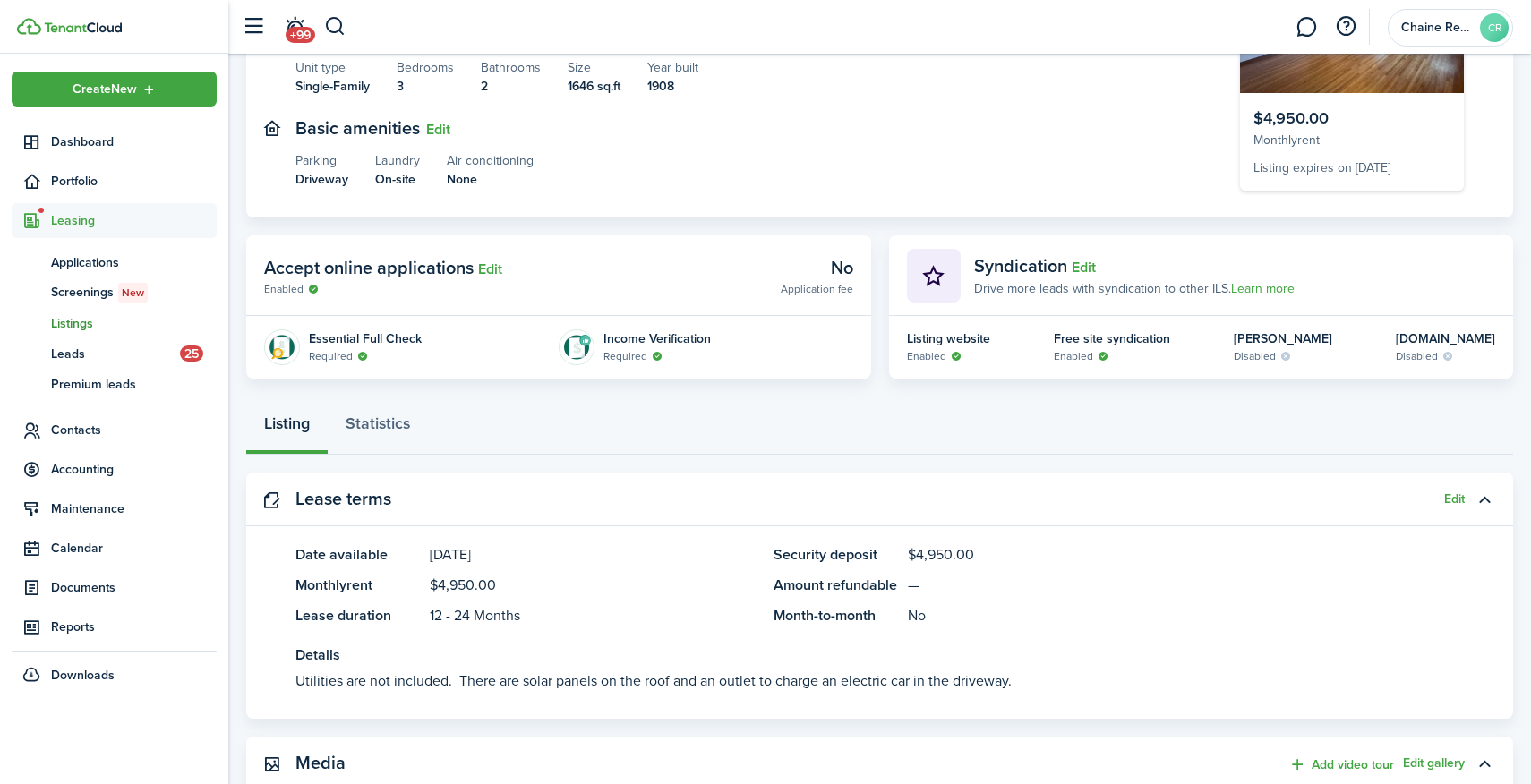
scroll to position [226, 0]
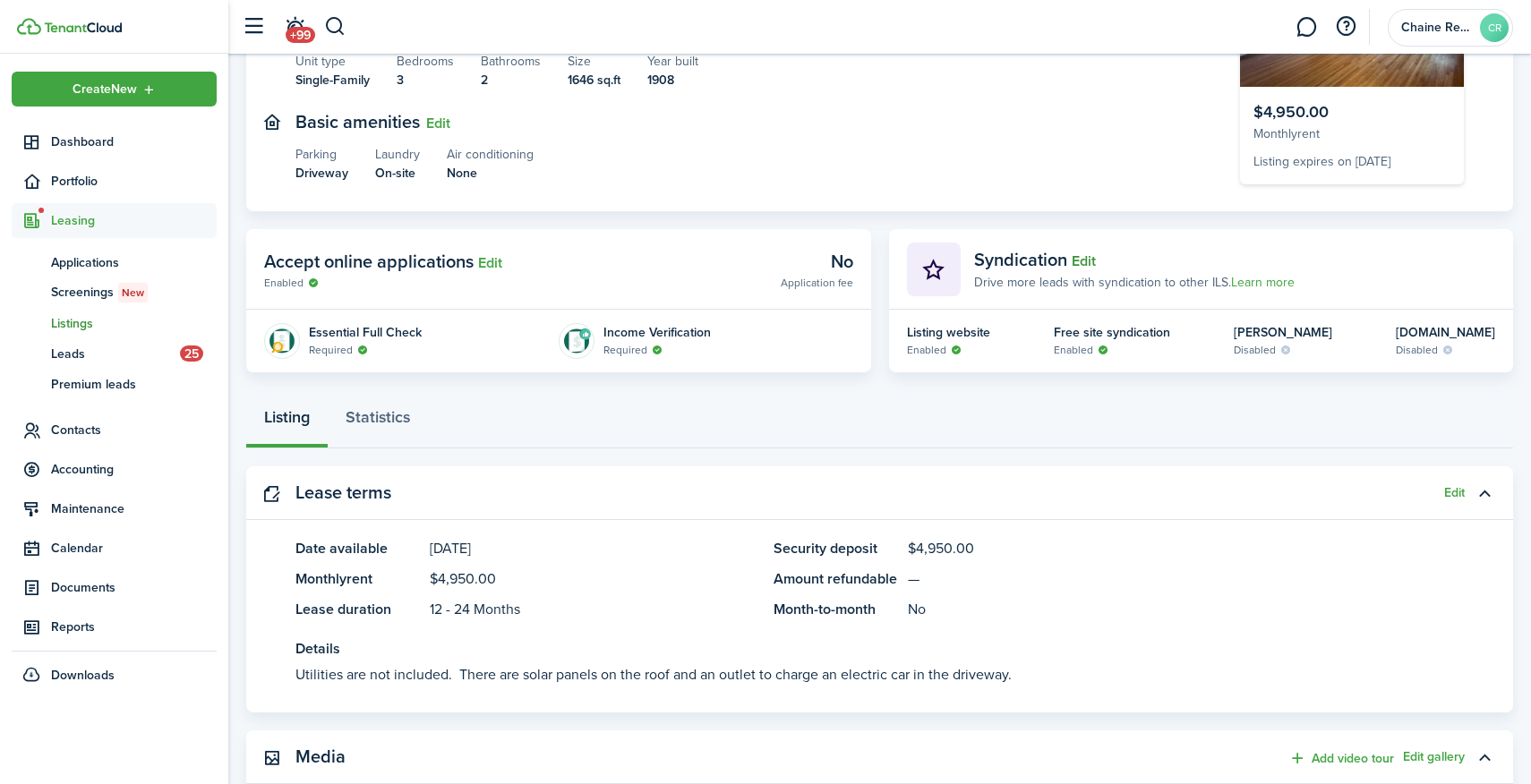
click at [1084, 260] on button "Edit" at bounding box center [1083, 262] width 24 height 16
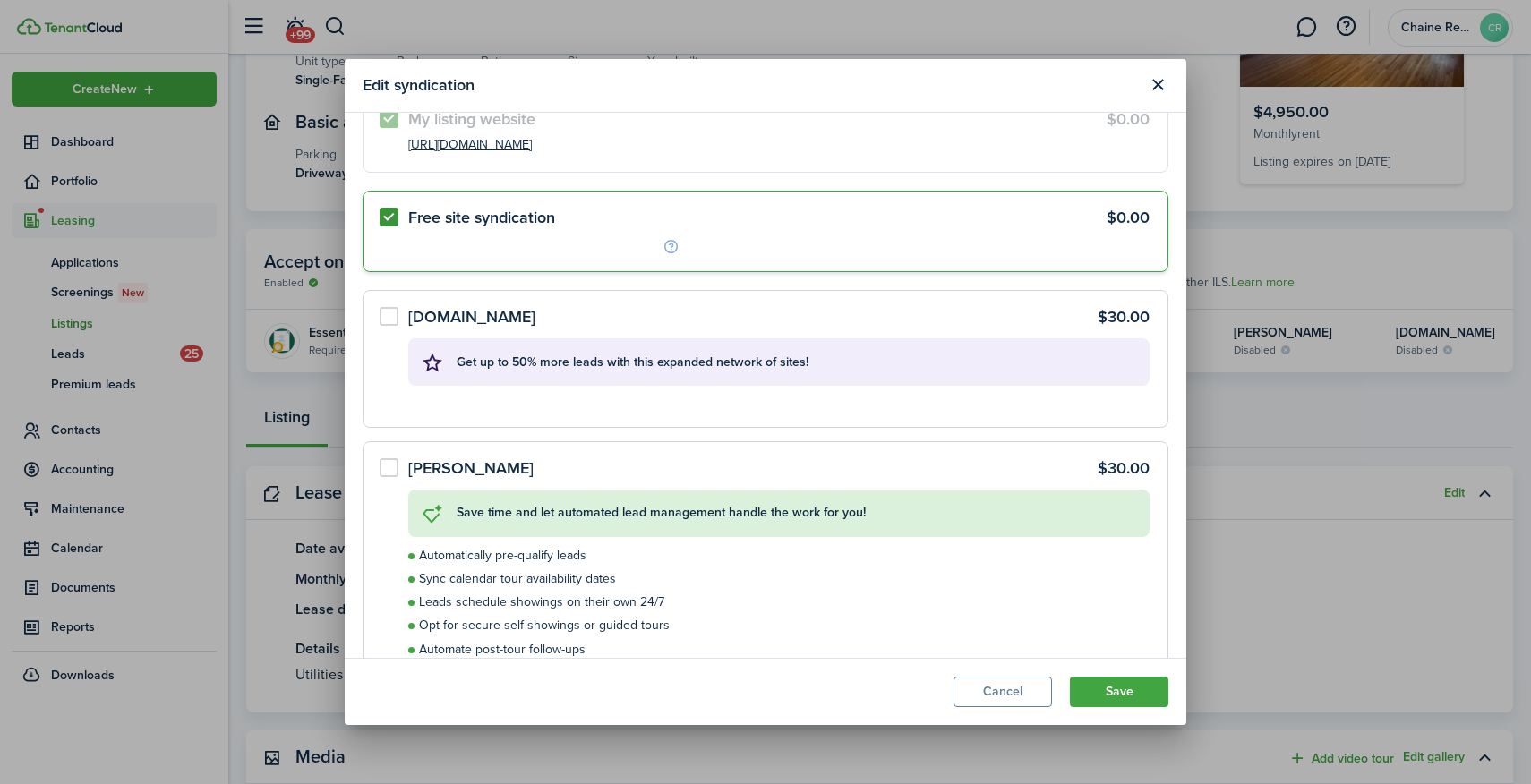
scroll to position [32, 0]
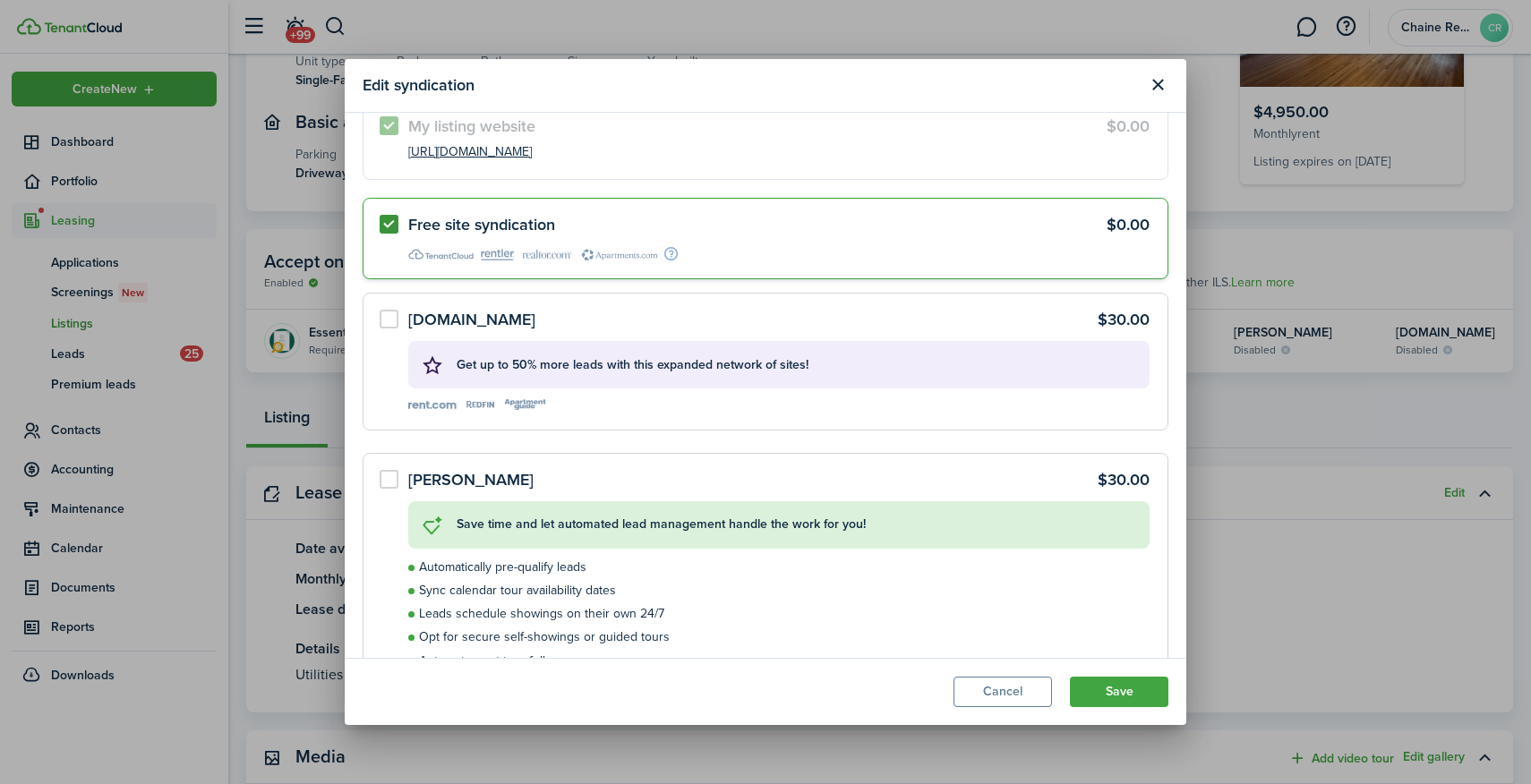
click at [394, 317] on label "[DOMAIN_NAME] $30.00 Get up to 50% more leads with this expanded network of sit…" at bounding box center [765, 361] width 806 height 137
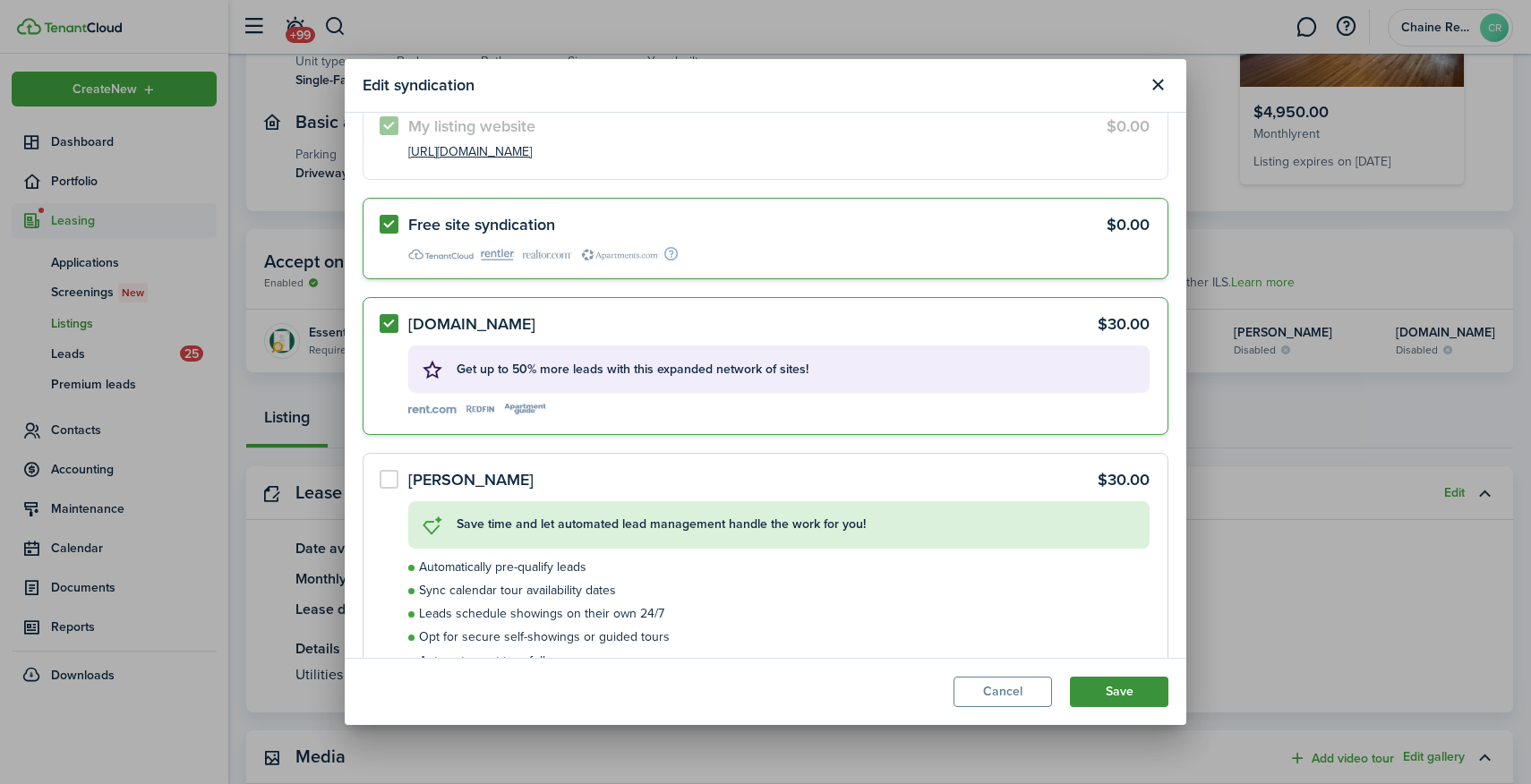
click at [1122, 692] on button "Save" at bounding box center [1119, 692] width 99 height 31
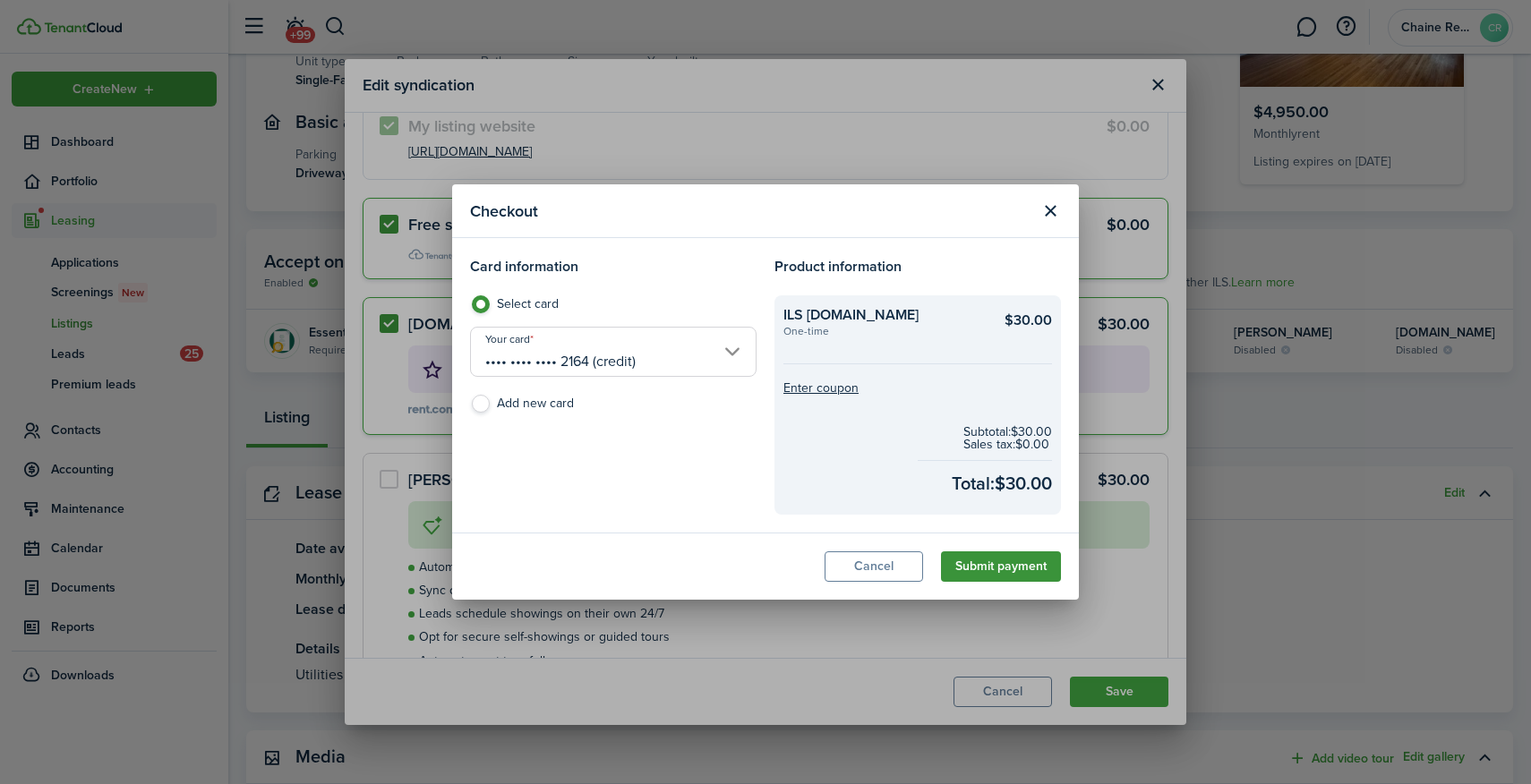
click at [1020, 565] on button "Submit payment" at bounding box center [1001, 566] width 120 height 31
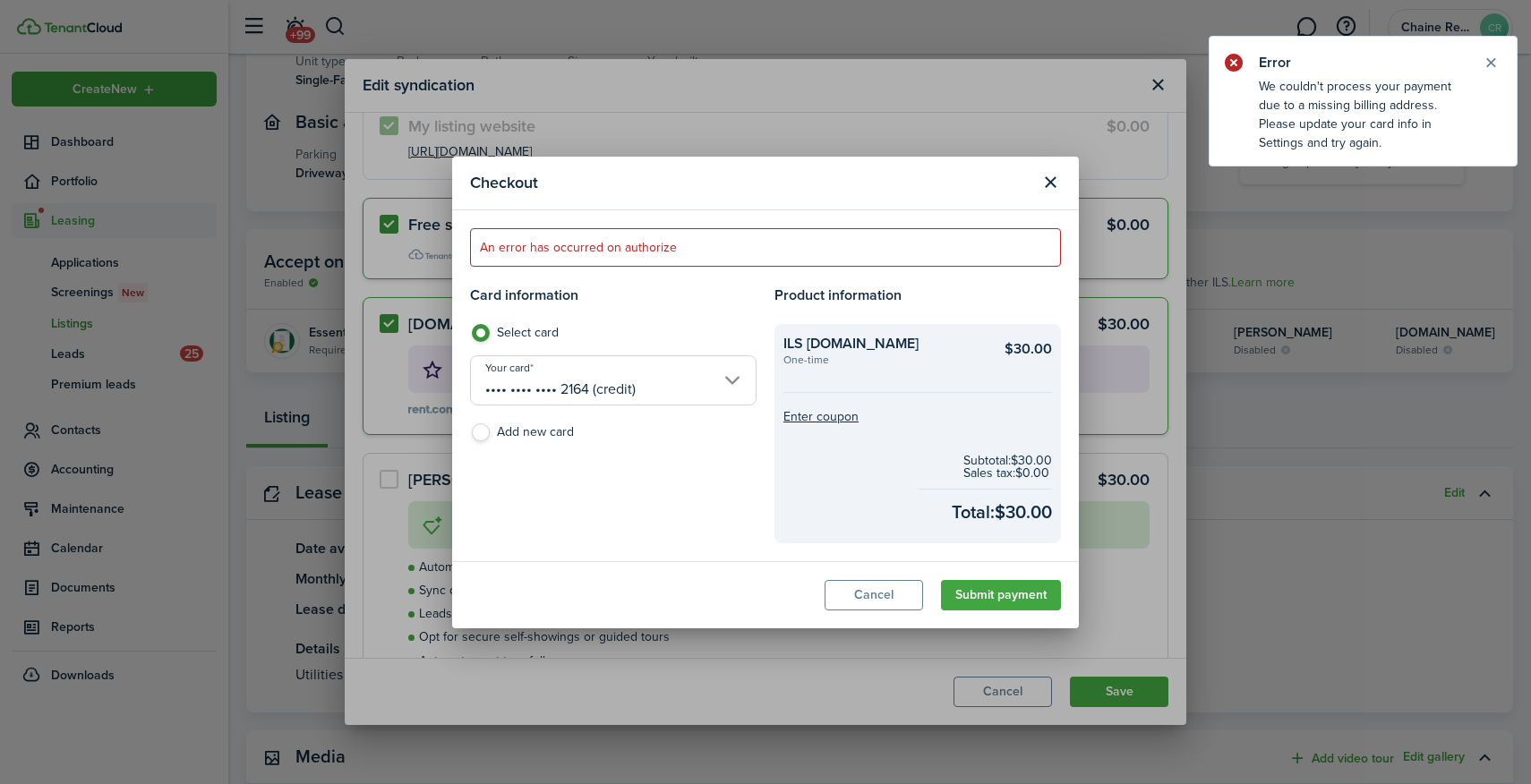
click at [668, 390] on input "•••• •••• •••• 2164 (credit)" at bounding box center [614, 380] width 286 height 50
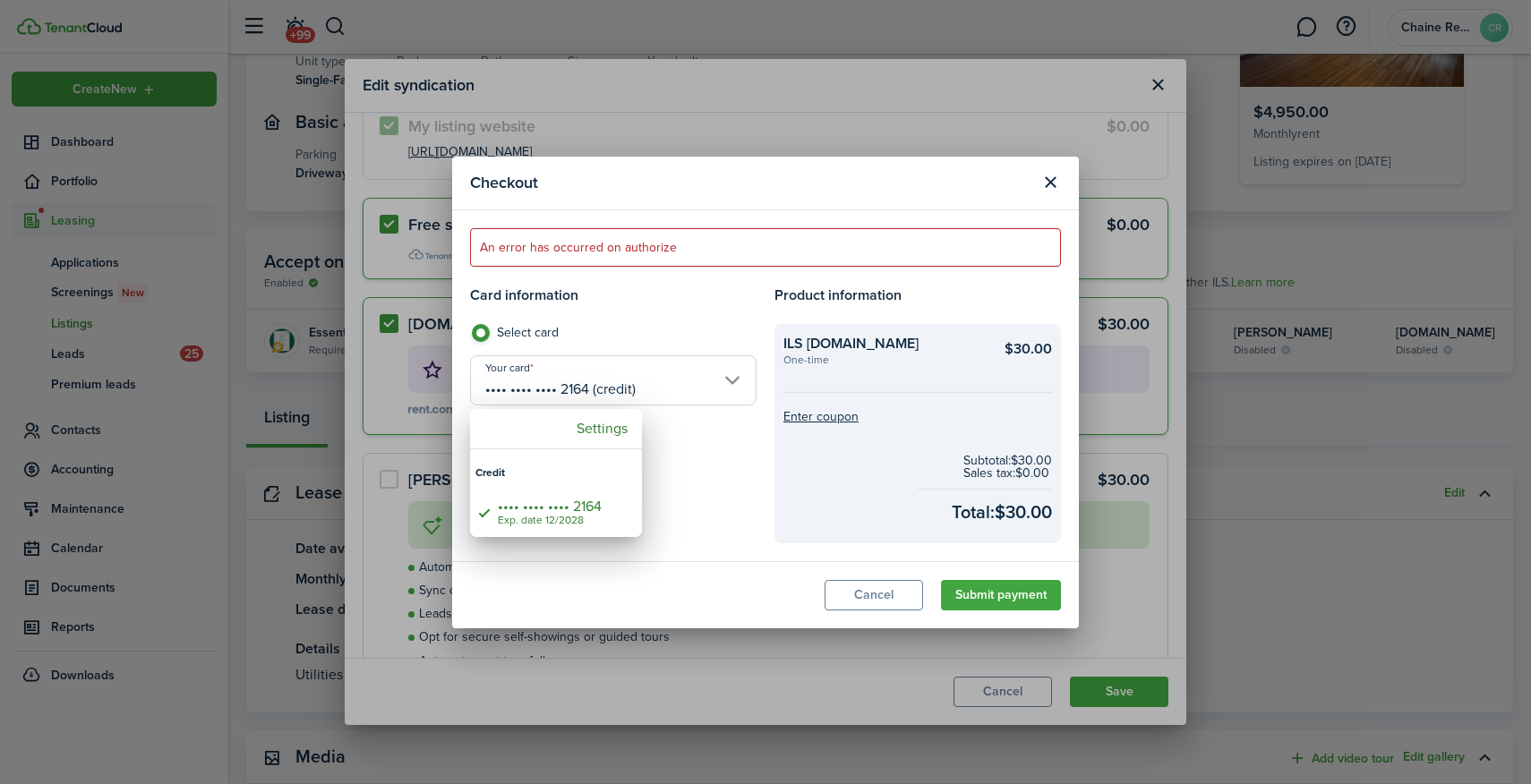
click at [677, 466] on div at bounding box center [765, 392] width 1817 height 1070
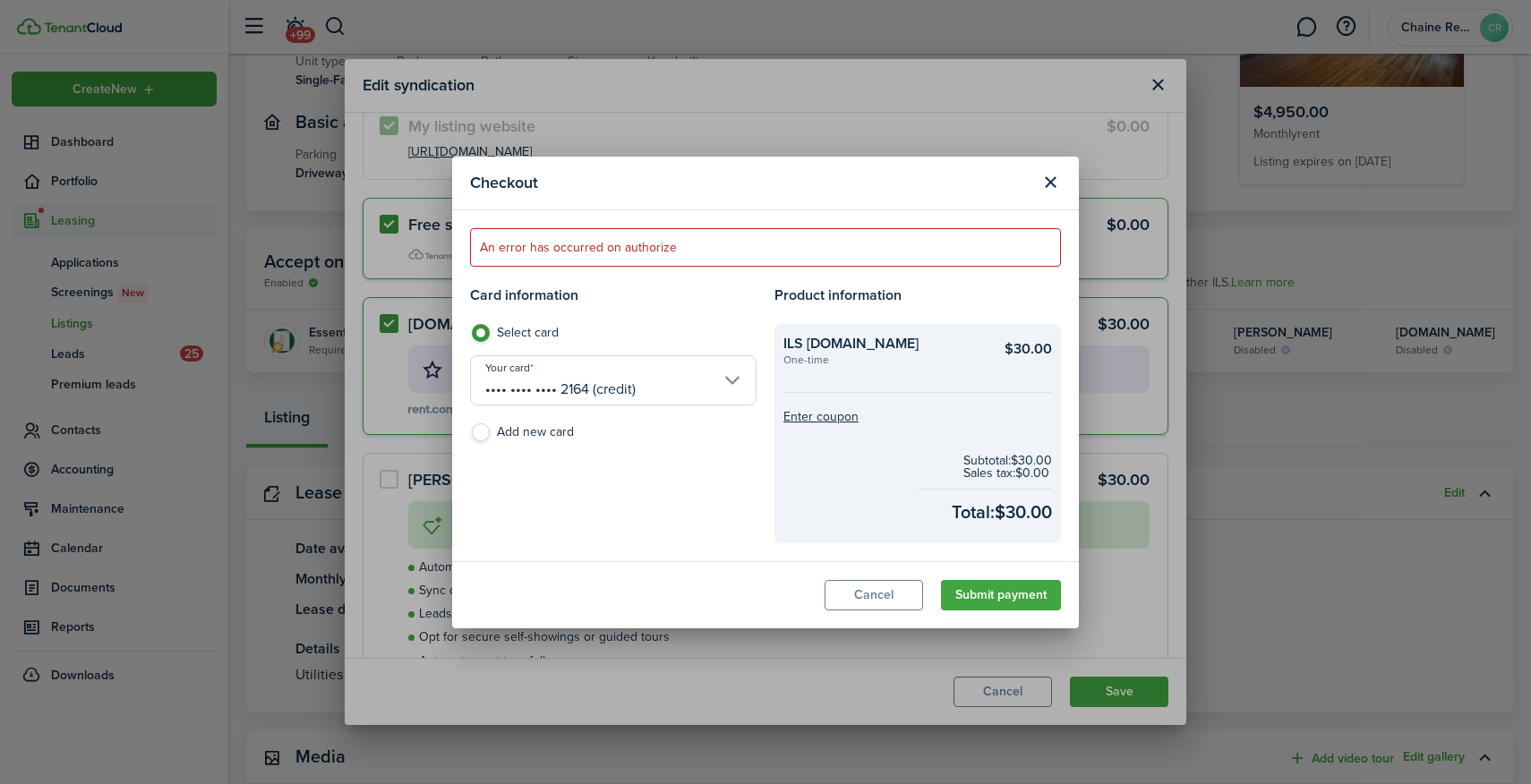
click at [582, 386] on input "•••• •••• •••• 2164 (credit)" at bounding box center [614, 380] width 286 height 50
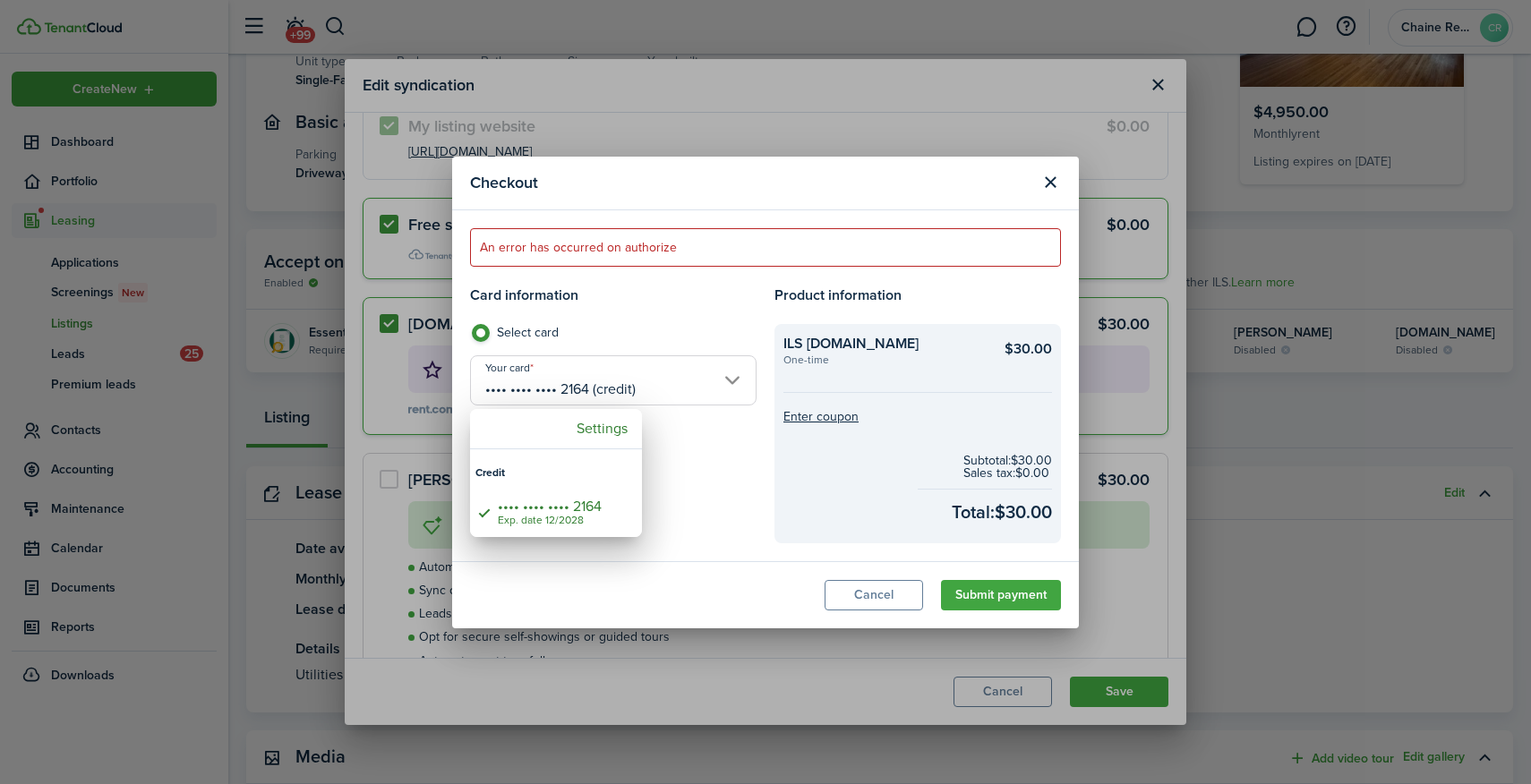
click at [635, 392] on div at bounding box center [765, 392] width 1817 height 1070
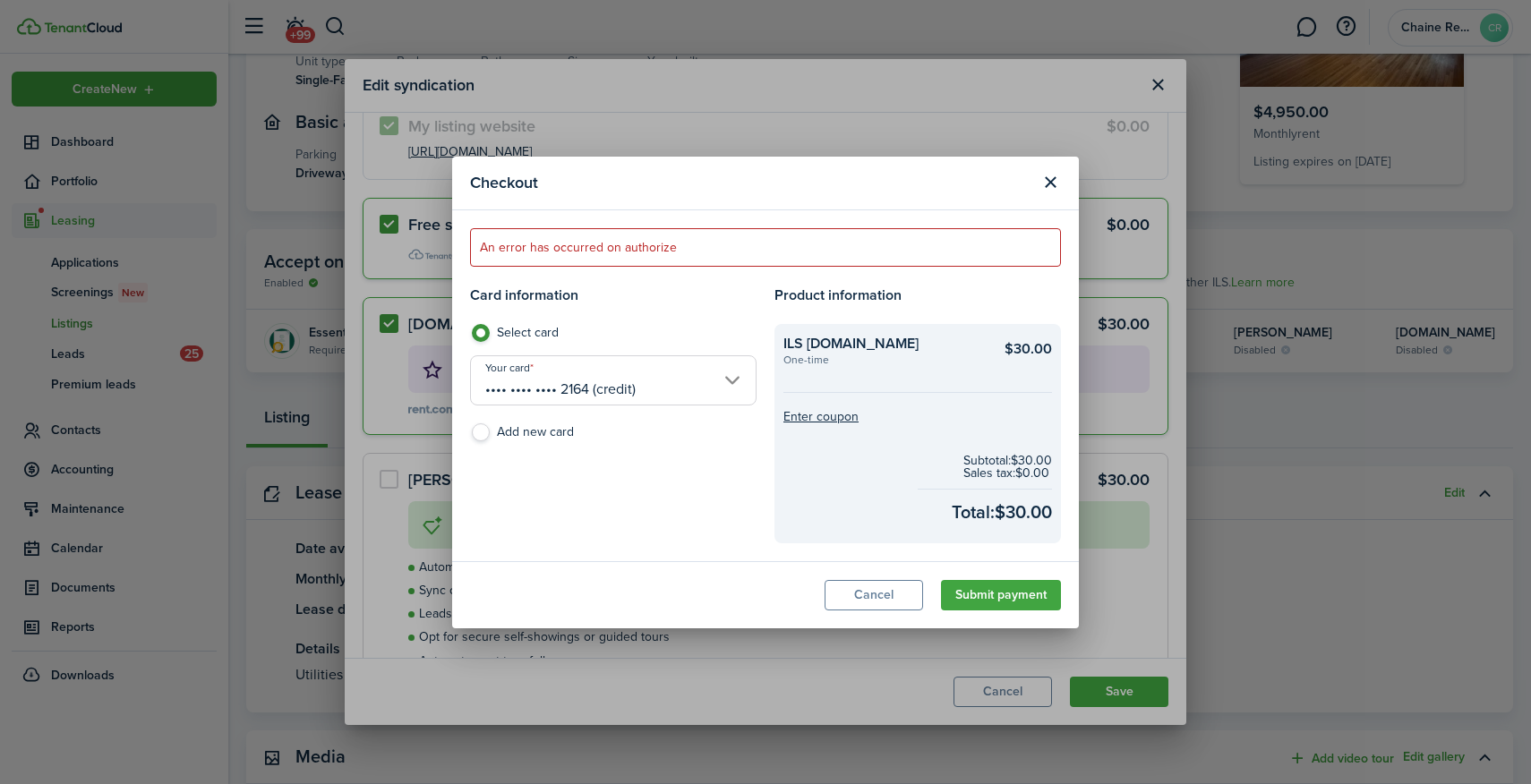
click at [470, 433] on label "Add new card" at bounding box center [614, 437] width 286 height 27
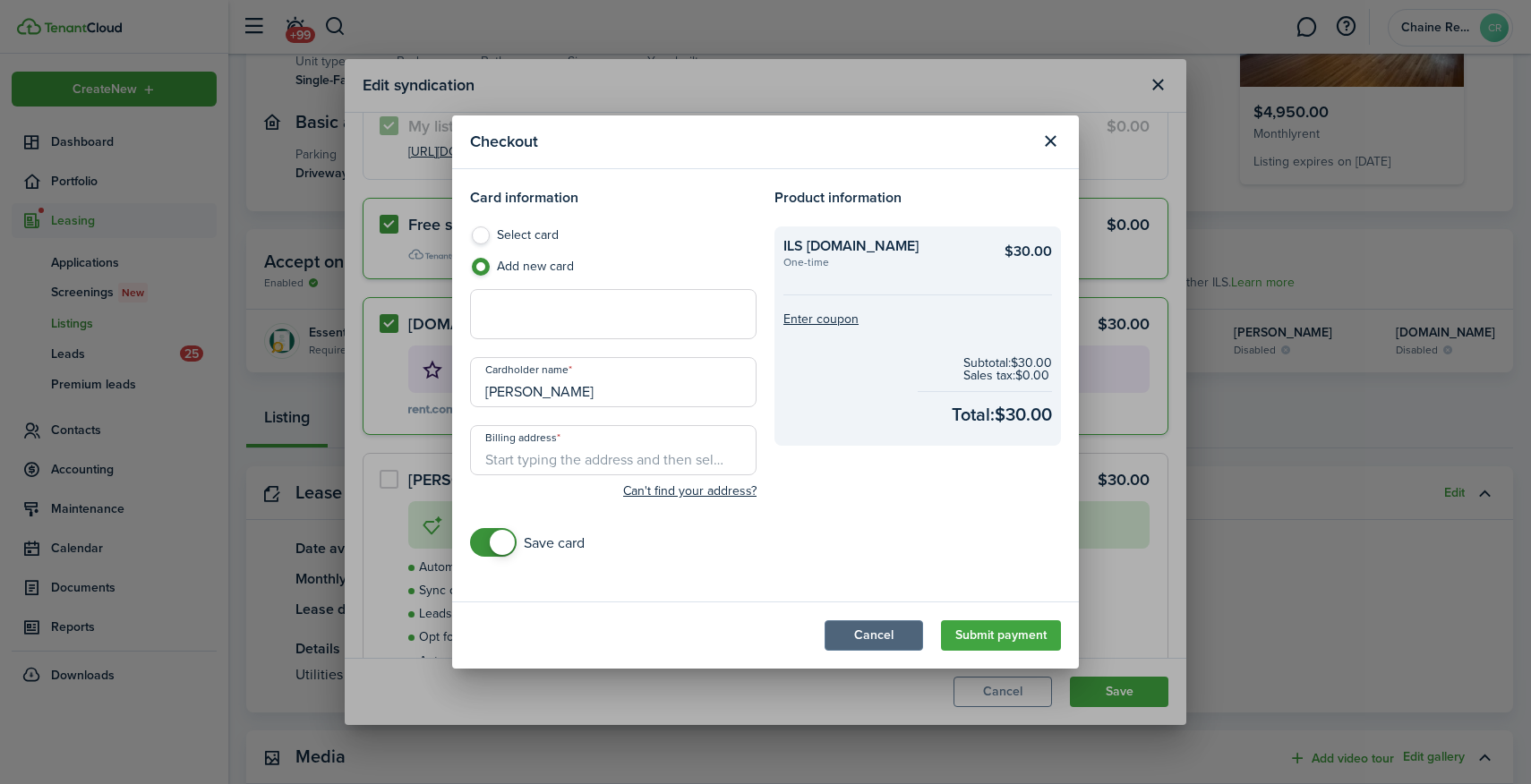
click at [870, 624] on button "Cancel" at bounding box center [874, 636] width 99 height 31
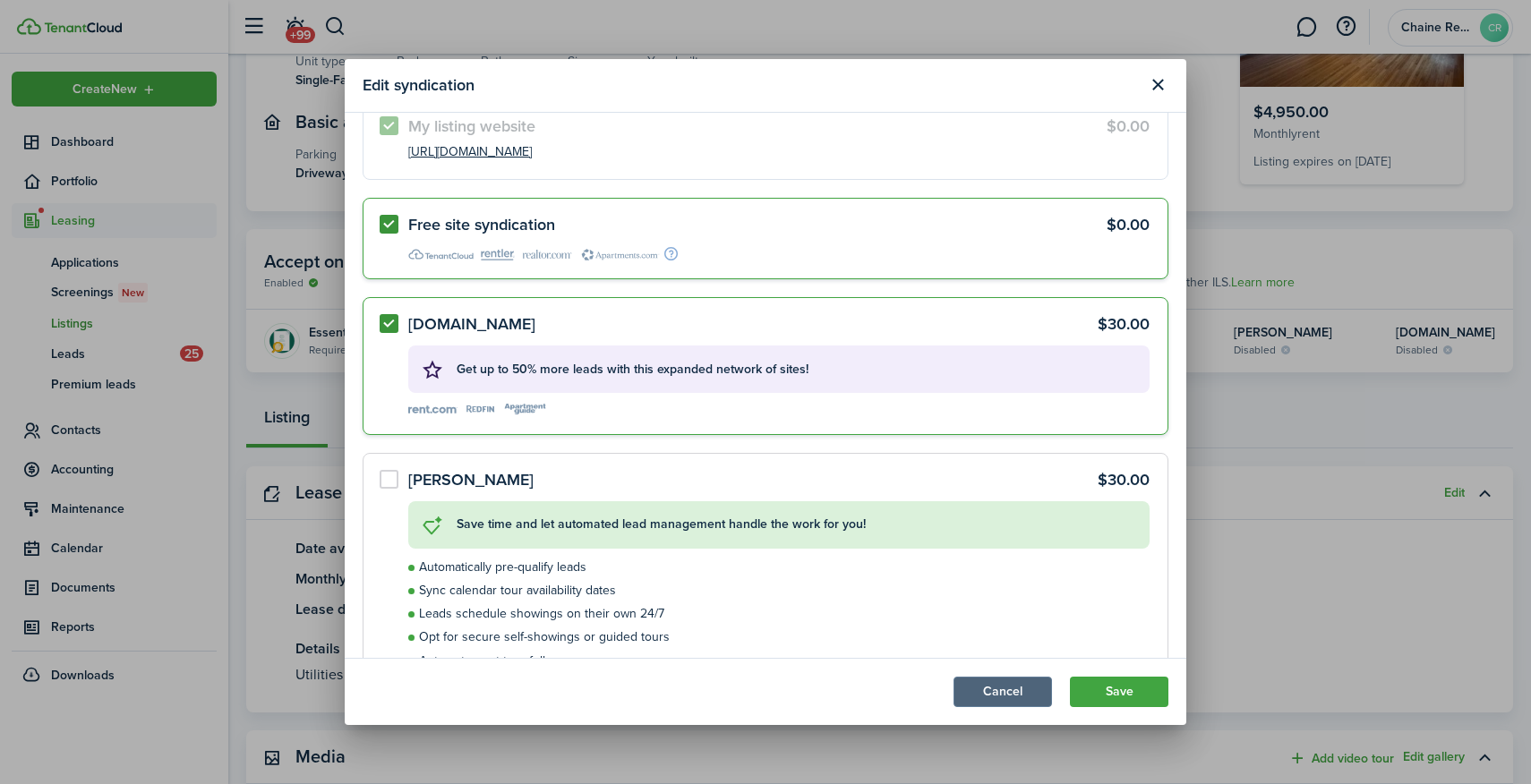
click at [1021, 692] on button "Cancel" at bounding box center [1003, 692] width 99 height 31
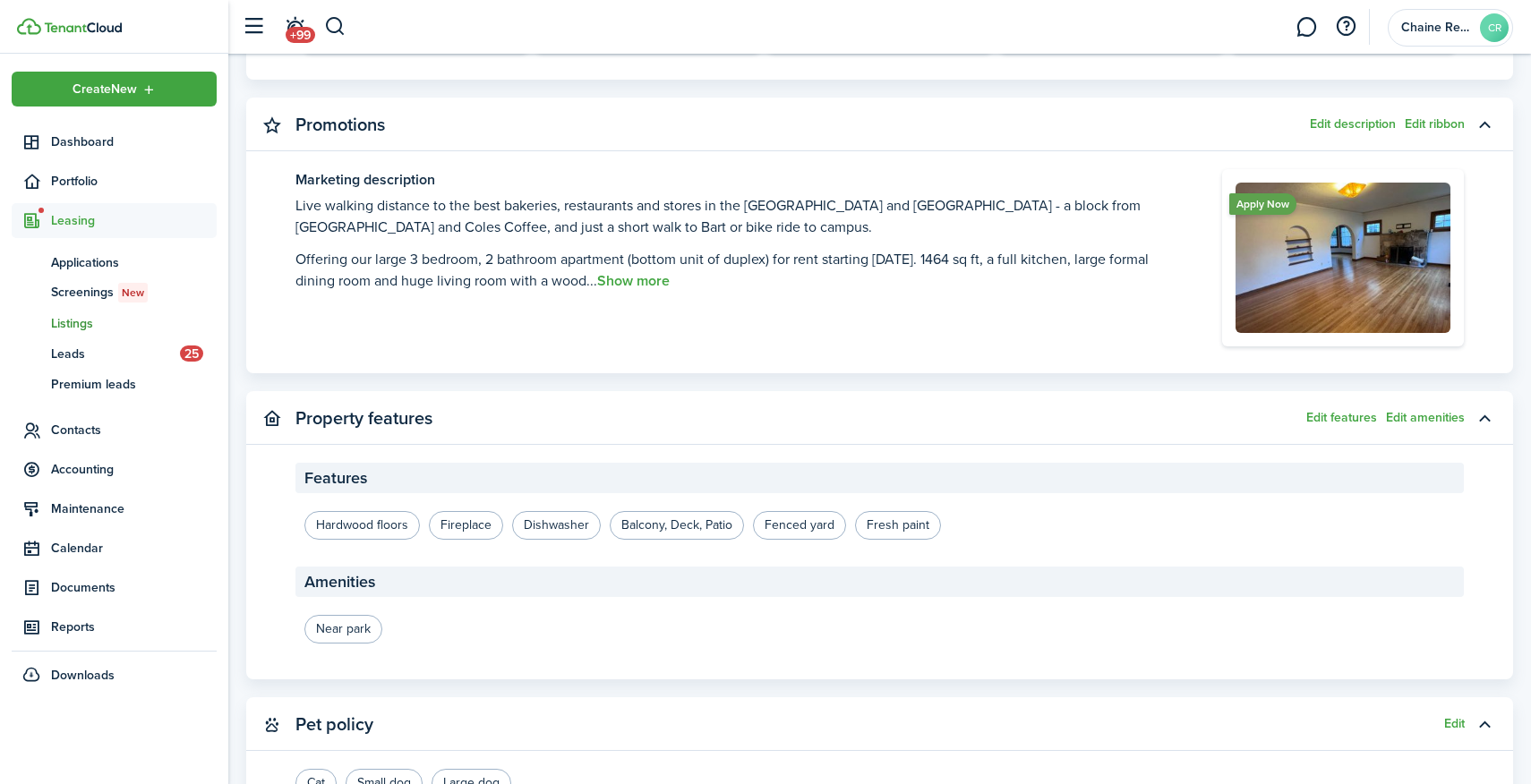
scroll to position [1191, 0]
click at [670, 276] on button "Show more" at bounding box center [634, 280] width 73 height 16
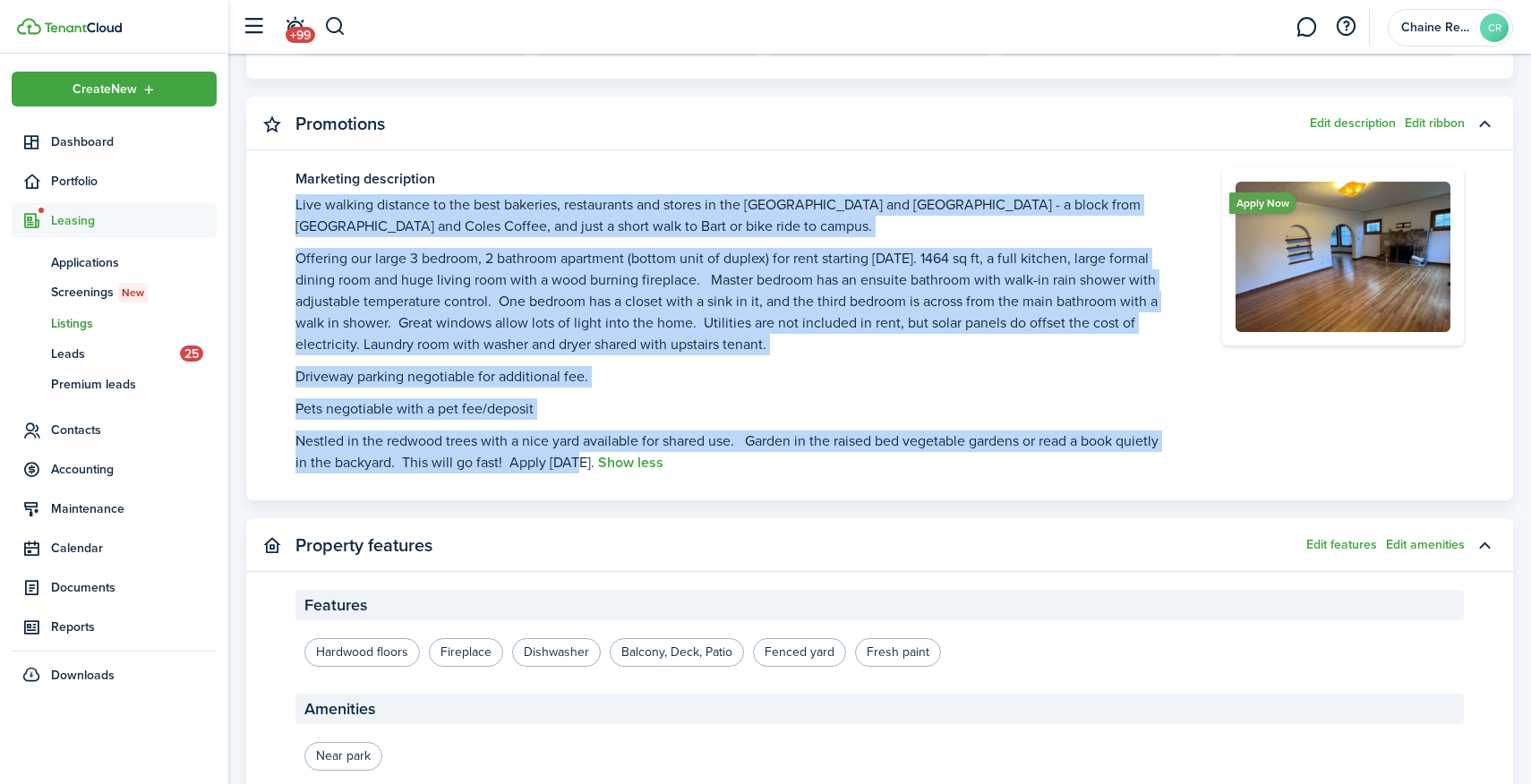
drag, startPoint x: 296, startPoint y: 202, endPoint x: 576, endPoint y: 466, distance: 384.8
click at [576, 466] on see-more "Live walking distance to the best bakeries, restaurants and stores in the [GEOG…" at bounding box center [732, 334] width 873 height 279
click at [469, 279] on p "Offering our large 3 bedroom, 2 bathroom apartment (bottom unit of duplex) for …" at bounding box center [732, 302] width 873 height 108
drag, startPoint x: 582, startPoint y: 463, endPoint x: 282, endPoint y: 204, distance: 396.3
click at [282, 205] on panel-main-body "Marketing description Live walking distance to the best bakeries, restaurants a…" at bounding box center [880, 334] width 1267 height 332
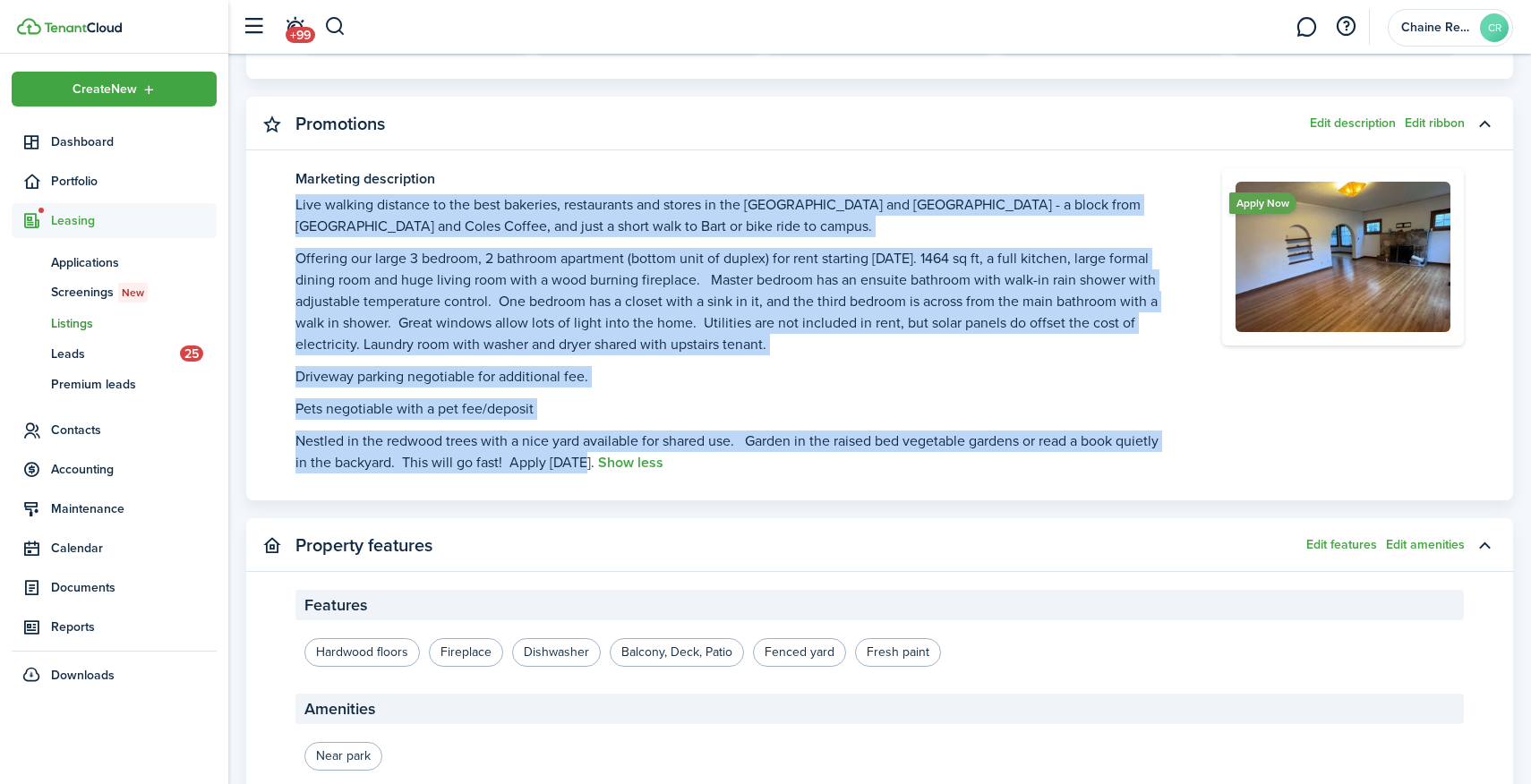
click at [388, 220] on p "Live walking distance to the best bakeries, restaurants and stores in the [GEOG…" at bounding box center [732, 215] width 873 height 43
drag, startPoint x: 292, startPoint y: 209, endPoint x: 587, endPoint y: 469, distance: 393.2
click at [587, 469] on panel-main-body "Marketing description Live walking distance to the best bakeries, restaurants a…" at bounding box center [880, 334] width 1267 height 332
copy see-more "Lore ipsumdo sitametc ad eli sedd eiusmodt, incididuntu lab etdolo ma ali Enima…"
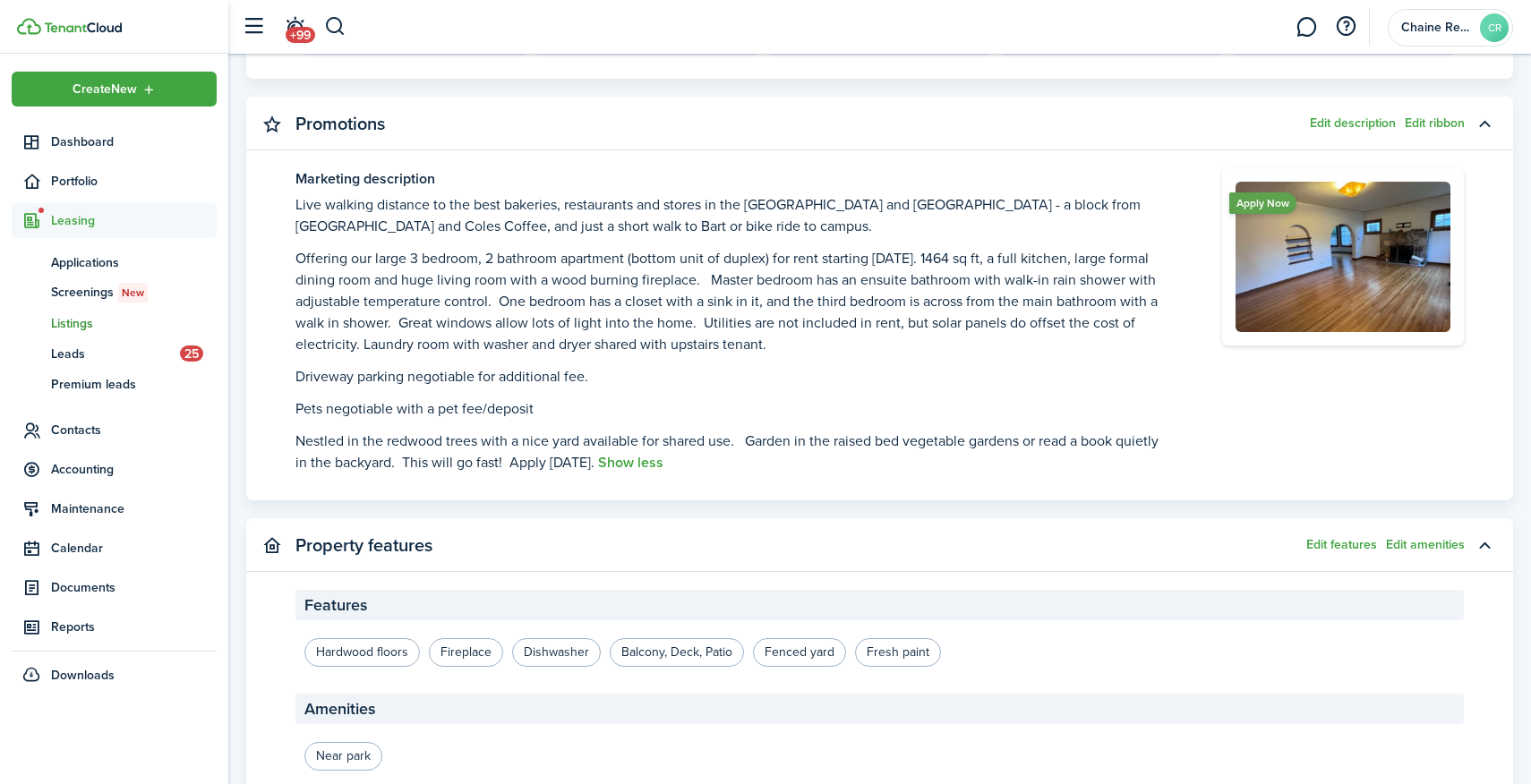
click at [820, 509] on listing-view-details "Lease terms Edit Date available [DATE] Monthly rent $4,950.00 Lease duration 12…" at bounding box center [880, 400] width 1267 height 1796
